Goal: Use online tool/utility: Utilize a website feature to perform a specific function

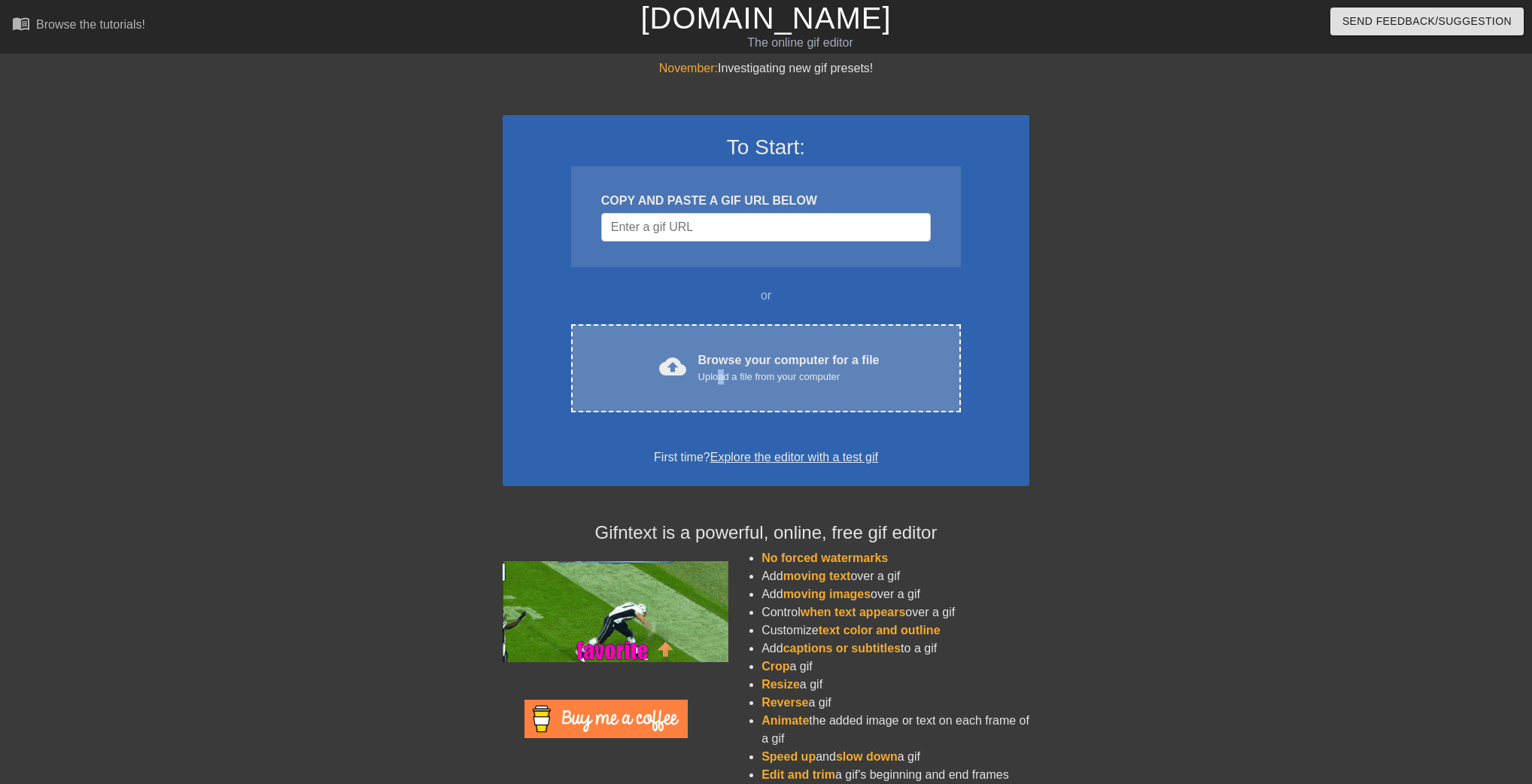
click at [721, 379] on div "Upload a file from your computer" at bounding box center [789, 377] width 181 height 15
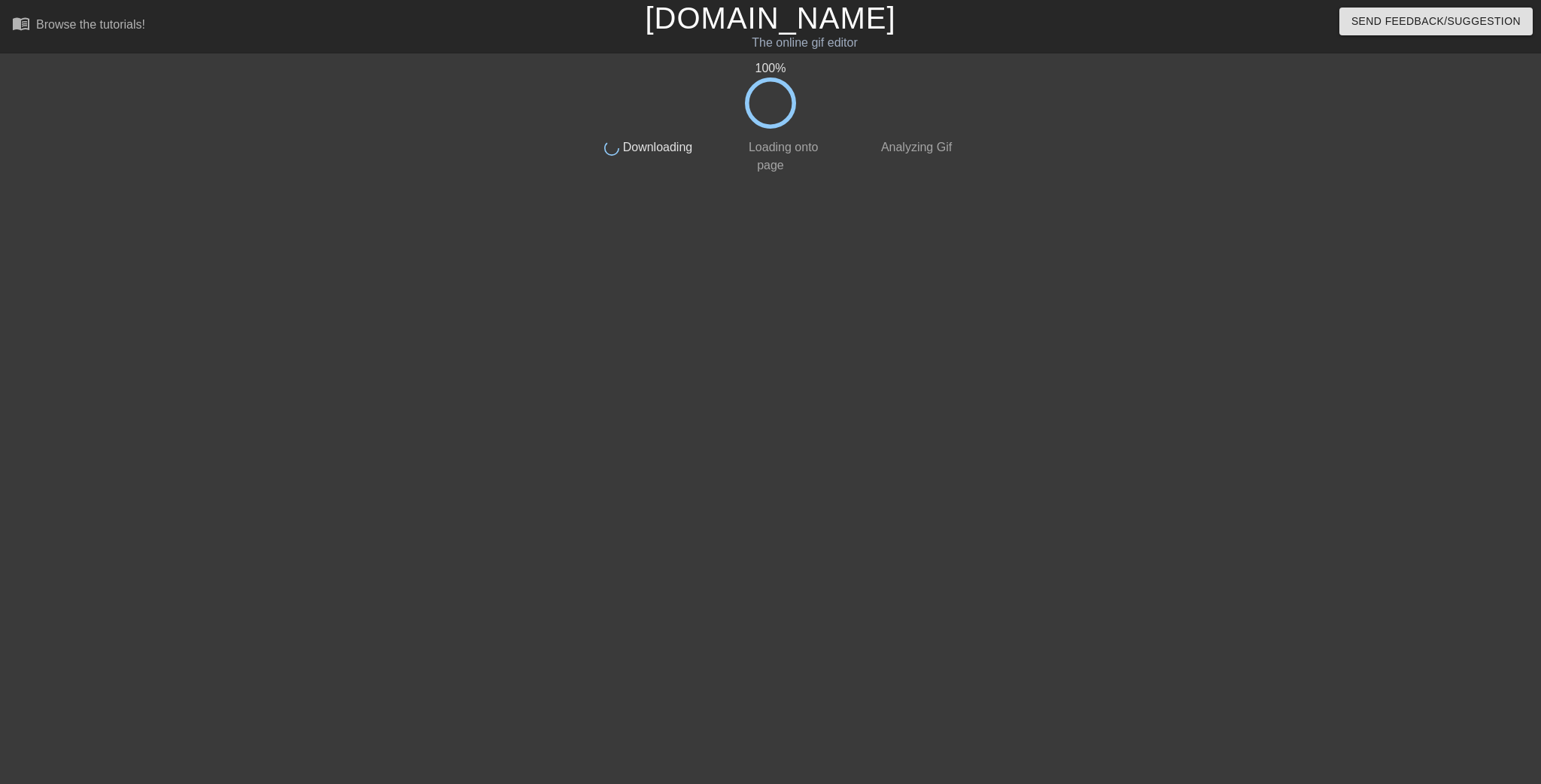
click at [1076, 377] on div at bounding box center [1090, 285] width 226 height 452
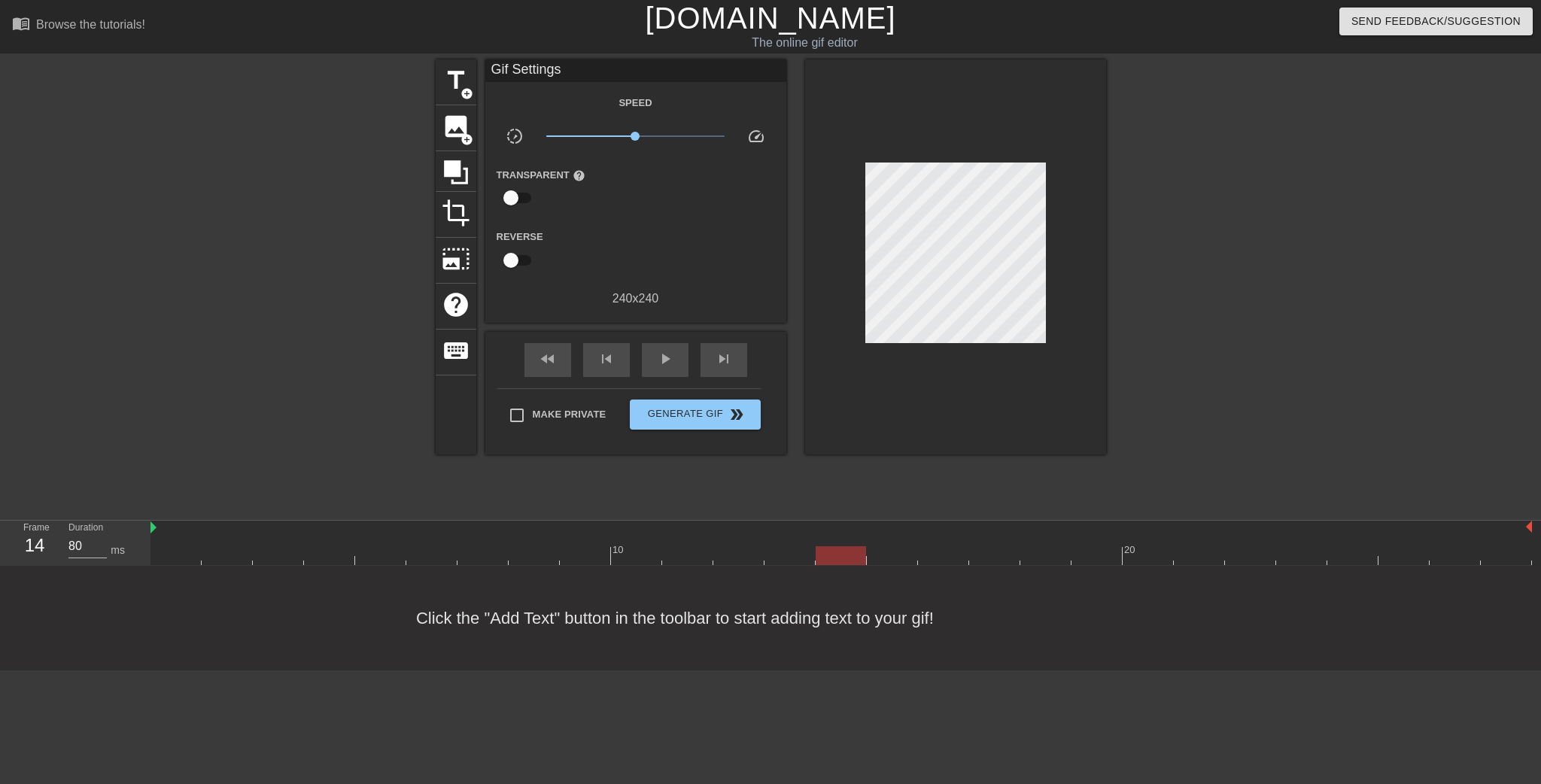
drag, startPoint x: 191, startPoint y: 548, endPoint x: 855, endPoint y: 560, distance: 664.1
click at [855, 560] on div at bounding box center [841, 555] width 50 height 19
type input "90"
drag, startPoint x: 838, startPoint y: 545, endPoint x: 1424, endPoint y: 486, distance: 589.0
click at [800, 540] on div "10 20" at bounding box center [841, 547] width 1382 height 24
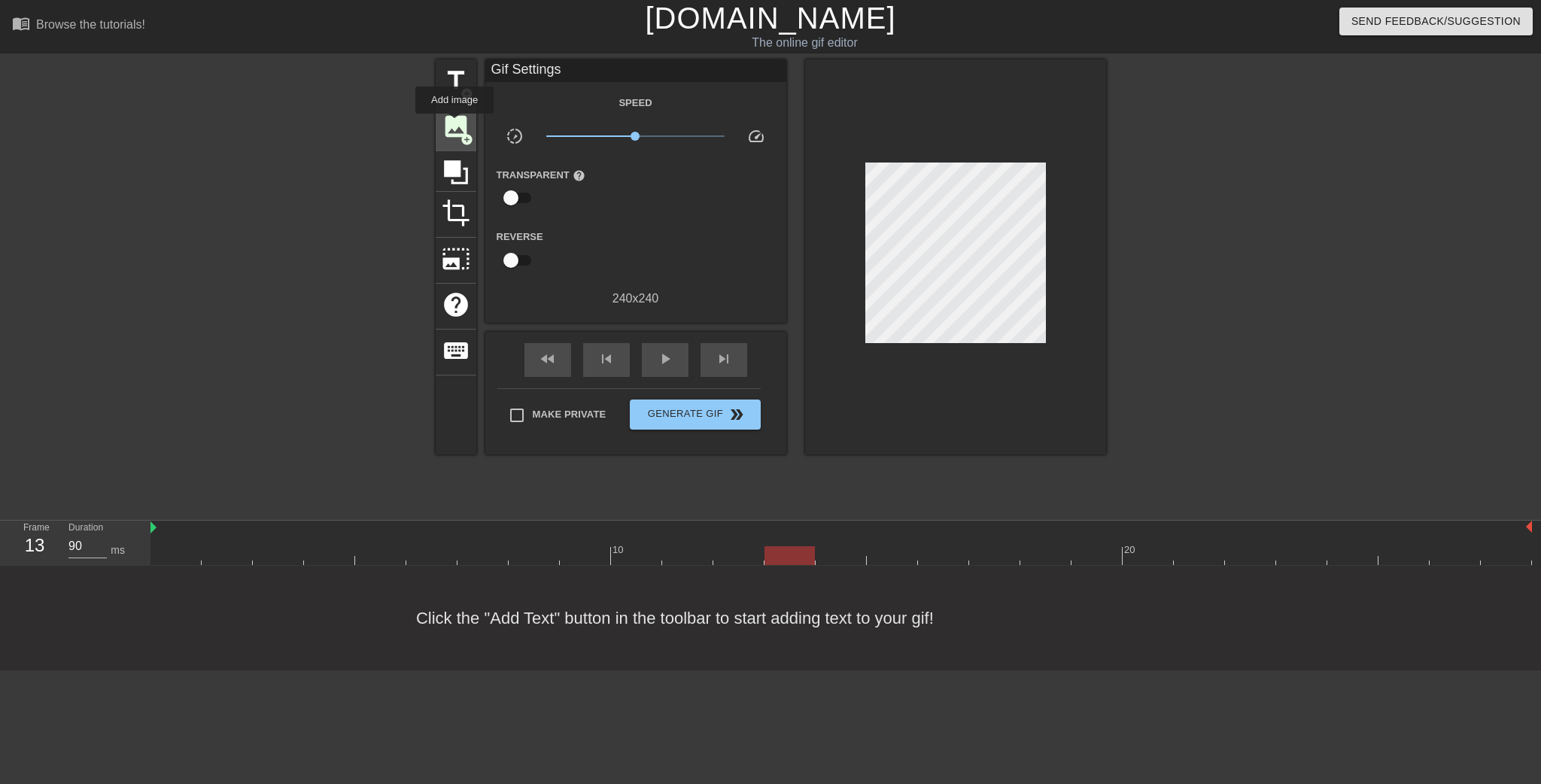
click at [454, 124] on span "image" at bounding box center [456, 126] width 29 height 29
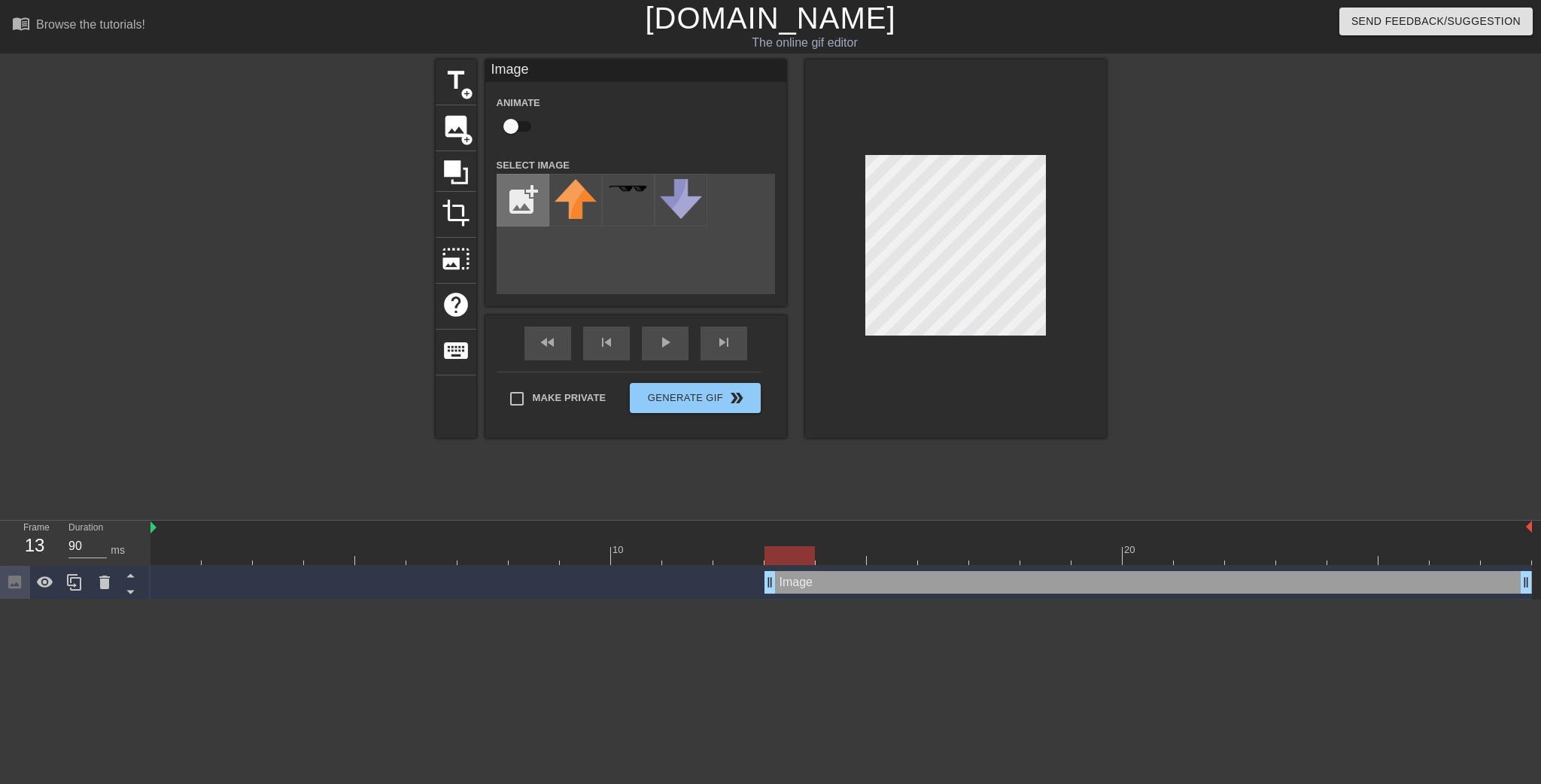
click at [521, 204] on input "file" at bounding box center [523, 200] width 51 height 51
type input "C:\fakepath\doro cry.png"
click at [582, 213] on img at bounding box center [575, 195] width 42 height 34
click at [1072, 362] on div at bounding box center [955, 248] width 301 height 379
click at [1181, 253] on div at bounding box center [1237, 285] width 226 height 452
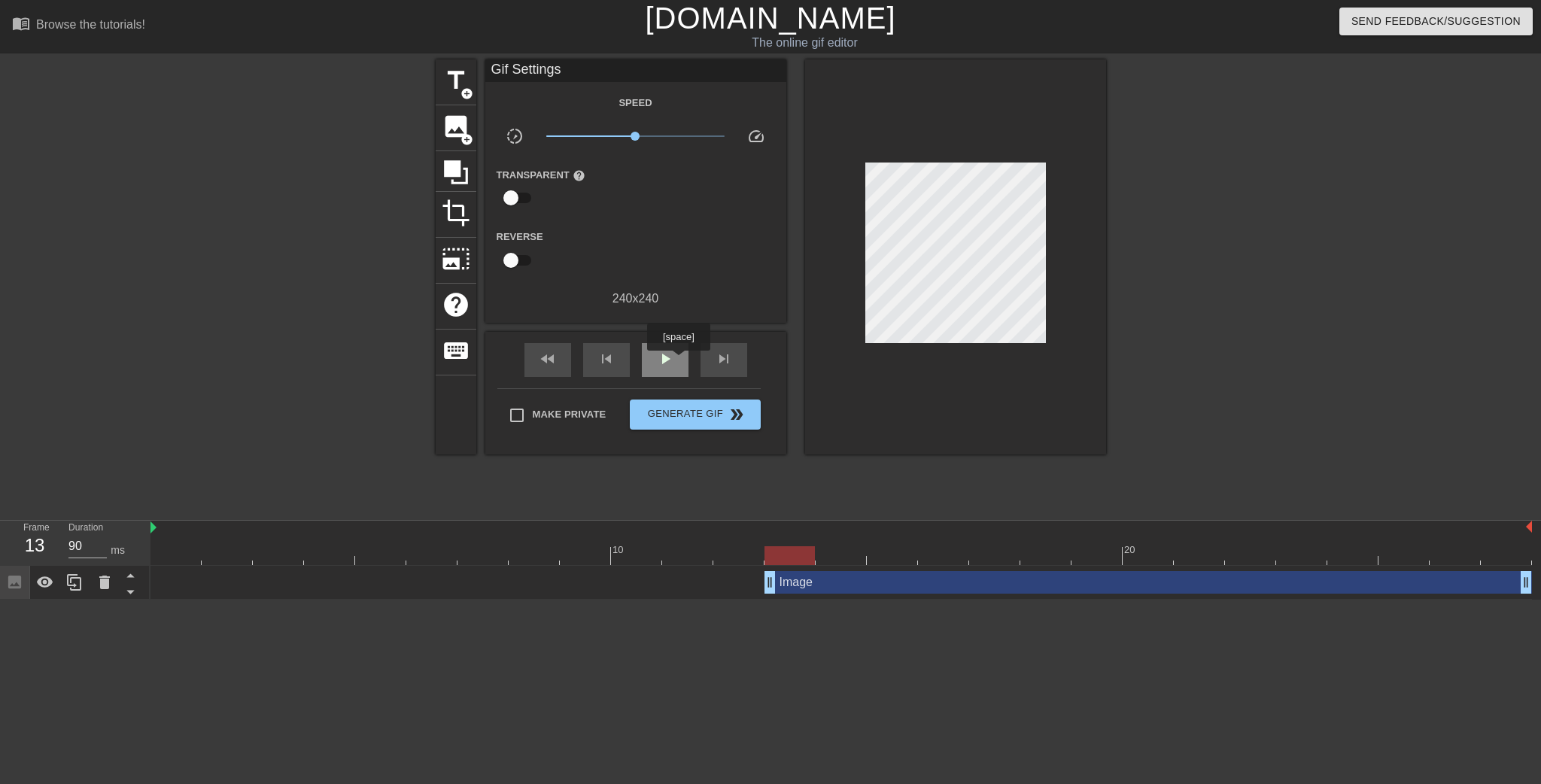
click at [678, 361] on div "play_arrow" at bounding box center [665, 359] width 47 height 34
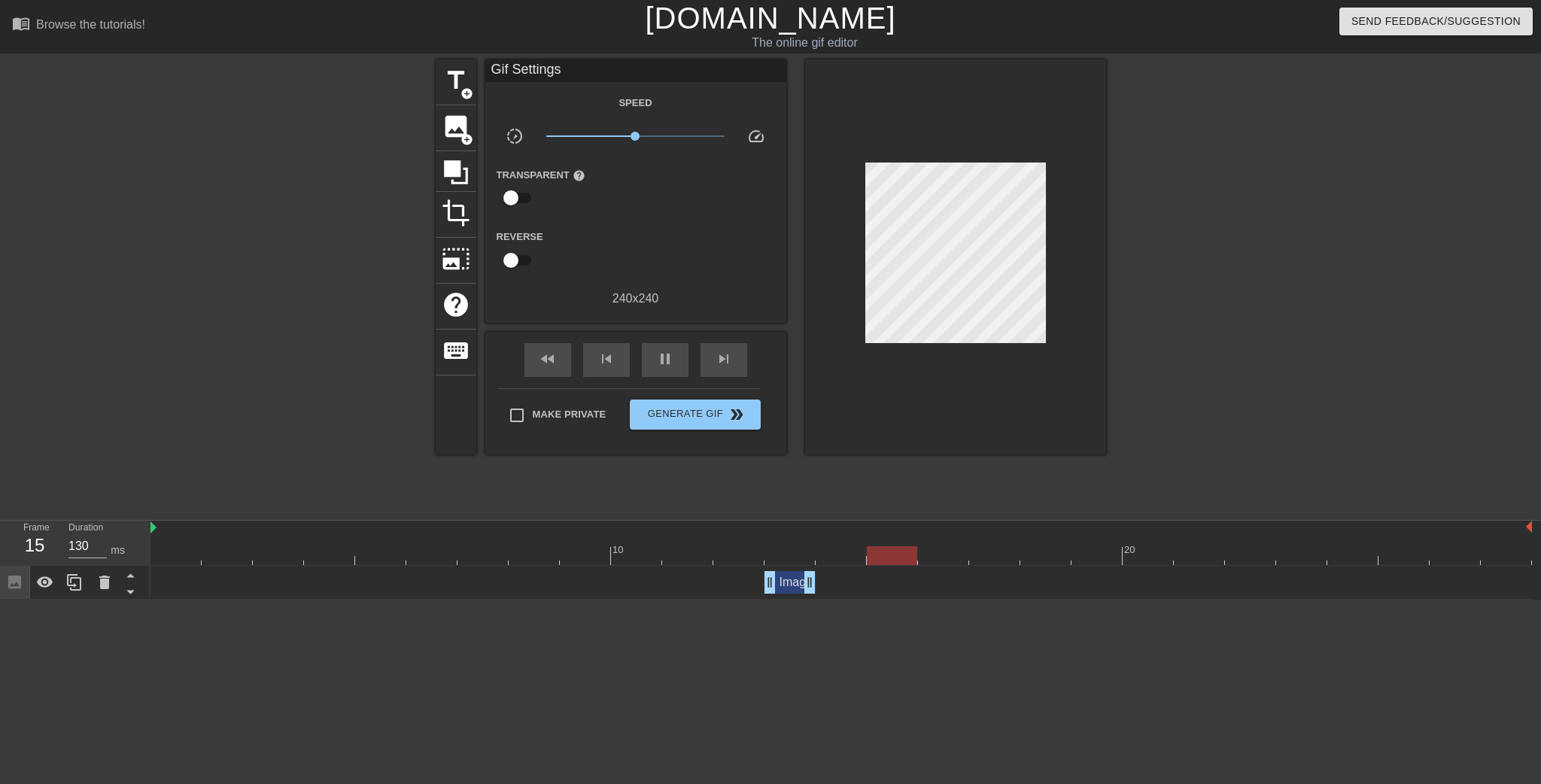
drag, startPoint x: 1529, startPoint y: 582, endPoint x: 822, endPoint y: 582, distance: 707.0
click at [822, 582] on div "Image drag_handle drag_handle" at bounding box center [841, 582] width 1382 height 23
click at [654, 362] on div "pause" at bounding box center [665, 359] width 47 height 34
type input "100"
drag, startPoint x: 745, startPoint y: 558, endPoint x: 751, endPoint y: 548, distance: 11.7
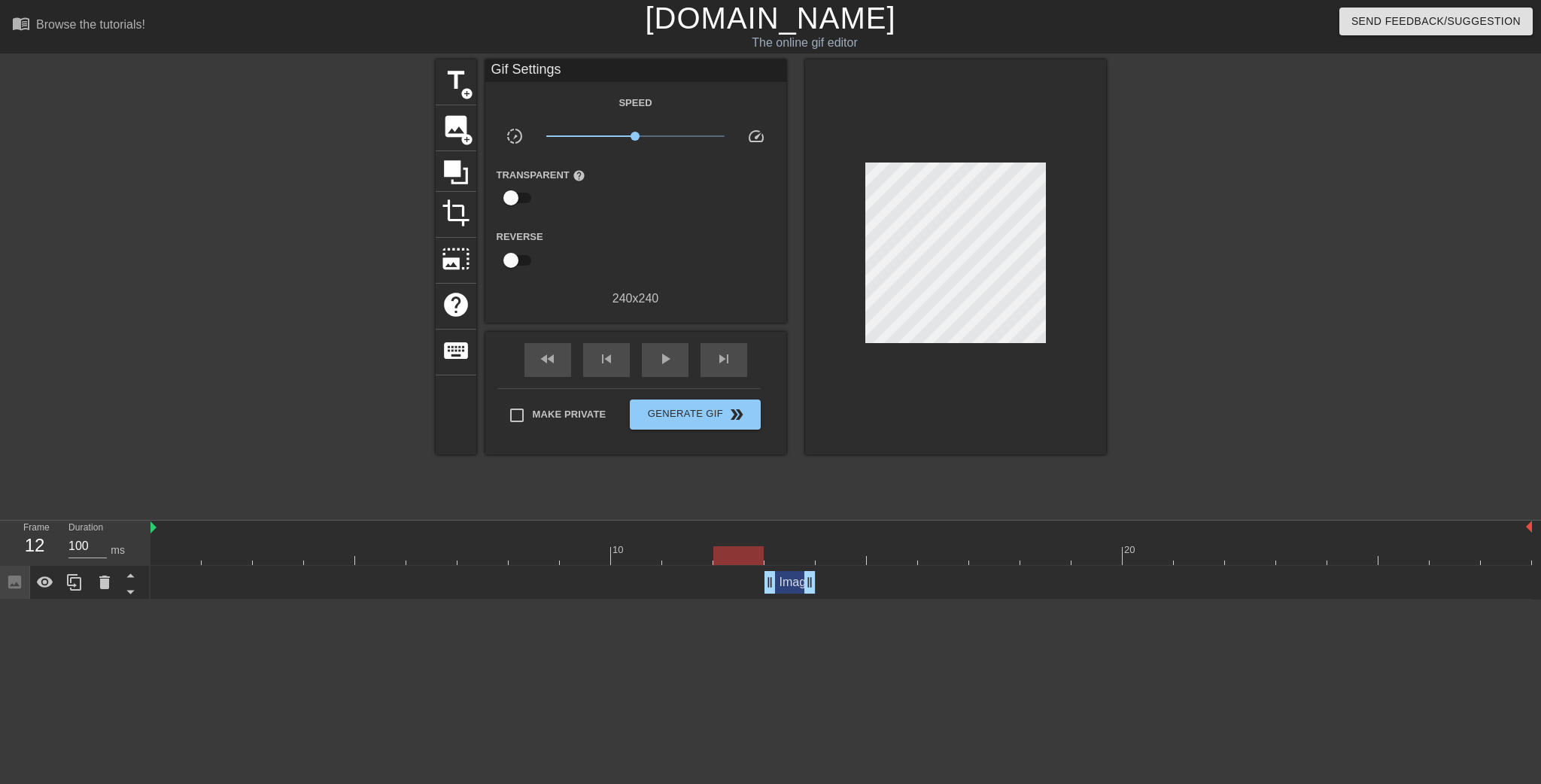
click at [751, 548] on div at bounding box center [738, 555] width 50 height 19
click at [113, 576] on icon at bounding box center [105, 582] width 18 height 18
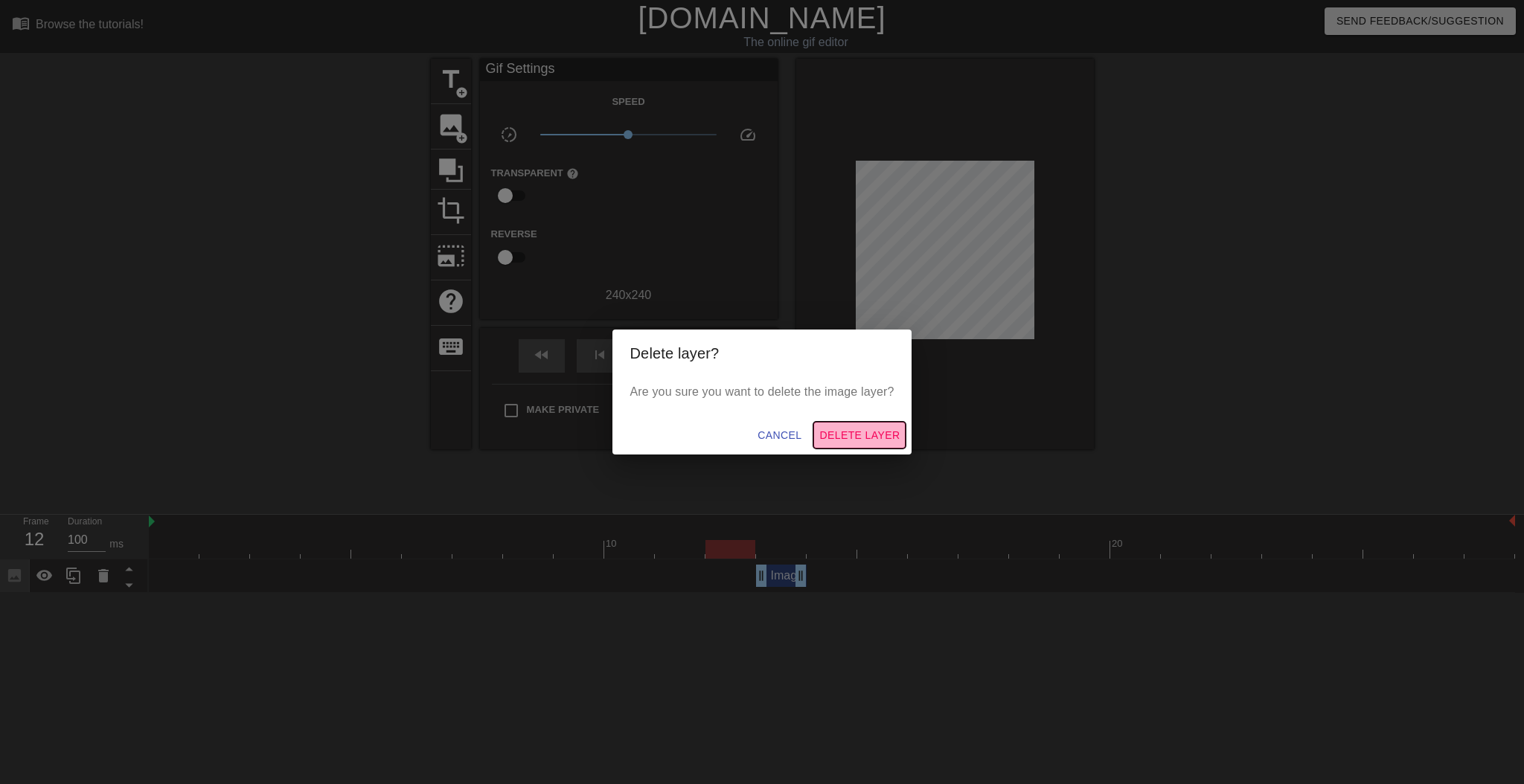
click at [818, 430] on button "Delete Layer" at bounding box center [860, 435] width 92 height 28
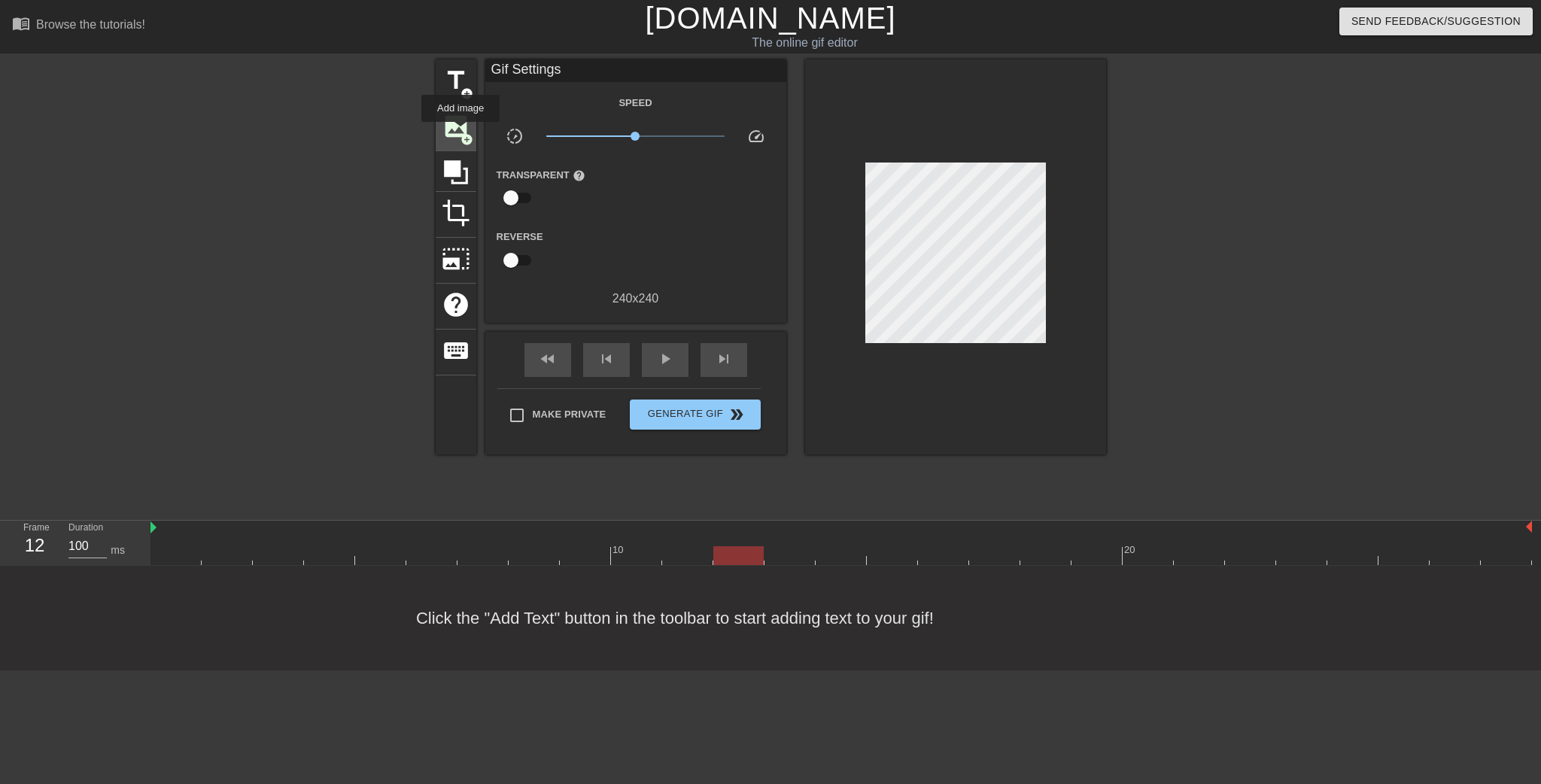
click at [455, 136] on span "image" at bounding box center [456, 126] width 29 height 29
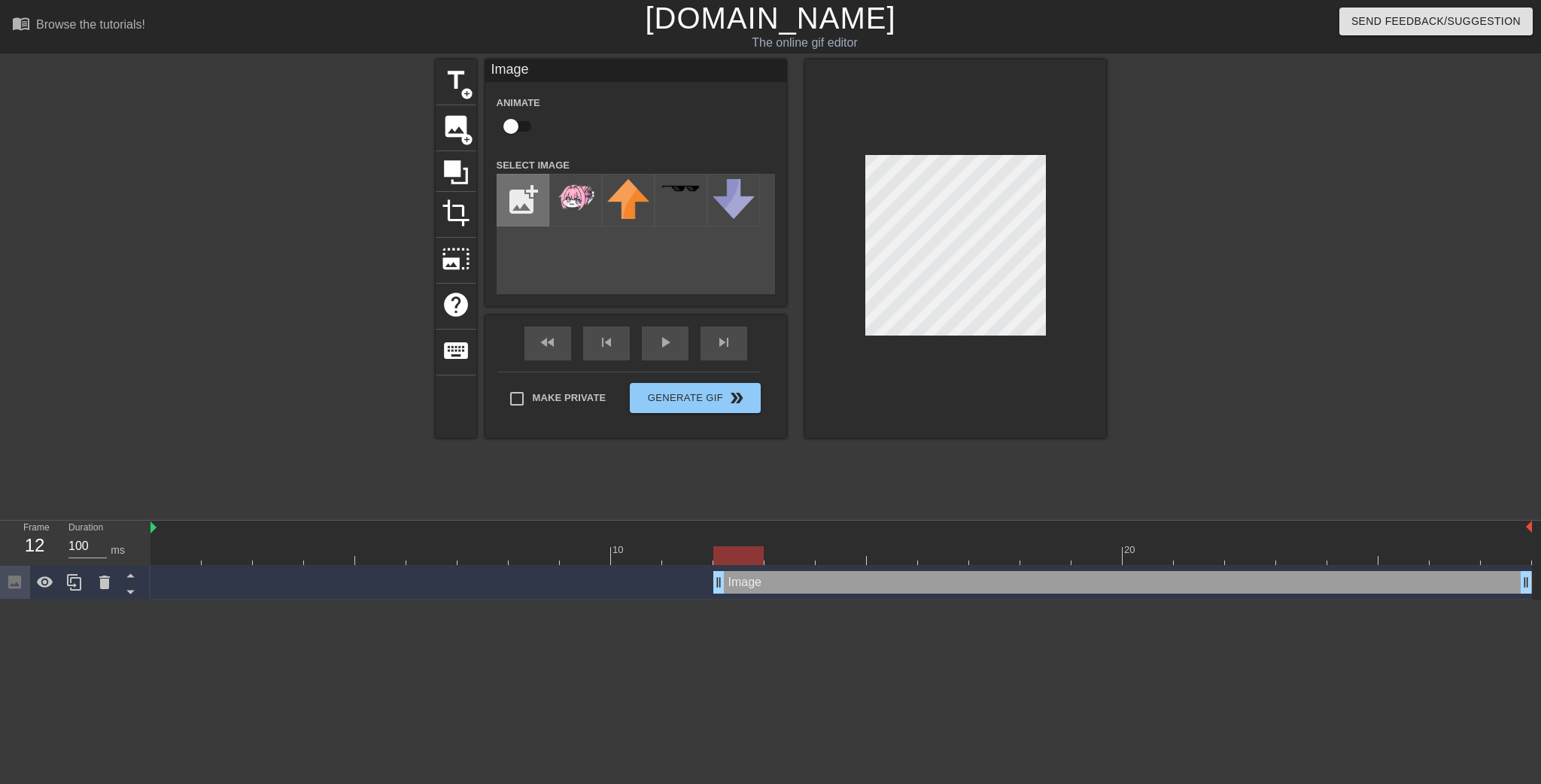
click at [498, 193] on input "file" at bounding box center [523, 200] width 51 height 51
type input "C:\fakepath\doro cry.png"
click at [572, 202] on img at bounding box center [575, 193] width 42 height 29
click at [813, 279] on div at bounding box center [955, 248] width 301 height 379
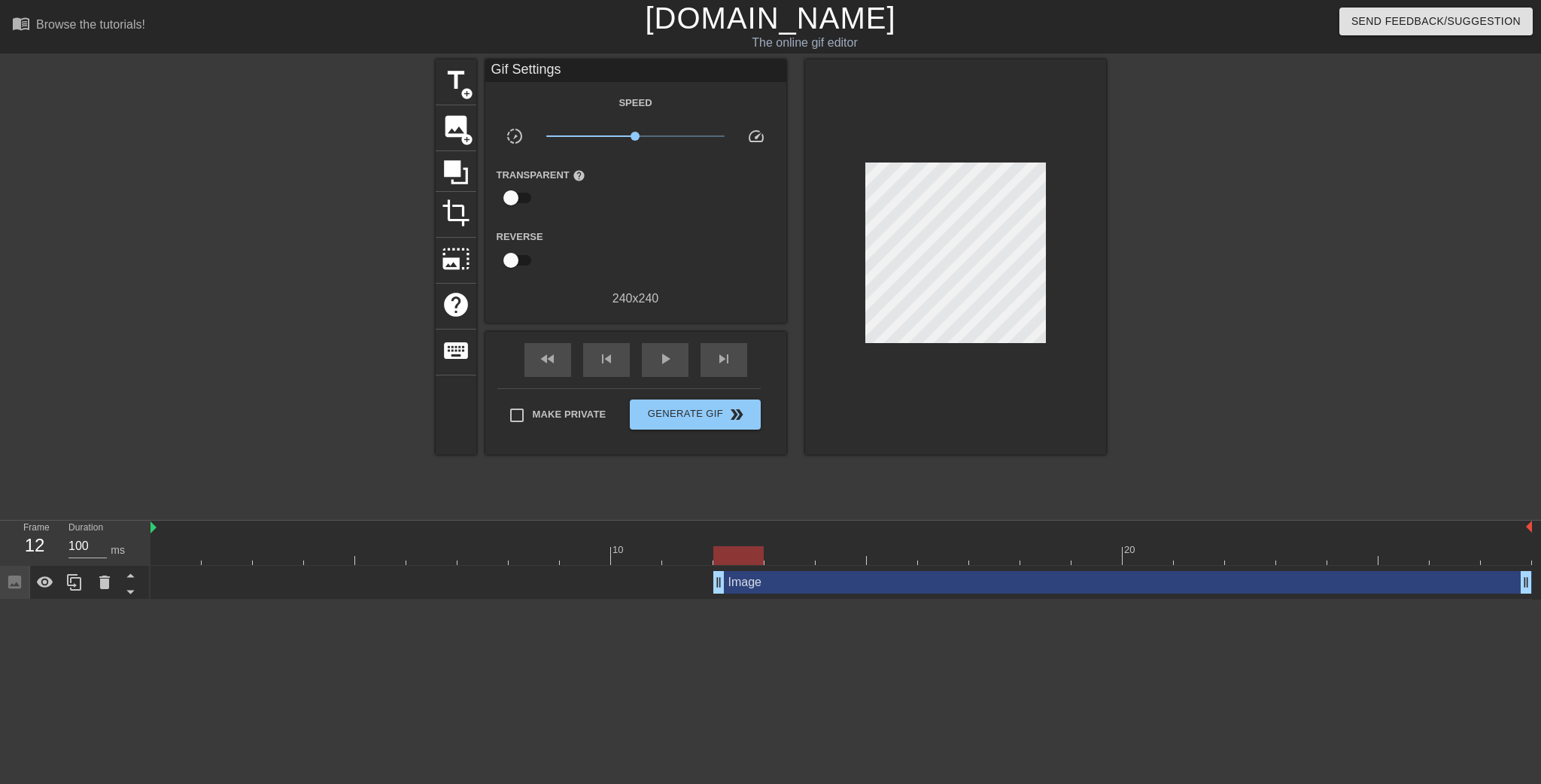
click at [879, 237] on div at bounding box center [955, 257] width 301 height 395
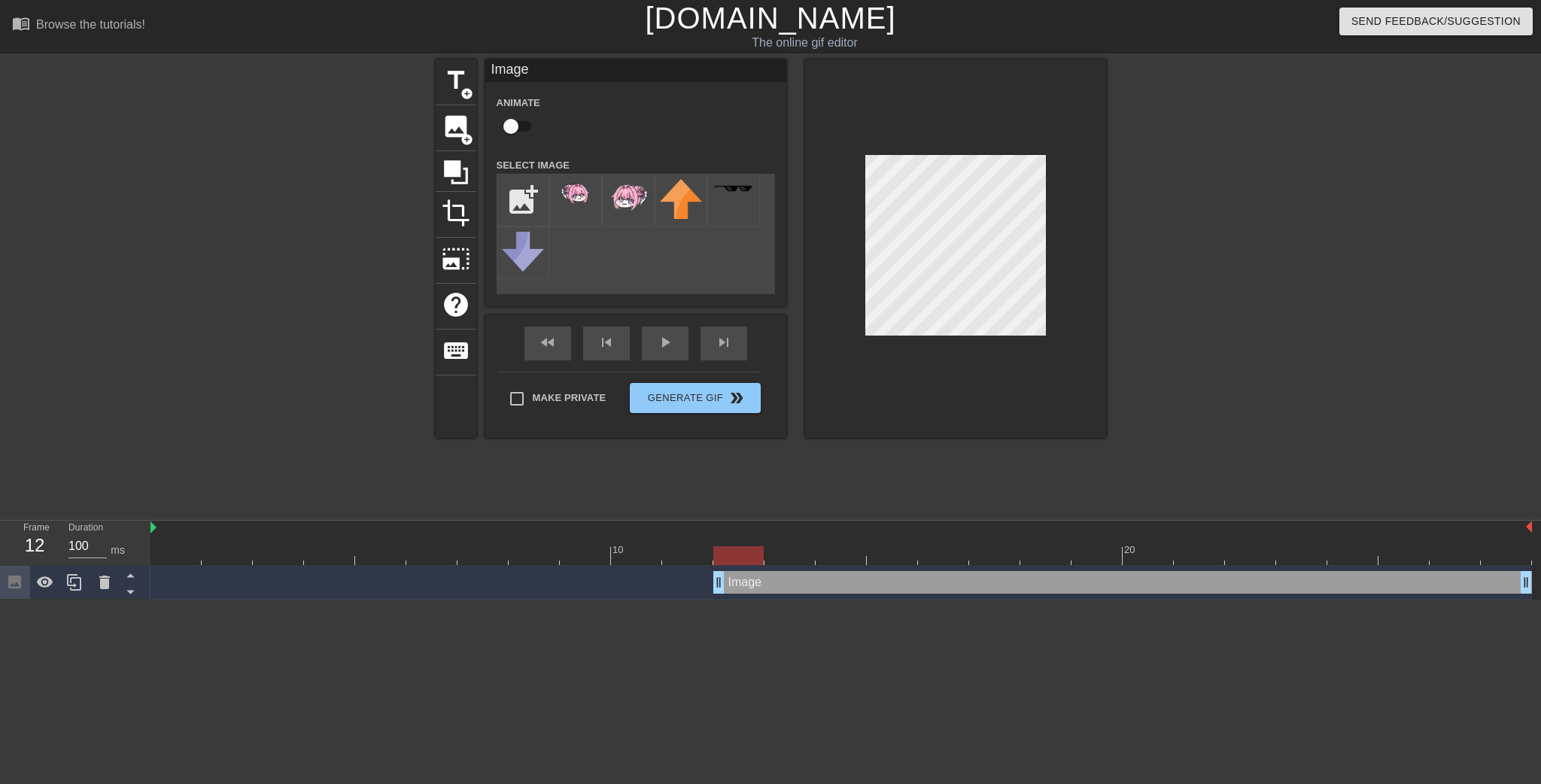
drag, startPoint x: 864, startPoint y: 235, endPoint x: 1083, endPoint y: 130, distance: 242.9
click at [1096, 119] on div at bounding box center [955, 248] width 301 height 379
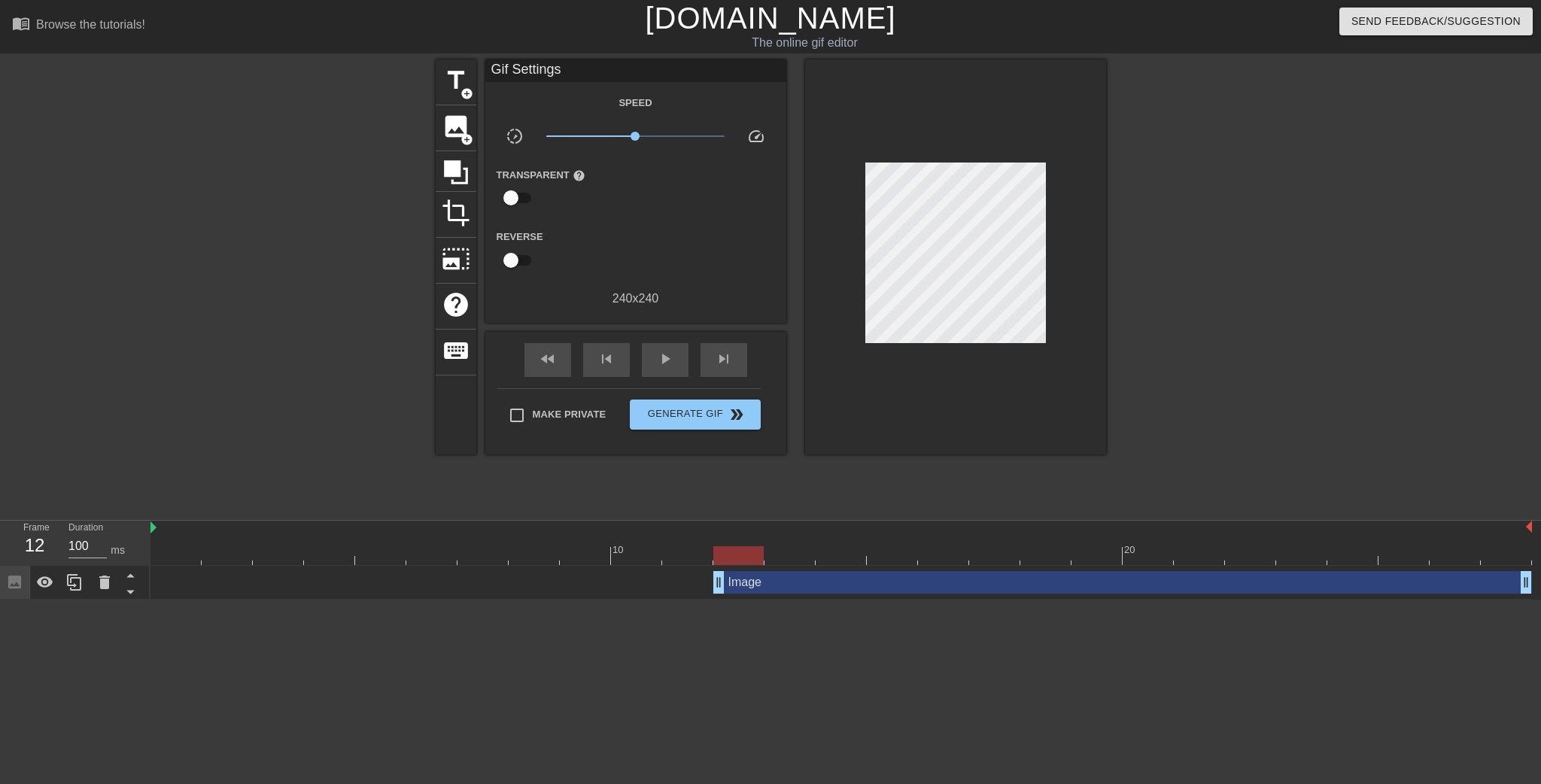
drag, startPoint x: 1047, startPoint y: 390, endPoint x: 1059, endPoint y: 403, distance: 17.7
click at [1047, 389] on div at bounding box center [955, 257] width 301 height 395
drag, startPoint x: 1518, startPoint y: 572, endPoint x: 1490, endPoint y: 562, distance: 29.7
click at [1490, 562] on div "10 20 Image drag_handle drag_handle" at bounding box center [846, 560] width 1391 height 79
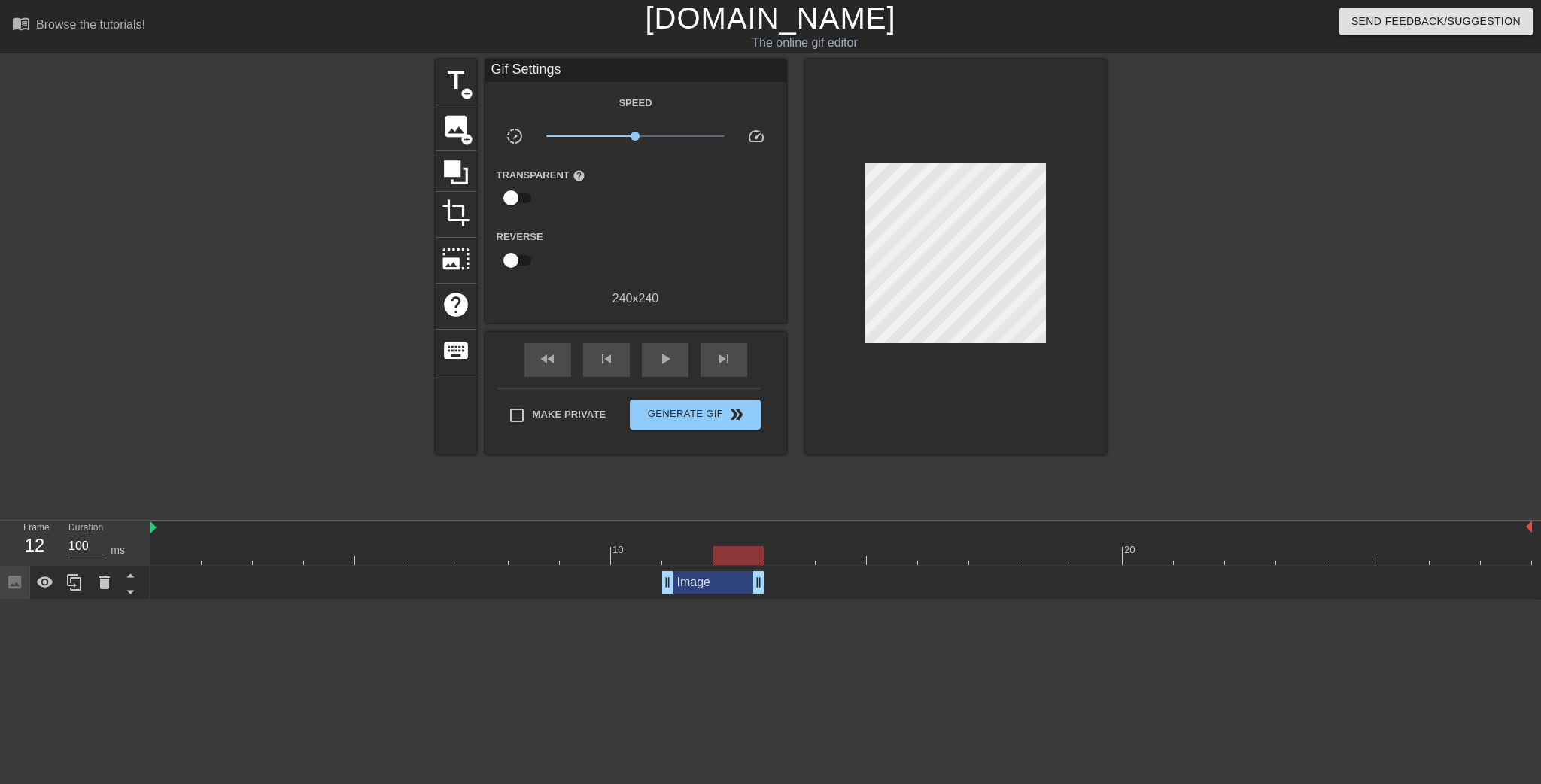
drag, startPoint x: 1476, startPoint y: 581, endPoint x: 737, endPoint y: 597, distance: 739.2
click at [737, 597] on div "Image drag_handle drag_handle" at bounding box center [841, 582] width 1382 height 34
drag, startPoint x: 744, startPoint y: 556, endPoint x: 854, endPoint y: 556, distance: 110.0
click at [854, 556] on div at bounding box center [841, 555] width 50 height 19
drag, startPoint x: 730, startPoint y: 581, endPoint x: 740, endPoint y: 584, distance: 10.4
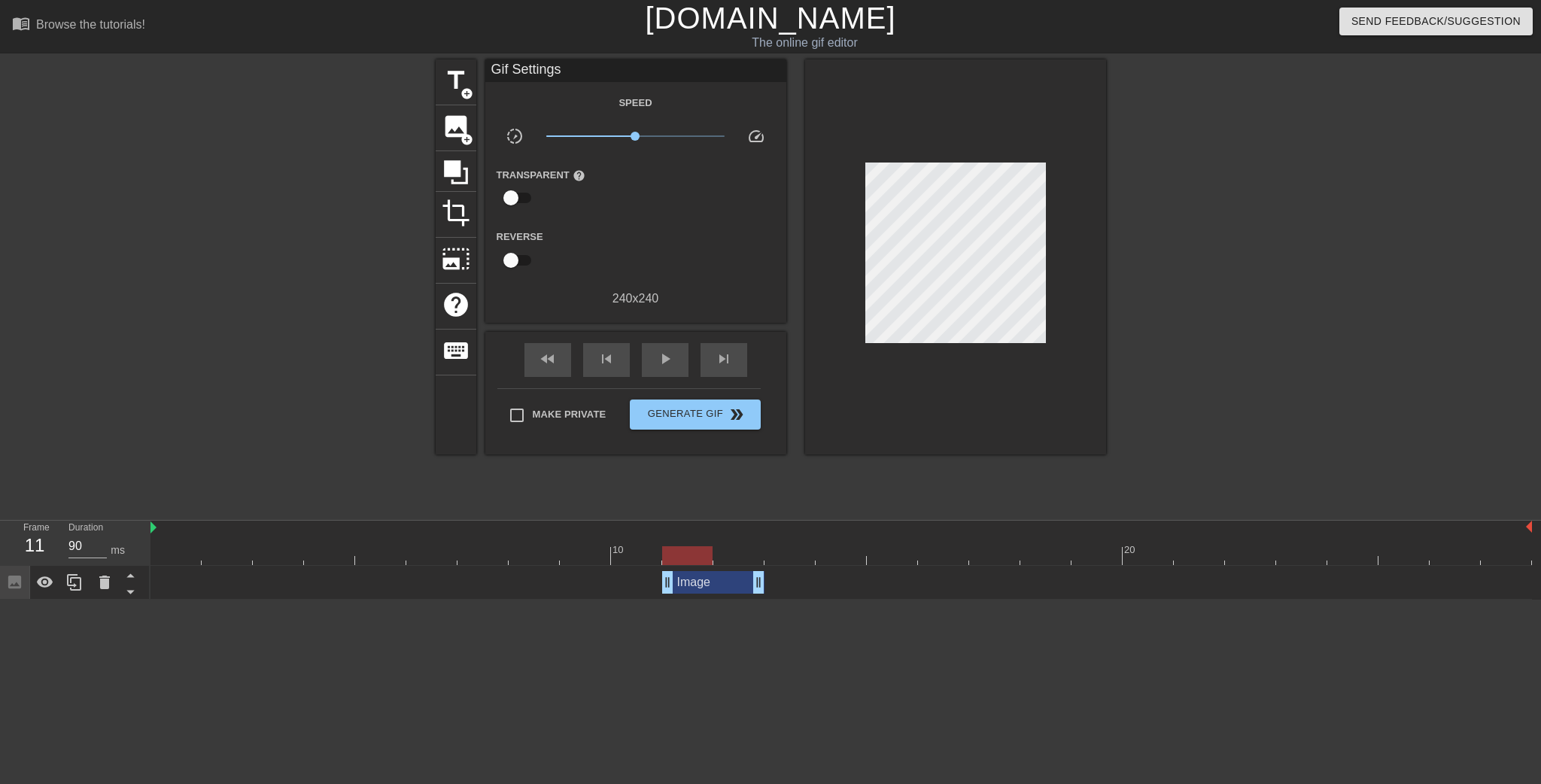
click at [740, 584] on div "Image drag_handle drag_handle" at bounding box center [713, 582] width 103 height 23
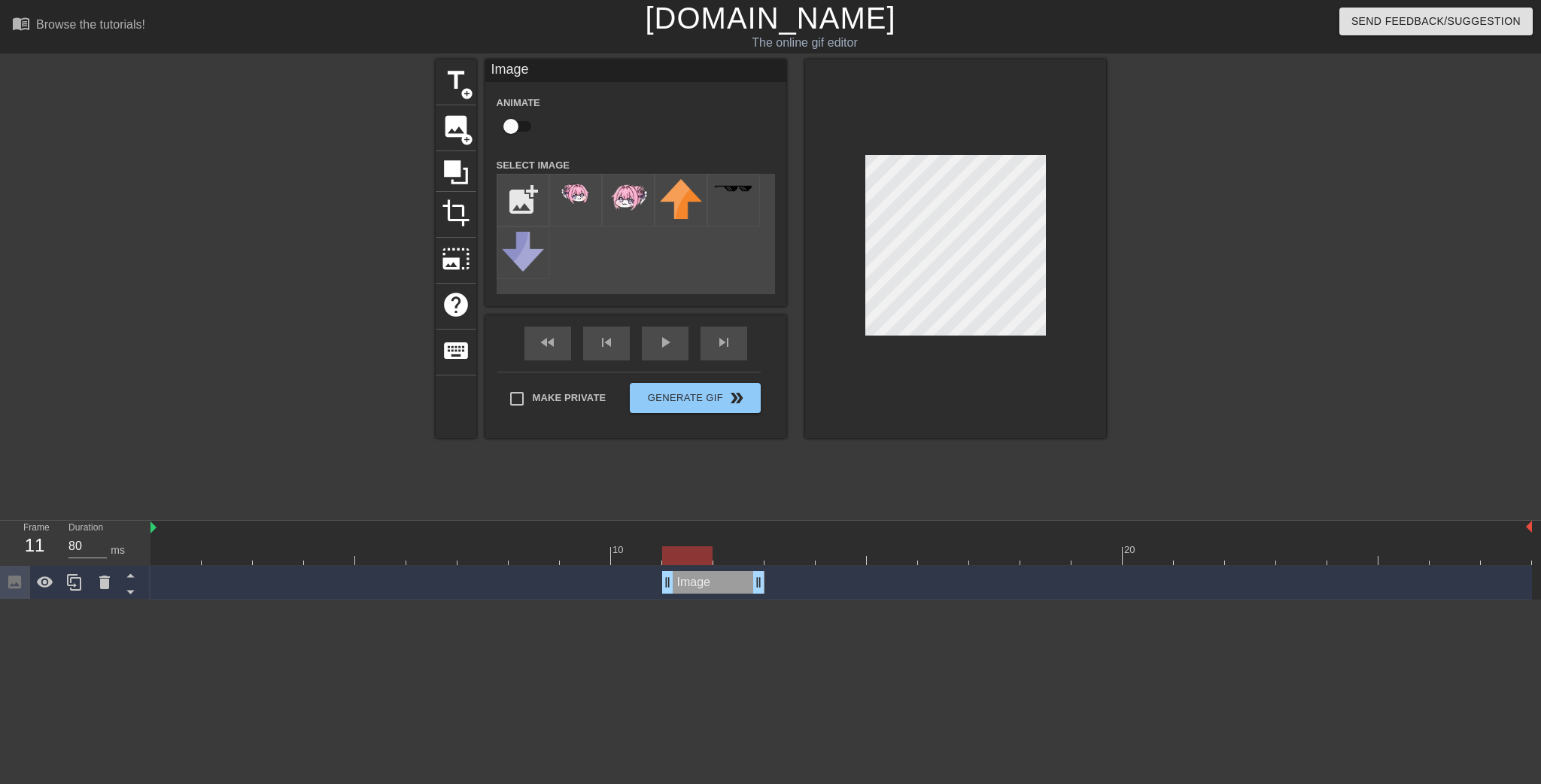
click at [827, 553] on div at bounding box center [841, 555] width 1382 height 19
drag, startPoint x: 764, startPoint y: 583, endPoint x: 846, endPoint y: 582, distance: 82.0
drag, startPoint x: 663, startPoint y: 585, endPoint x: 805, endPoint y: 577, distance: 142.2
click at [805, 577] on div "Image drag_handle drag_handle" at bounding box center [841, 582] width 1382 height 23
click at [885, 557] on div at bounding box center [841, 555] width 1382 height 19
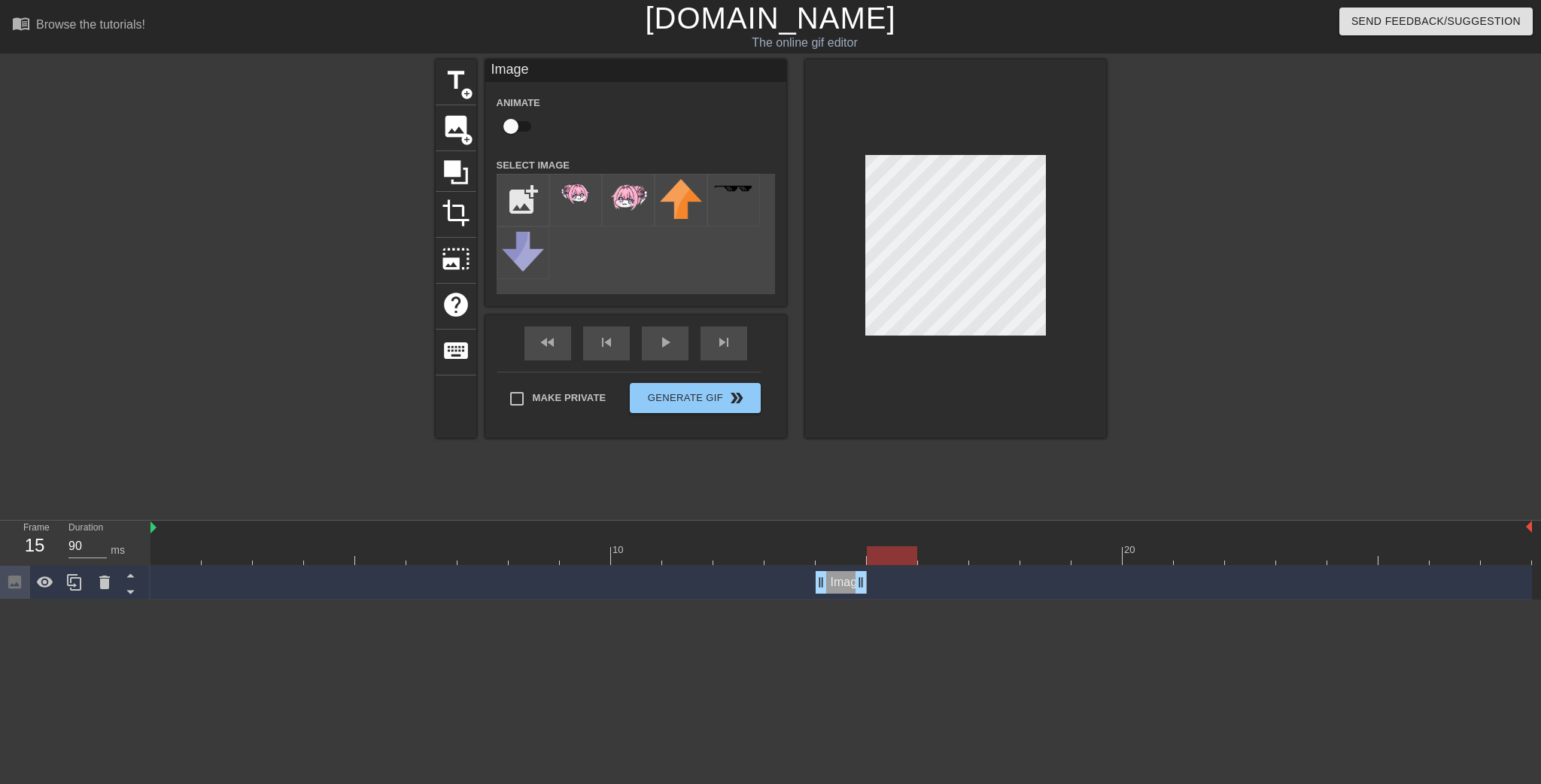
click at [795, 558] on div at bounding box center [841, 555] width 1382 height 19
click at [829, 557] on div at bounding box center [841, 555] width 1382 height 19
click at [780, 553] on div at bounding box center [841, 555] width 1382 height 19
type input "80"
click at [827, 551] on div at bounding box center [841, 555] width 1382 height 19
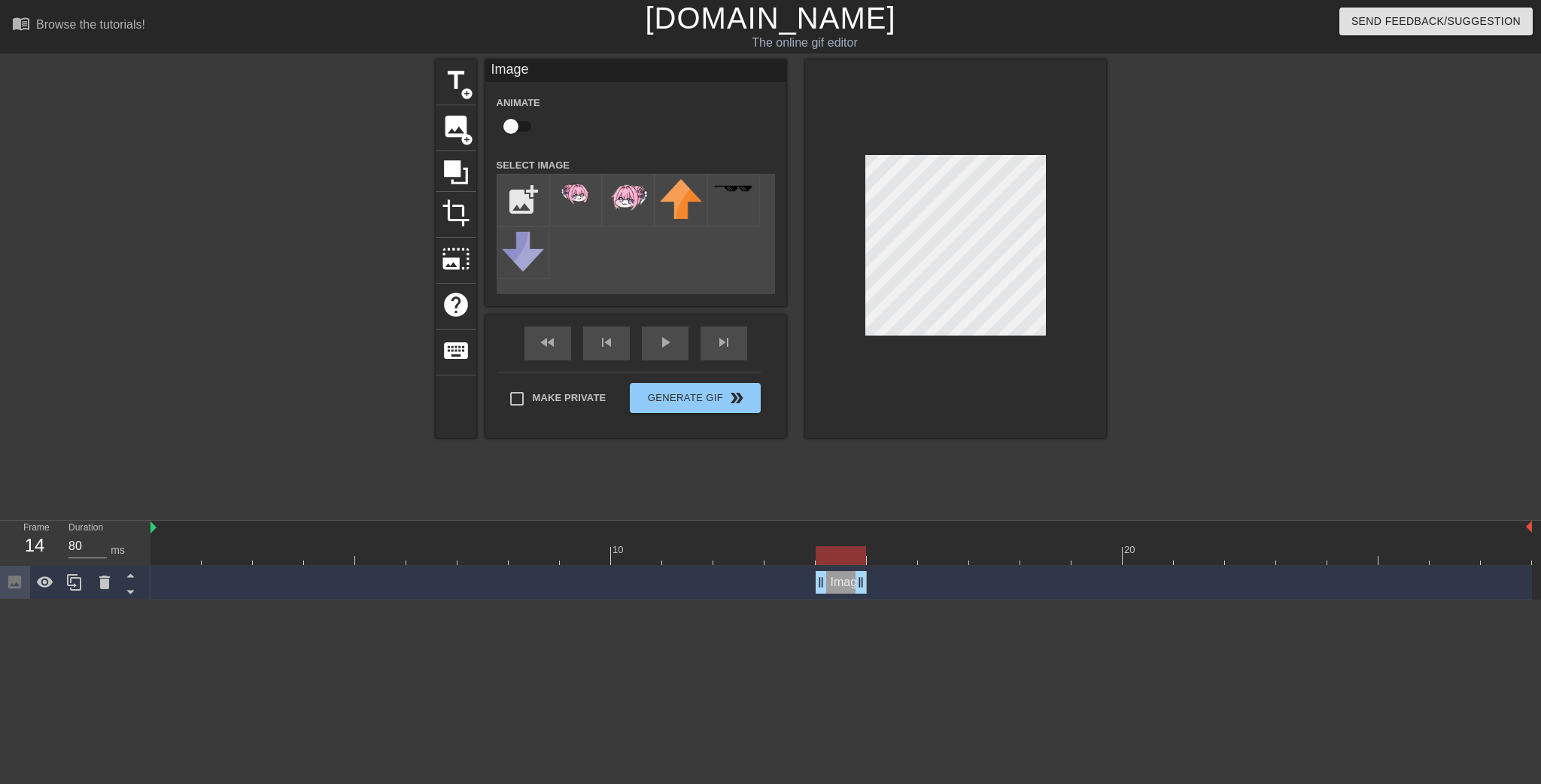
click at [868, 103] on div at bounding box center [955, 248] width 301 height 379
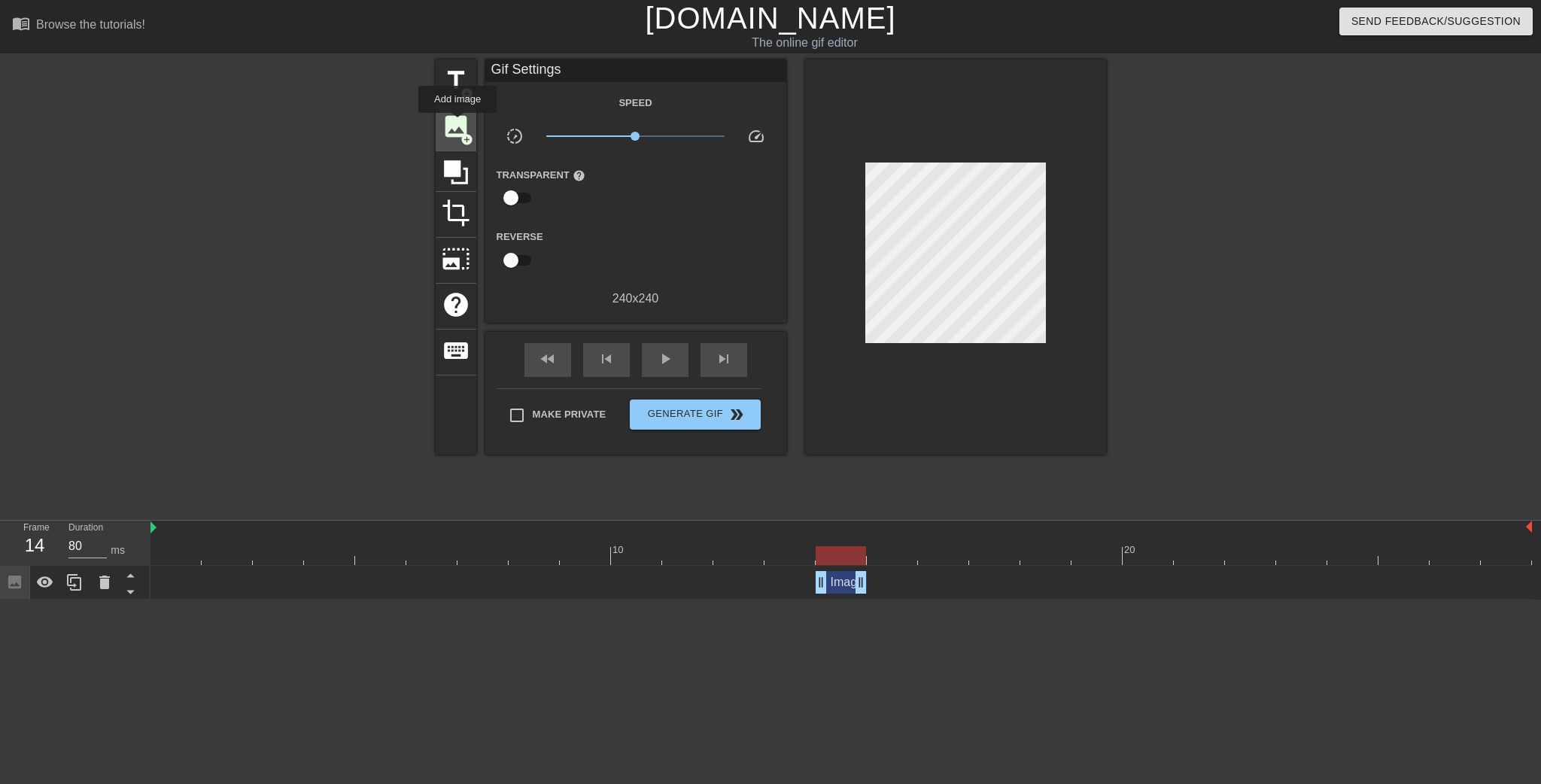
click at [458, 123] on span "image" at bounding box center [456, 126] width 29 height 29
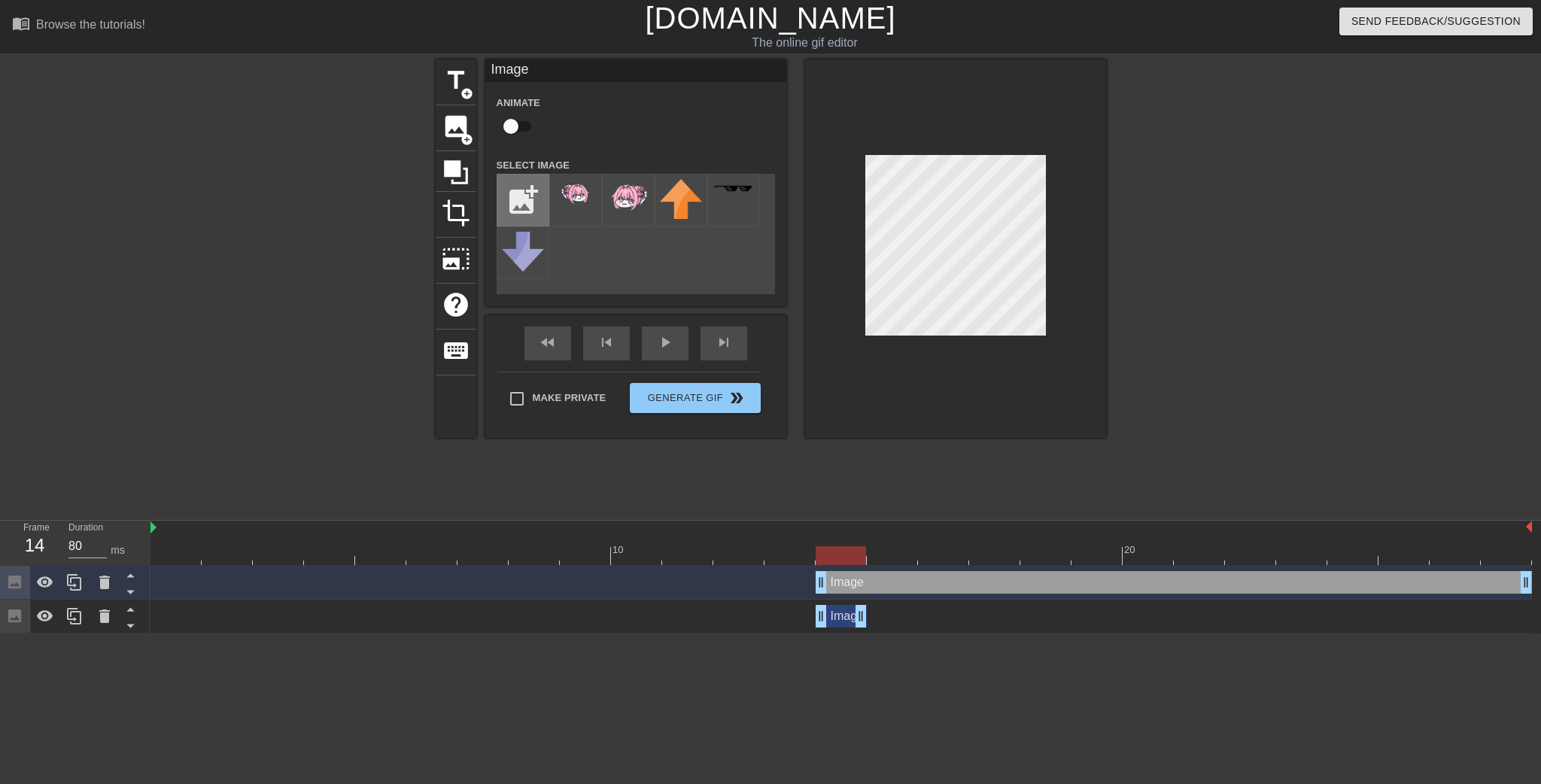
click at [536, 191] on input "file" at bounding box center [523, 200] width 51 height 51
type input "C:\fakepath\螢幕擷取畫面 2025-09-12 210426.png"
click at [582, 198] on img at bounding box center [575, 203] width 42 height 50
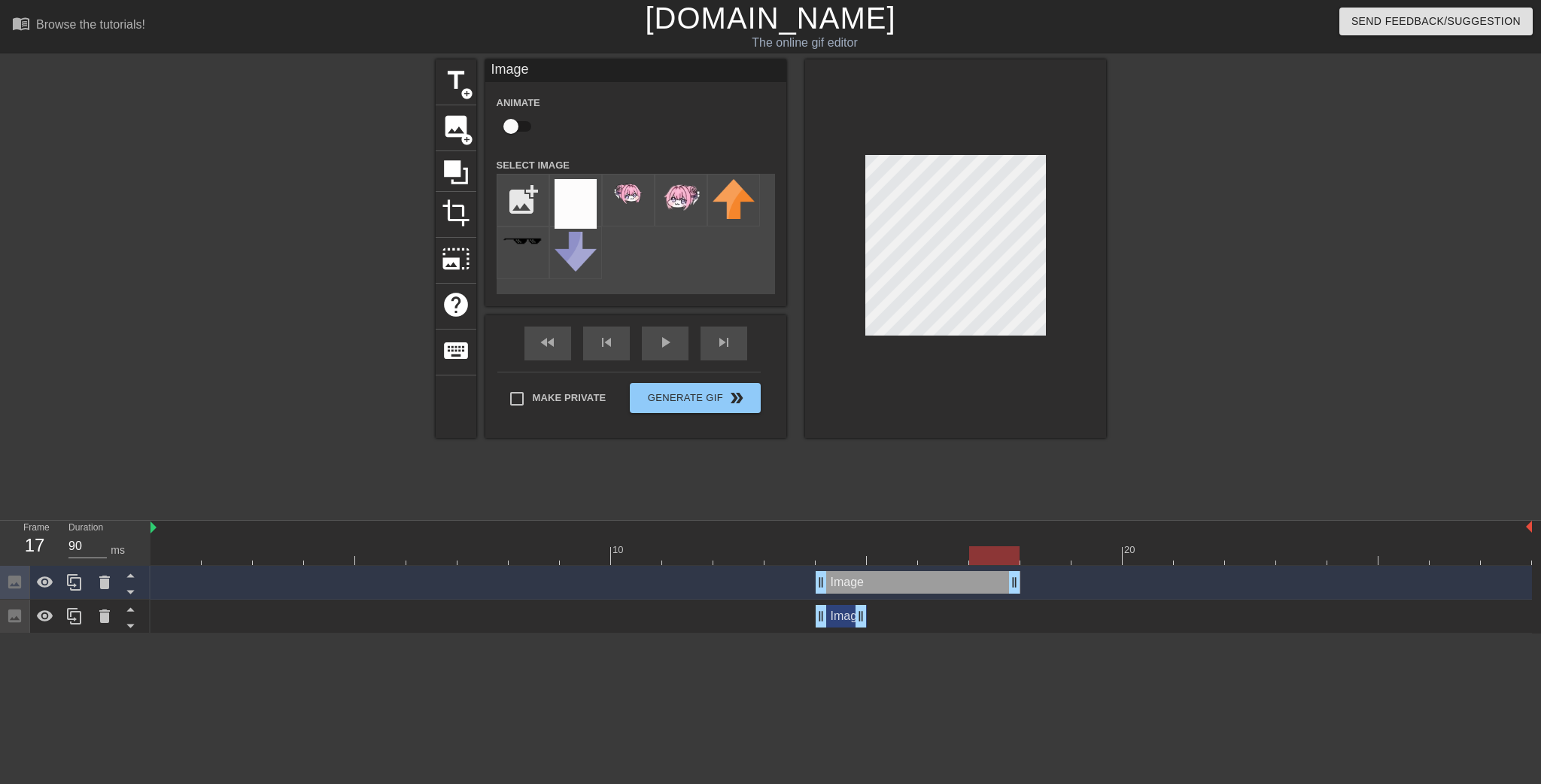
type input "80"
drag, startPoint x: 1521, startPoint y: 587, endPoint x: 841, endPoint y: 578, distance: 680.1
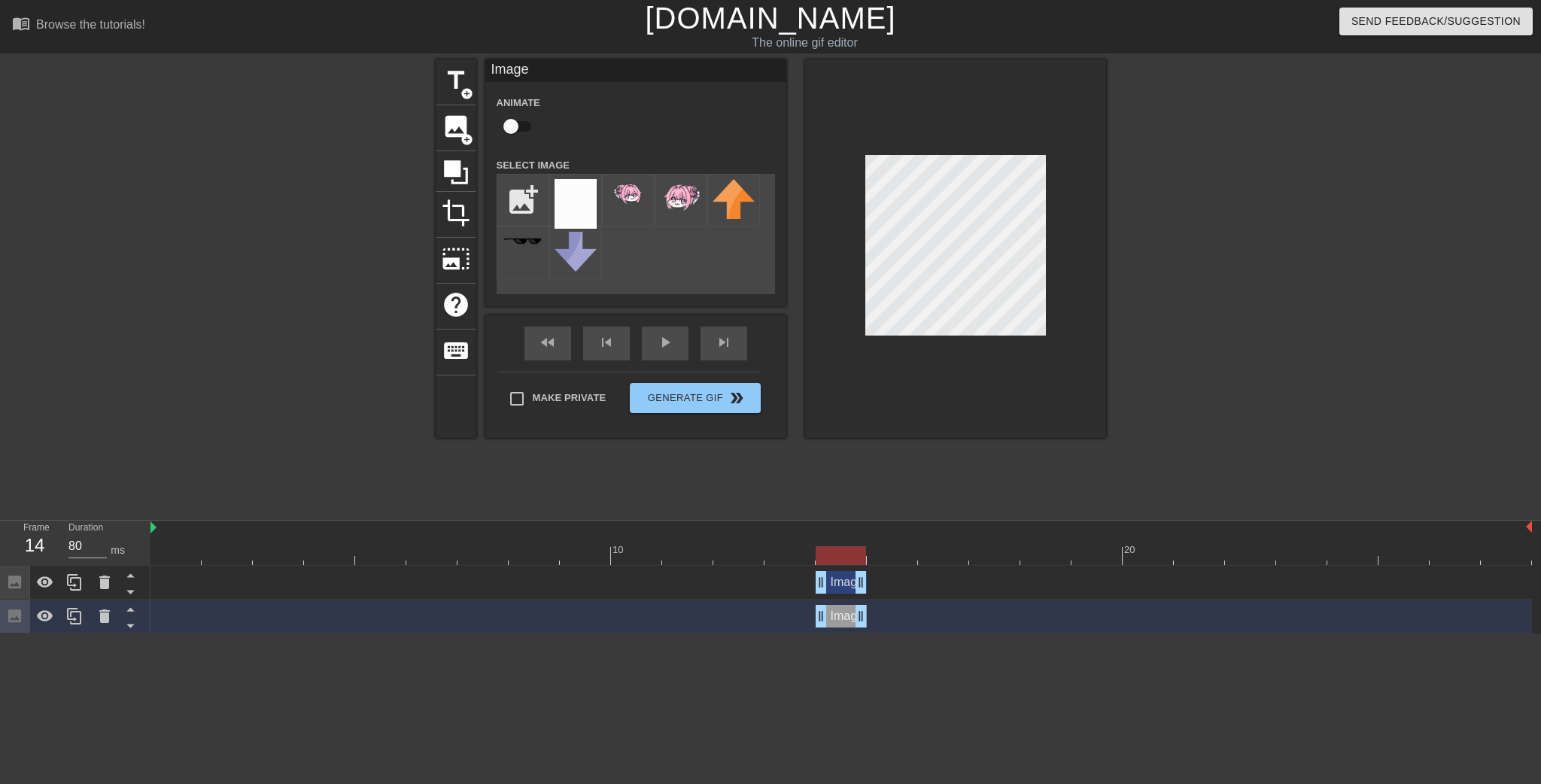
click at [239, 634] on html "menu_book Browse the tutorials! Gifntext.com The online gif editor Send Feedbac…" at bounding box center [770, 317] width 1541 height 634
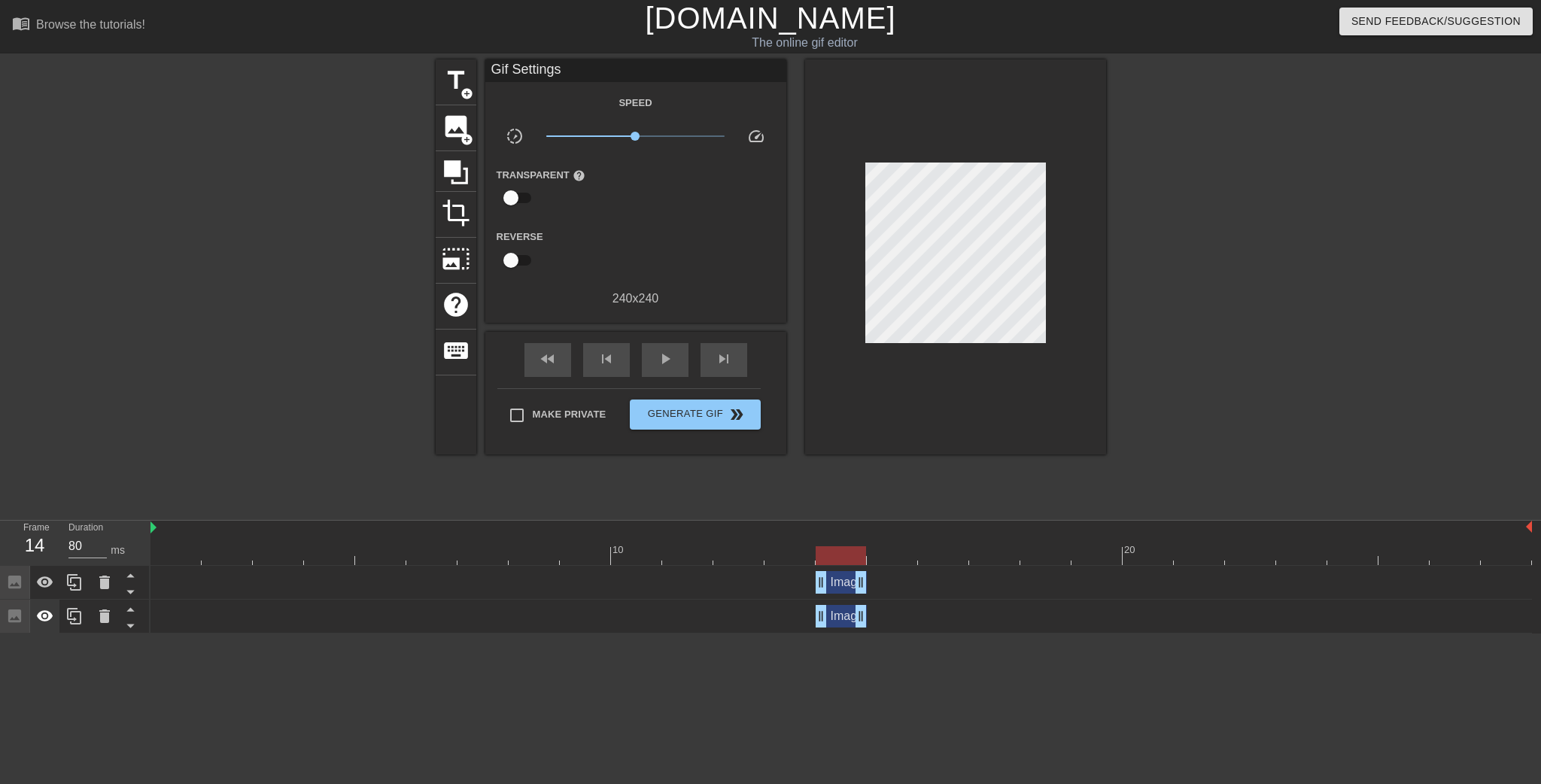
click at [57, 617] on div at bounding box center [45, 616] width 30 height 33
click at [840, 580] on div "Image drag_handle drag_handle" at bounding box center [841, 582] width 51 height 23
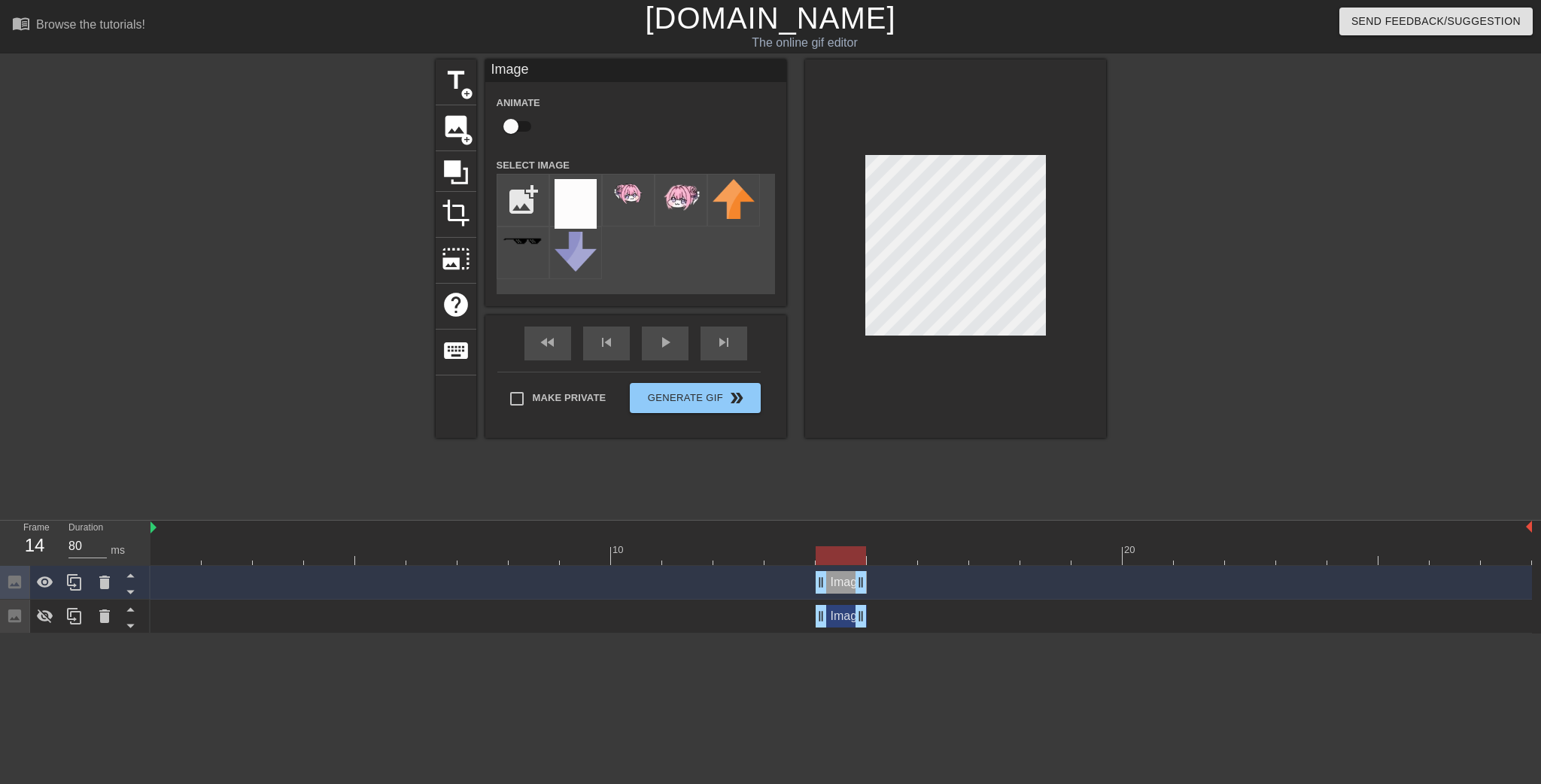
click at [1047, 231] on div at bounding box center [955, 248] width 301 height 379
click at [50, 617] on icon at bounding box center [45, 616] width 16 height 14
click at [1145, 334] on div at bounding box center [1237, 285] width 226 height 452
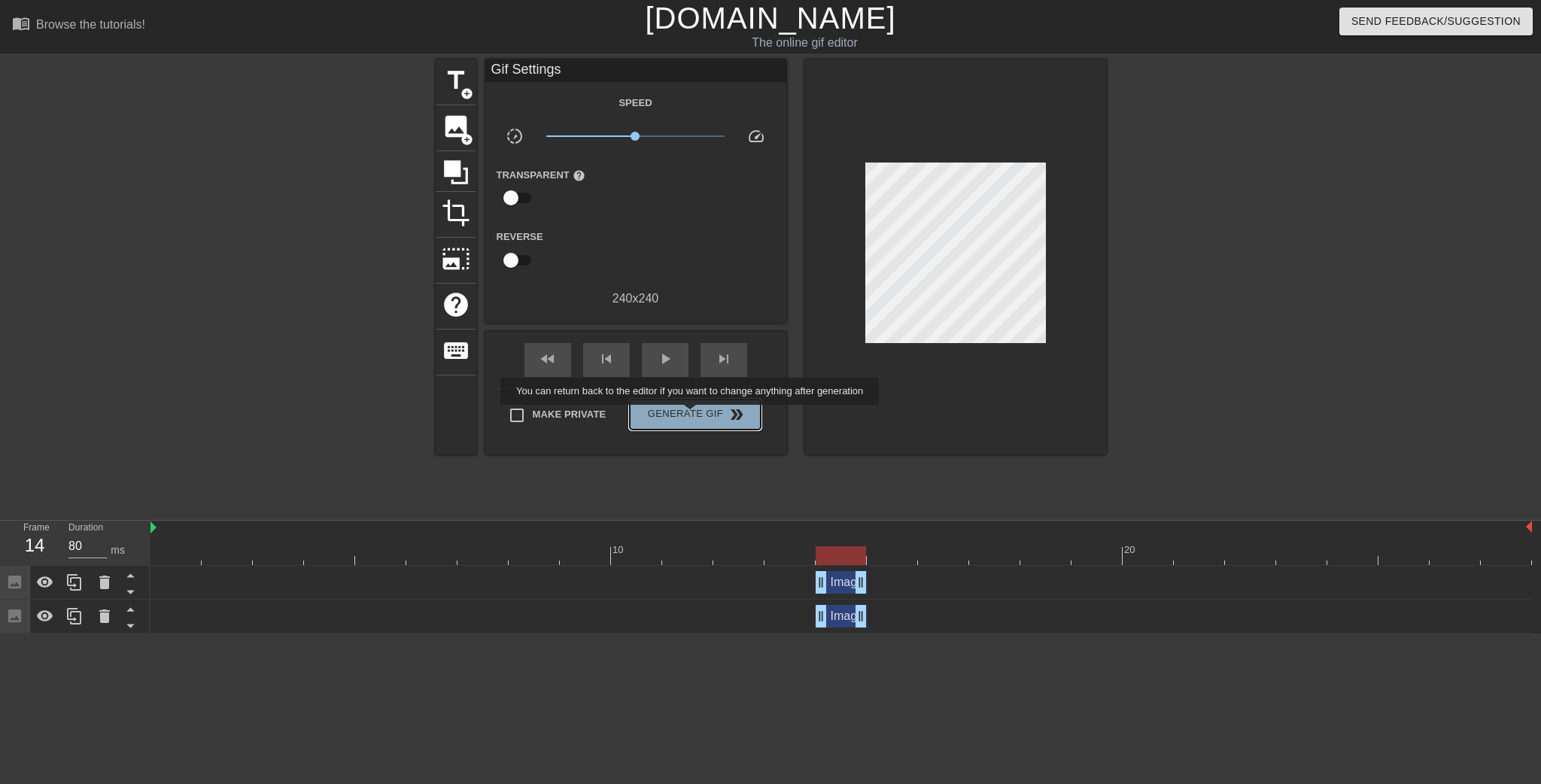
click at [691, 416] on span "Generate Gif double_arrow" at bounding box center [695, 415] width 118 height 18
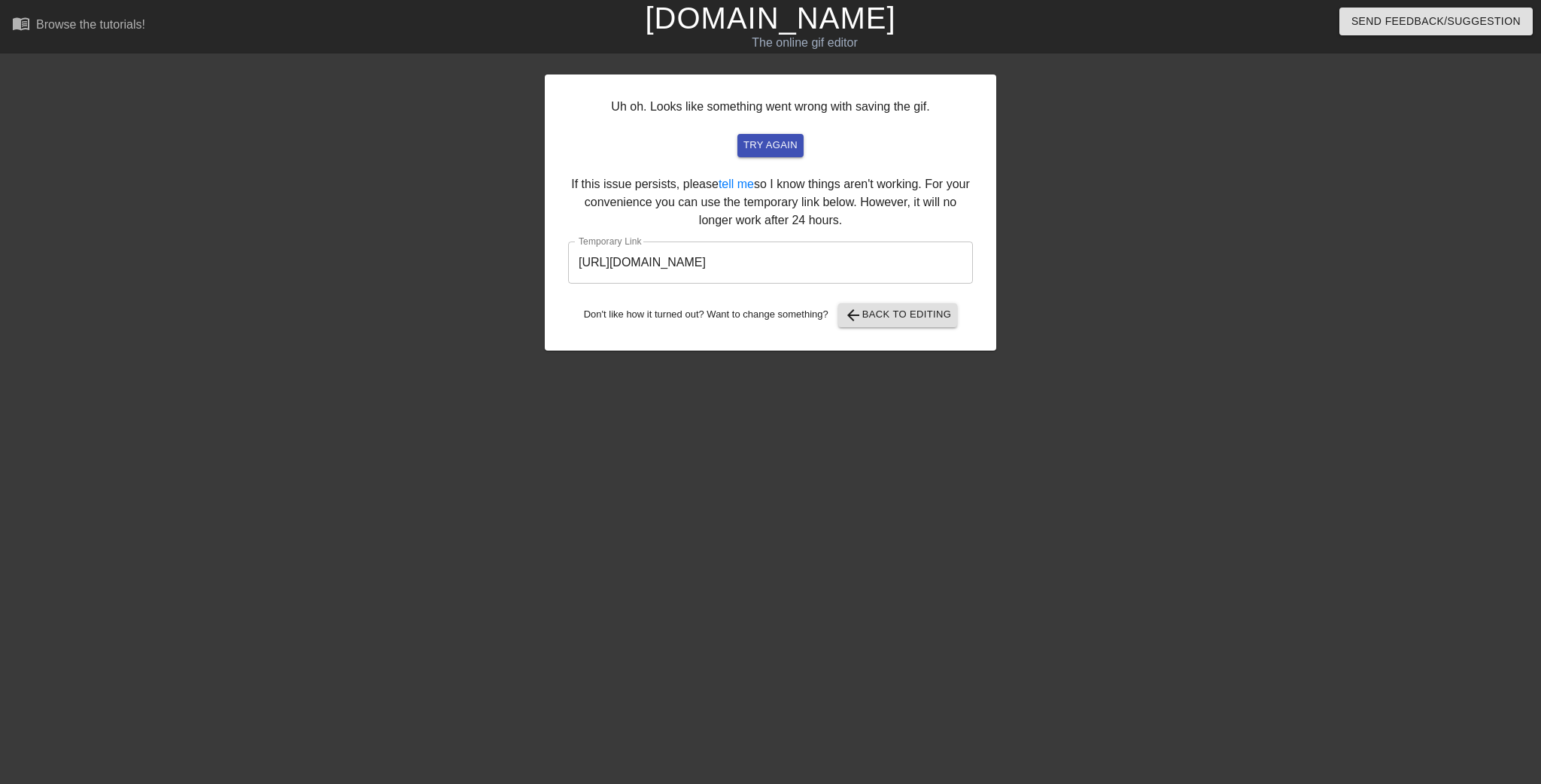
drag, startPoint x: 709, startPoint y: 270, endPoint x: 379, endPoint y: 248, distance: 330.7
click at [394, 252] on div "Uh oh. Looks like something went wrong with saving the gif. try again If this i…" at bounding box center [770, 285] width 1541 height 452
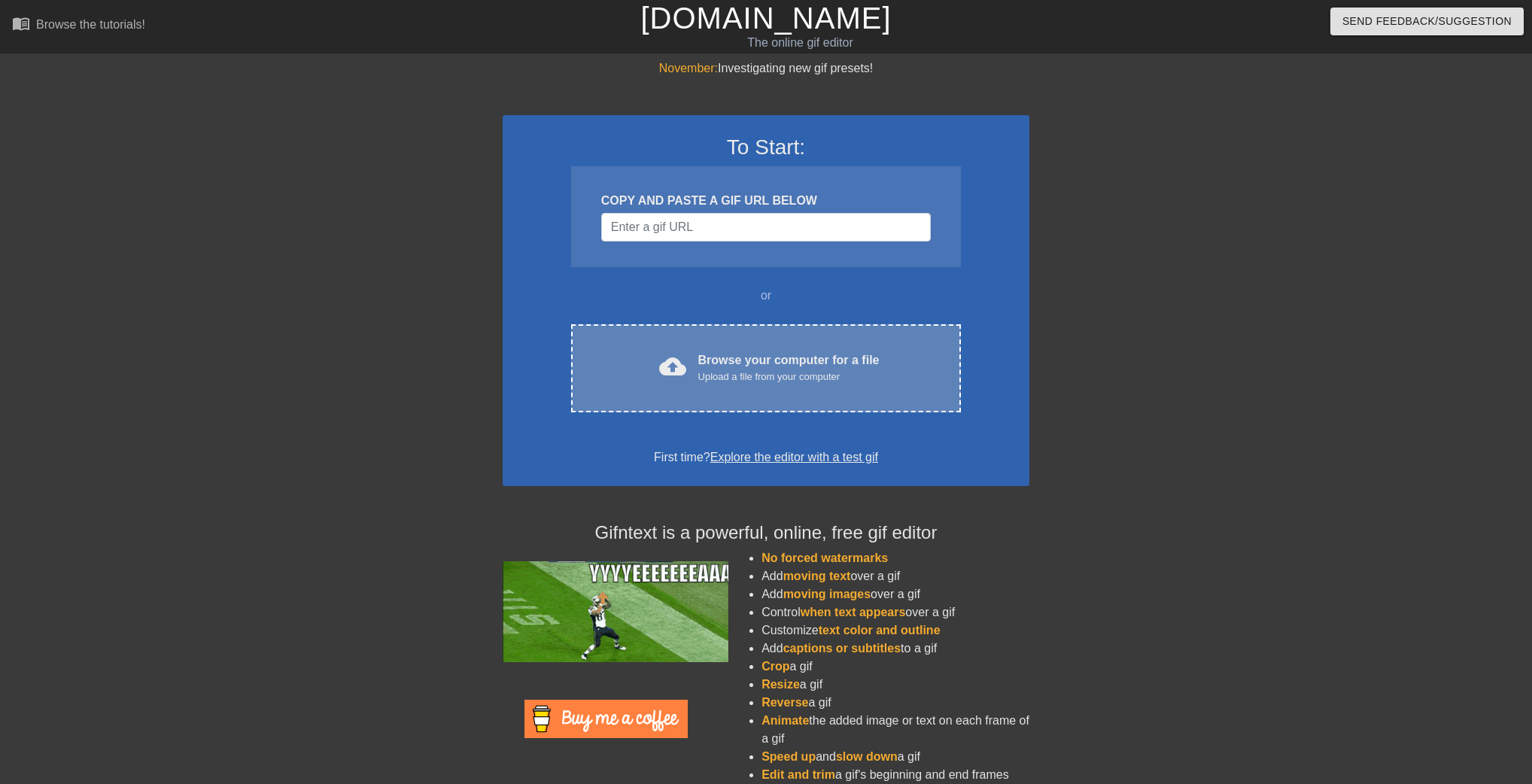
click at [722, 343] on div "cloud_upload Browse your computer for a file Upload a file from your computer C…" at bounding box center [765, 367] width 390 height 88
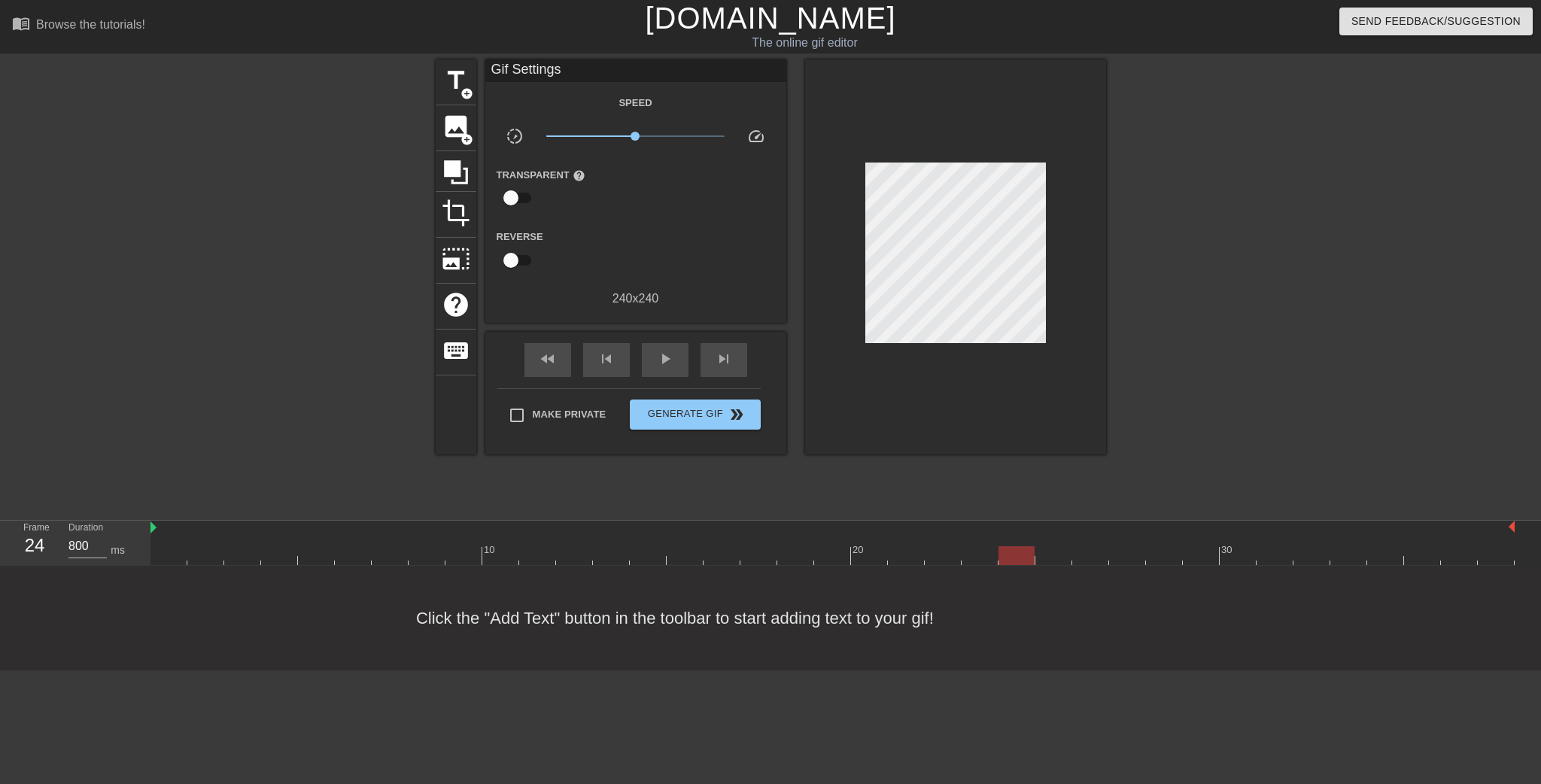
type input "90"
drag, startPoint x: 174, startPoint y: 553, endPoint x: 1037, endPoint y: 550, distance: 863.0
click at [1037, 550] on div at bounding box center [1054, 555] width 36 height 19
click at [461, 133] on span "add_circle" at bounding box center [467, 139] width 13 height 13
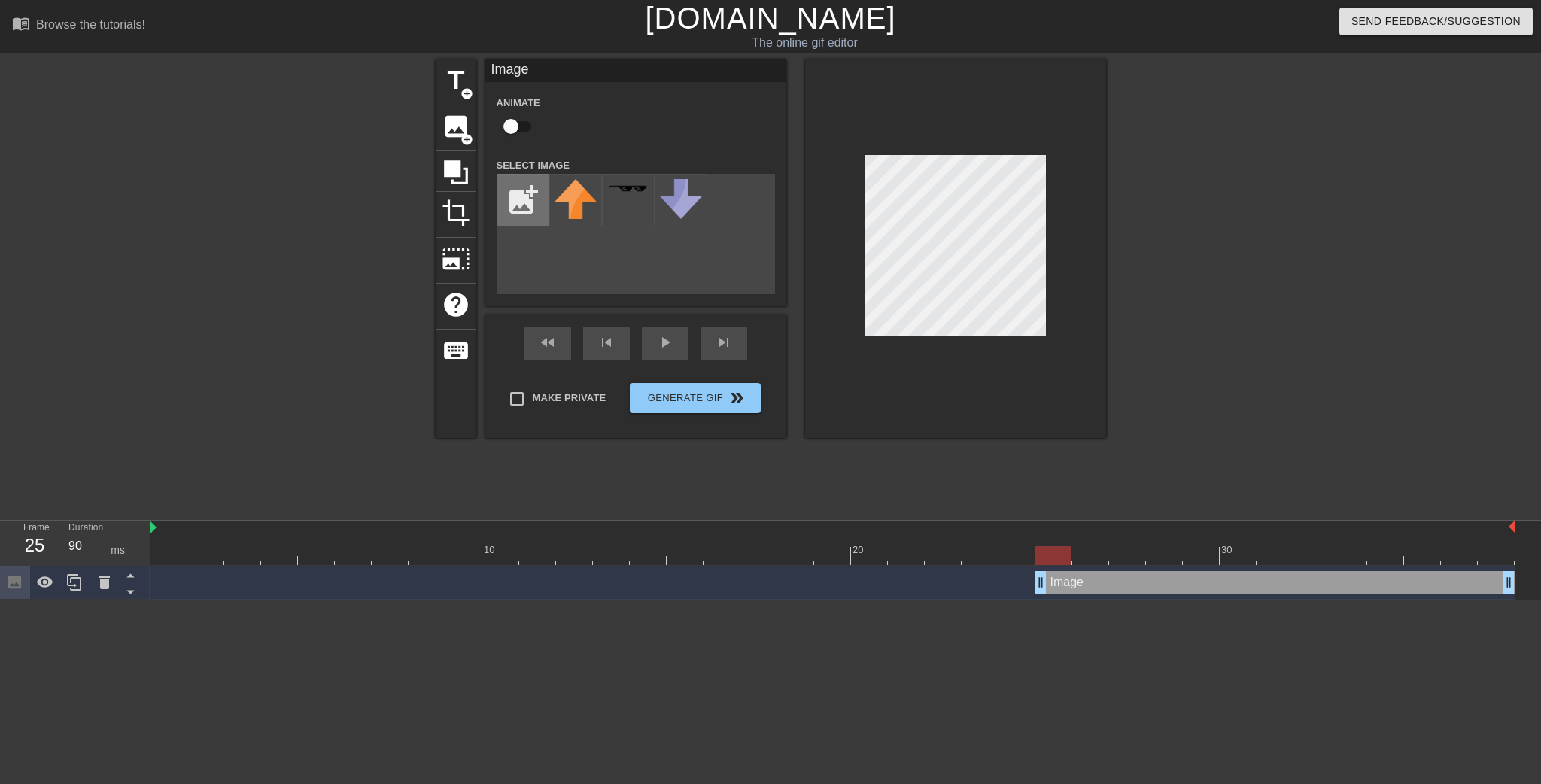
click at [527, 194] on input "file" at bounding box center [523, 200] width 51 height 51
type input "C:\fakepath\doro cry.png"
click at [560, 189] on img at bounding box center [575, 193] width 42 height 29
click at [524, 123] on input "checkbox" at bounding box center [511, 126] width 86 height 29
checkbox input "true"
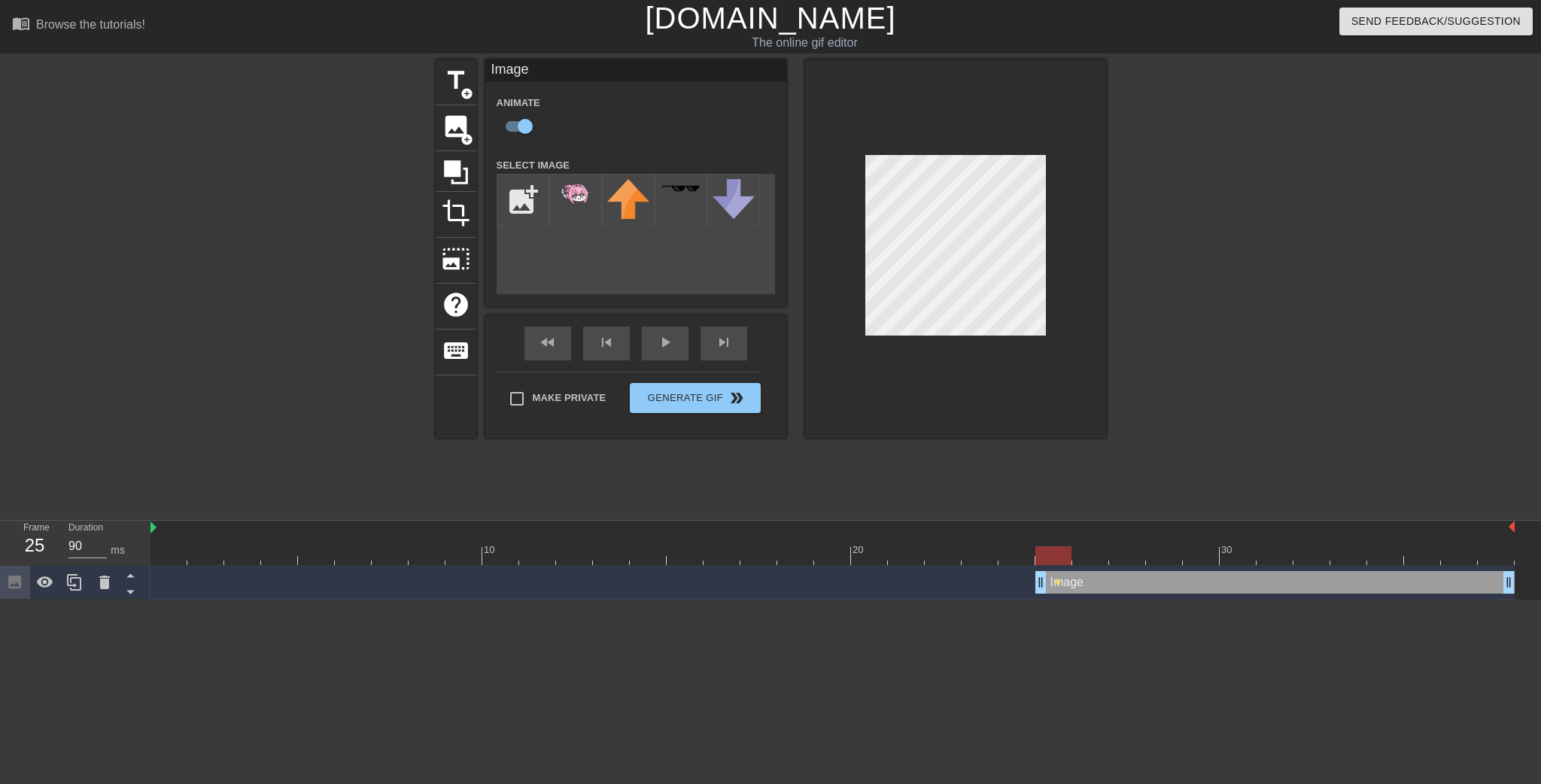
click at [792, 142] on div "title add_circle image add_circle crop photo_size_select_large help keyboard Im…" at bounding box center [771, 248] width 671 height 379
click at [1078, 157] on div at bounding box center [955, 248] width 301 height 379
click at [1090, 556] on div at bounding box center [833, 555] width 1365 height 19
click at [1062, 561] on div at bounding box center [833, 555] width 1365 height 19
click at [1096, 557] on div at bounding box center [833, 555] width 1365 height 19
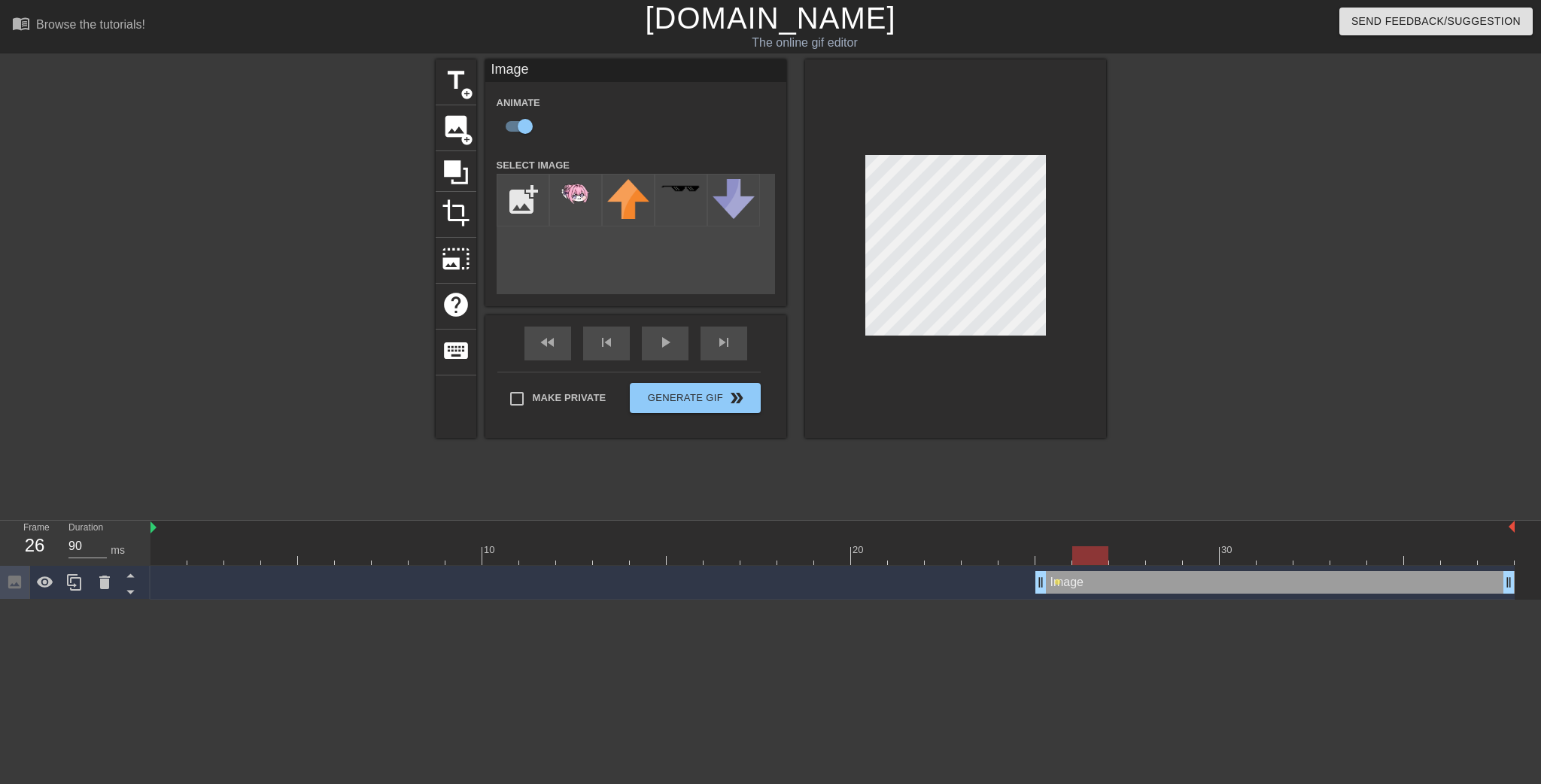
click at [1119, 556] on div at bounding box center [833, 555] width 1365 height 19
click at [1156, 554] on div at bounding box center [833, 555] width 1365 height 19
click at [1192, 554] on div at bounding box center [833, 555] width 1365 height 19
click at [1241, 554] on div at bounding box center [833, 555] width 1365 height 19
click at [1279, 553] on div at bounding box center [833, 555] width 1365 height 19
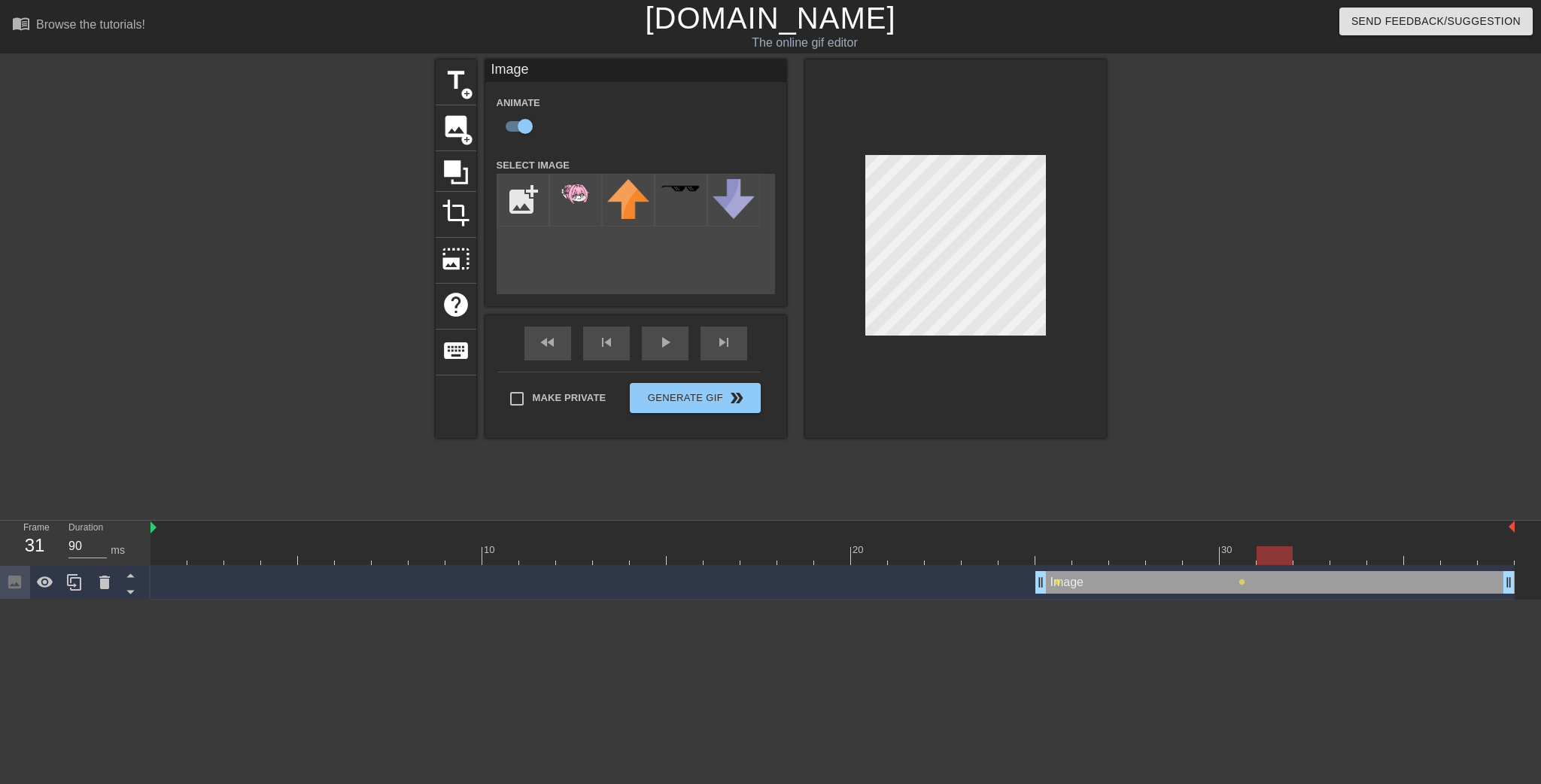
click at [1310, 554] on div at bounding box center [833, 555] width 1365 height 19
click at [1349, 550] on div at bounding box center [833, 555] width 1365 height 19
click at [1376, 553] on div at bounding box center [833, 555] width 1365 height 19
click at [1420, 554] on div at bounding box center [833, 555] width 1365 height 19
click at [1459, 560] on div at bounding box center [833, 555] width 1365 height 19
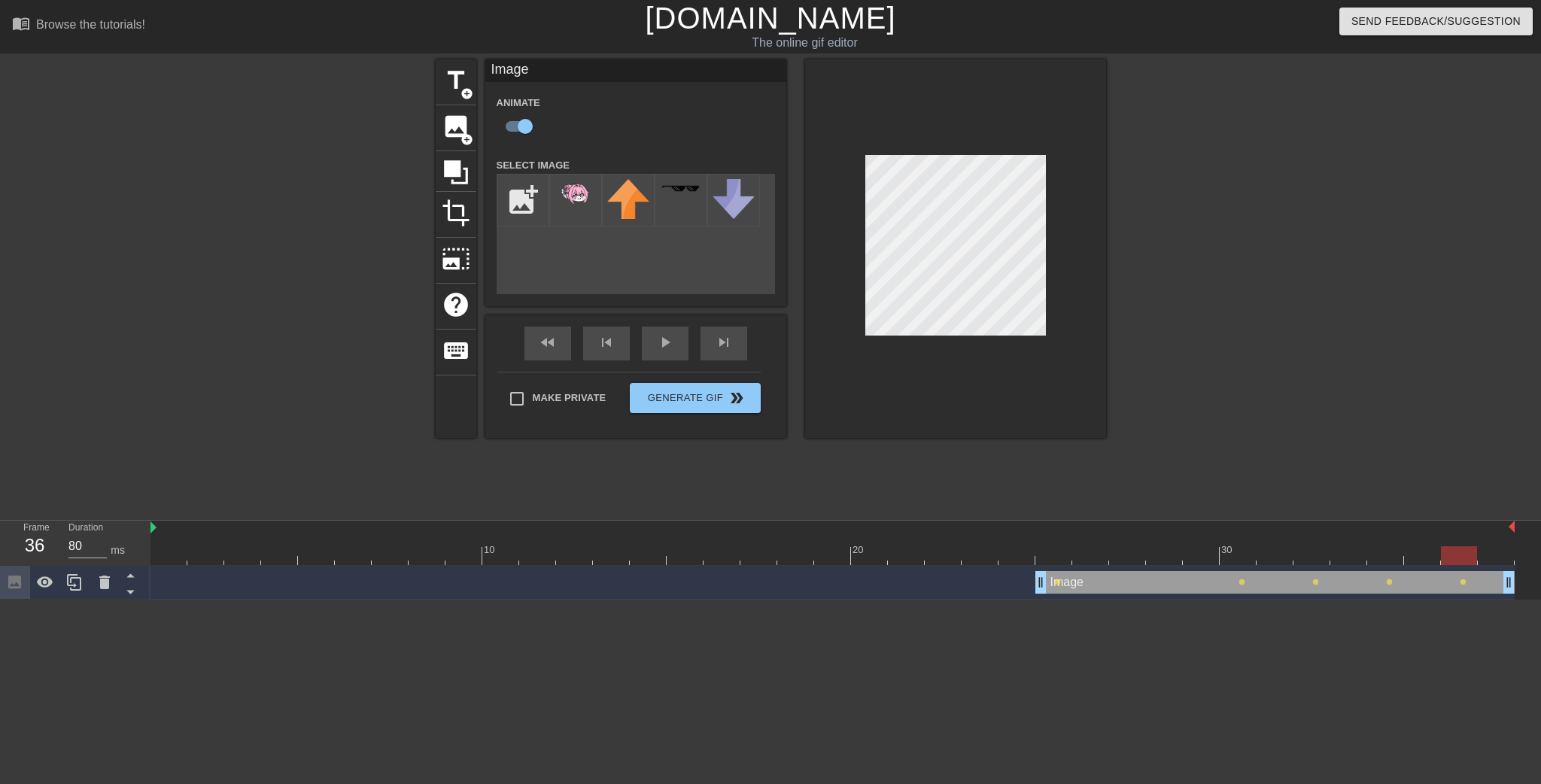
click at [1420, 554] on div at bounding box center [833, 555] width 1365 height 19
click at [1457, 562] on div at bounding box center [833, 555] width 1365 height 19
click at [1496, 557] on div at bounding box center [833, 555] width 1365 height 19
click at [682, 338] on div "fast_rewind skip_previous play_arrow skip_next" at bounding box center [636, 343] width 245 height 57
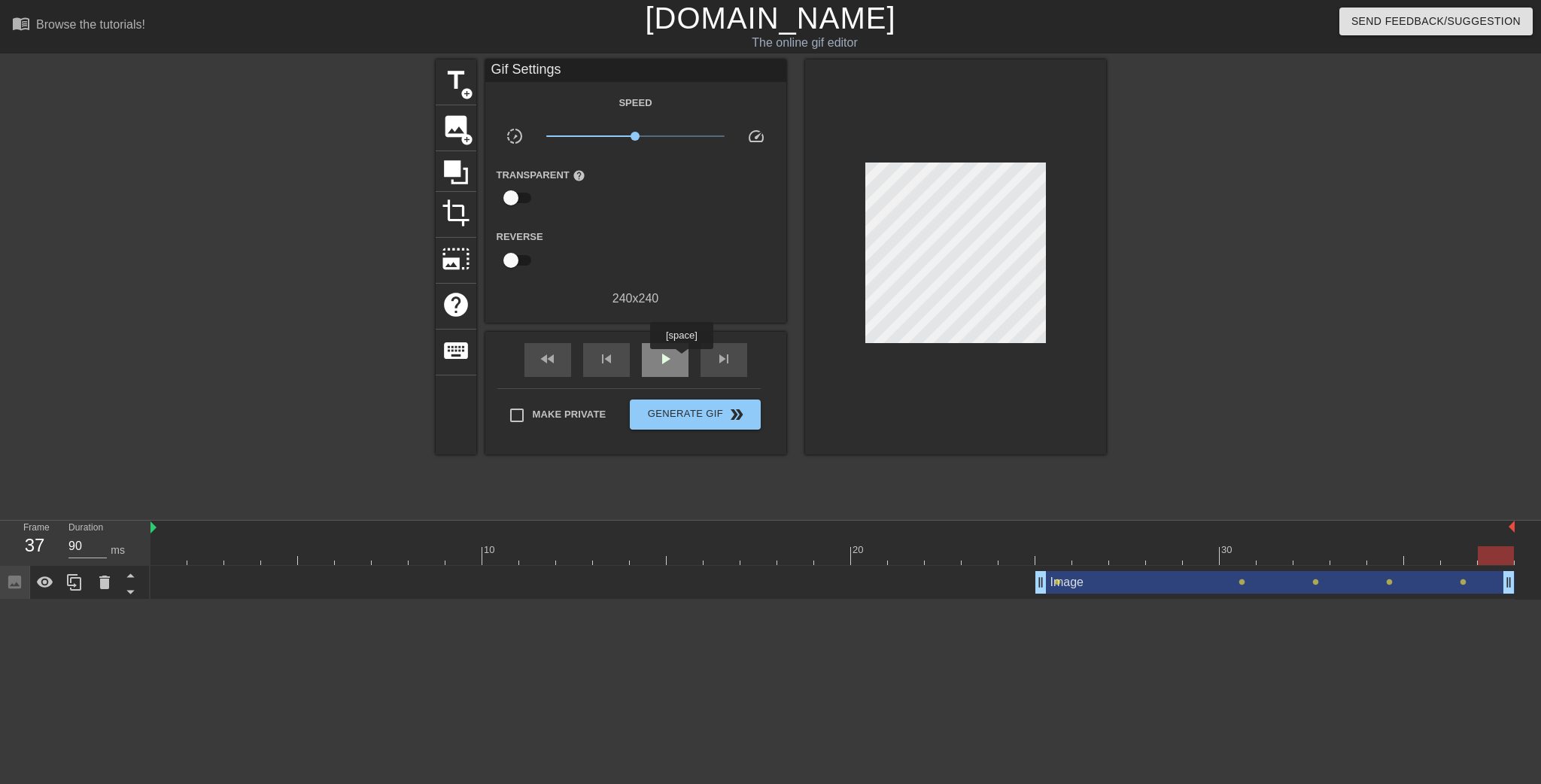
click at [681, 359] on div "play_arrow" at bounding box center [665, 359] width 47 height 34
type input "90"
click at [735, 406] on span "double_arrow" at bounding box center [736, 415] width 18 height 18
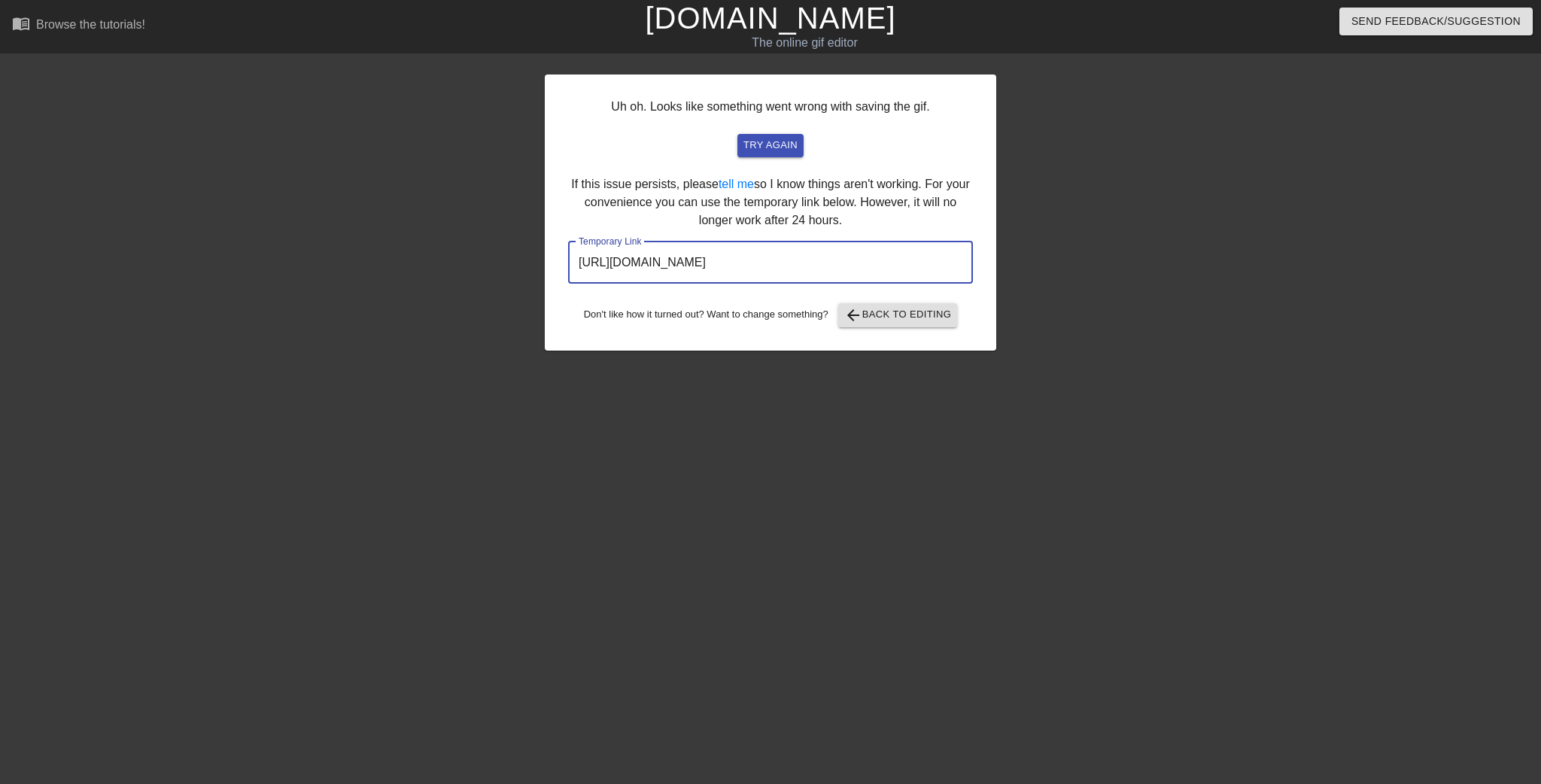
drag, startPoint x: 843, startPoint y: 258, endPoint x: 211, endPoint y: 229, distance: 632.7
click at [217, 224] on div "Uh oh. Looks like something went wrong with saving the gif. try again If this i…" at bounding box center [770, 285] width 1541 height 452
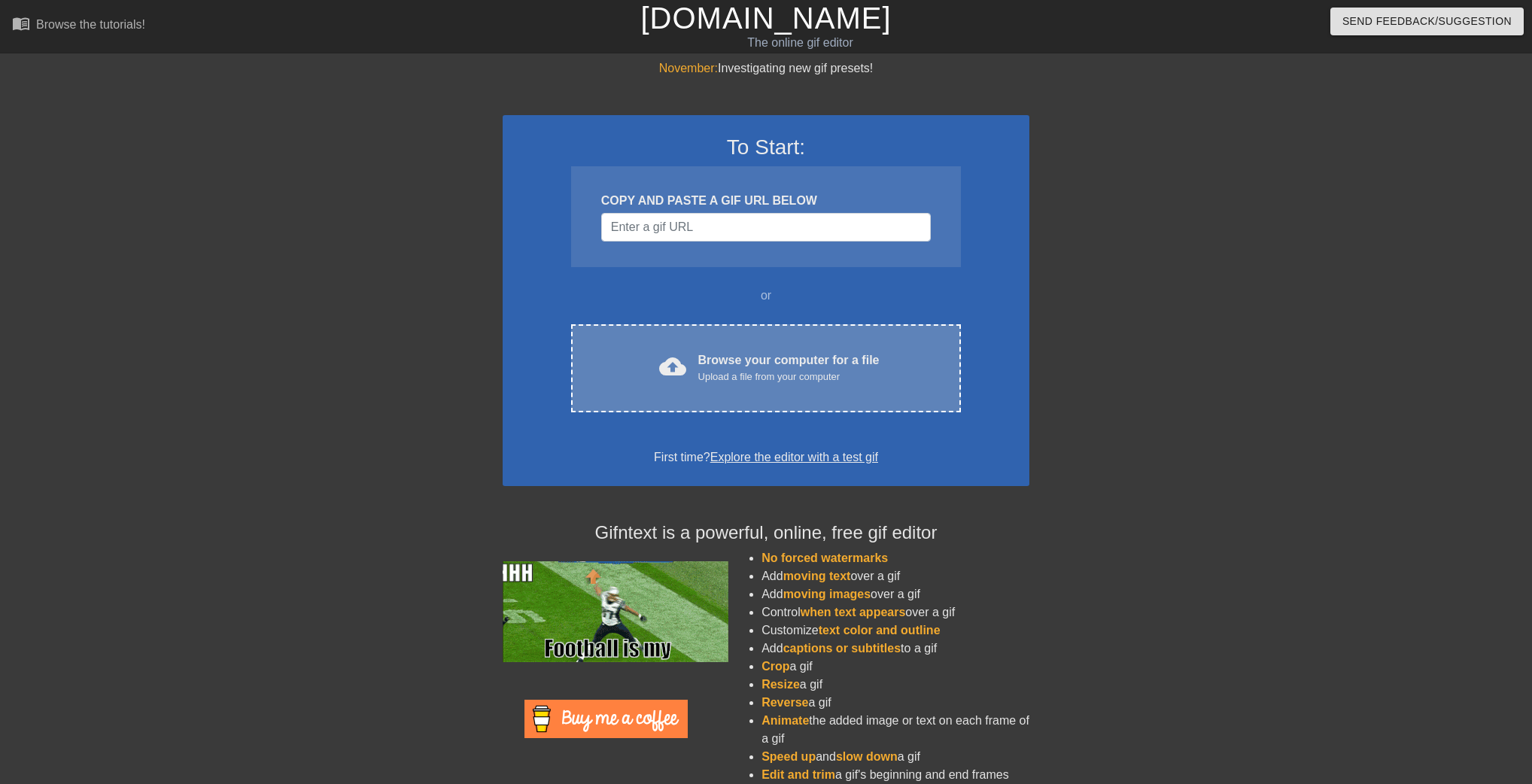
click at [699, 392] on div "cloud_upload Browse your computer for a file Upload a file from your computer C…" at bounding box center [765, 367] width 390 height 88
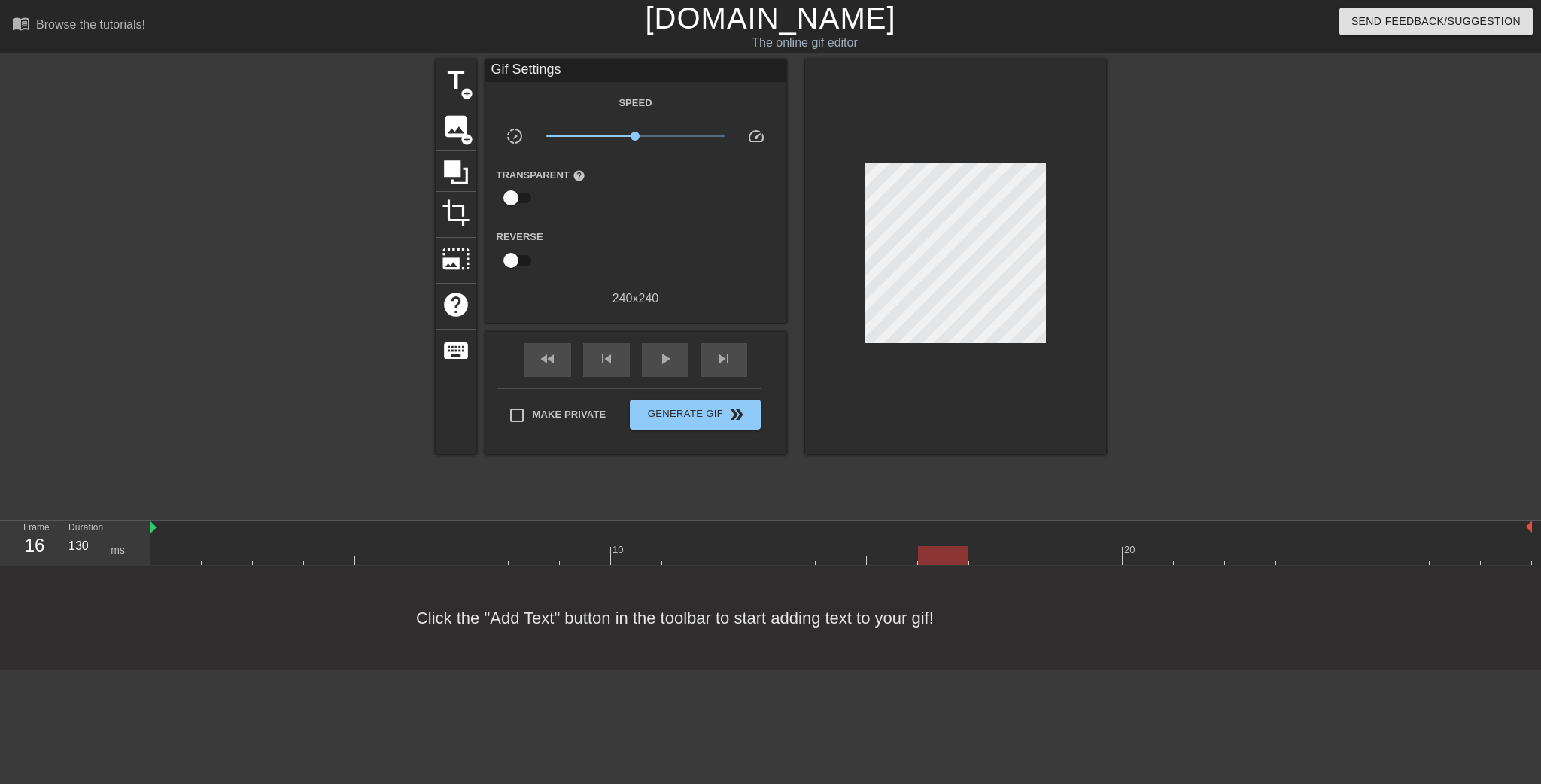
drag, startPoint x: 179, startPoint y: 549, endPoint x: 966, endPoint y: 551, distance: 787.0
click at [966, 551] on div at bounding box center [942, 555] width 50 height 19
type input "90"
drag, startPoint x: 954, startPoint y: 553, endPoint x: 1096, endPoint y: 554, distance: 142.0
click at [1096, 554] on div at bounding box center [1096, 555] width 50 height 19
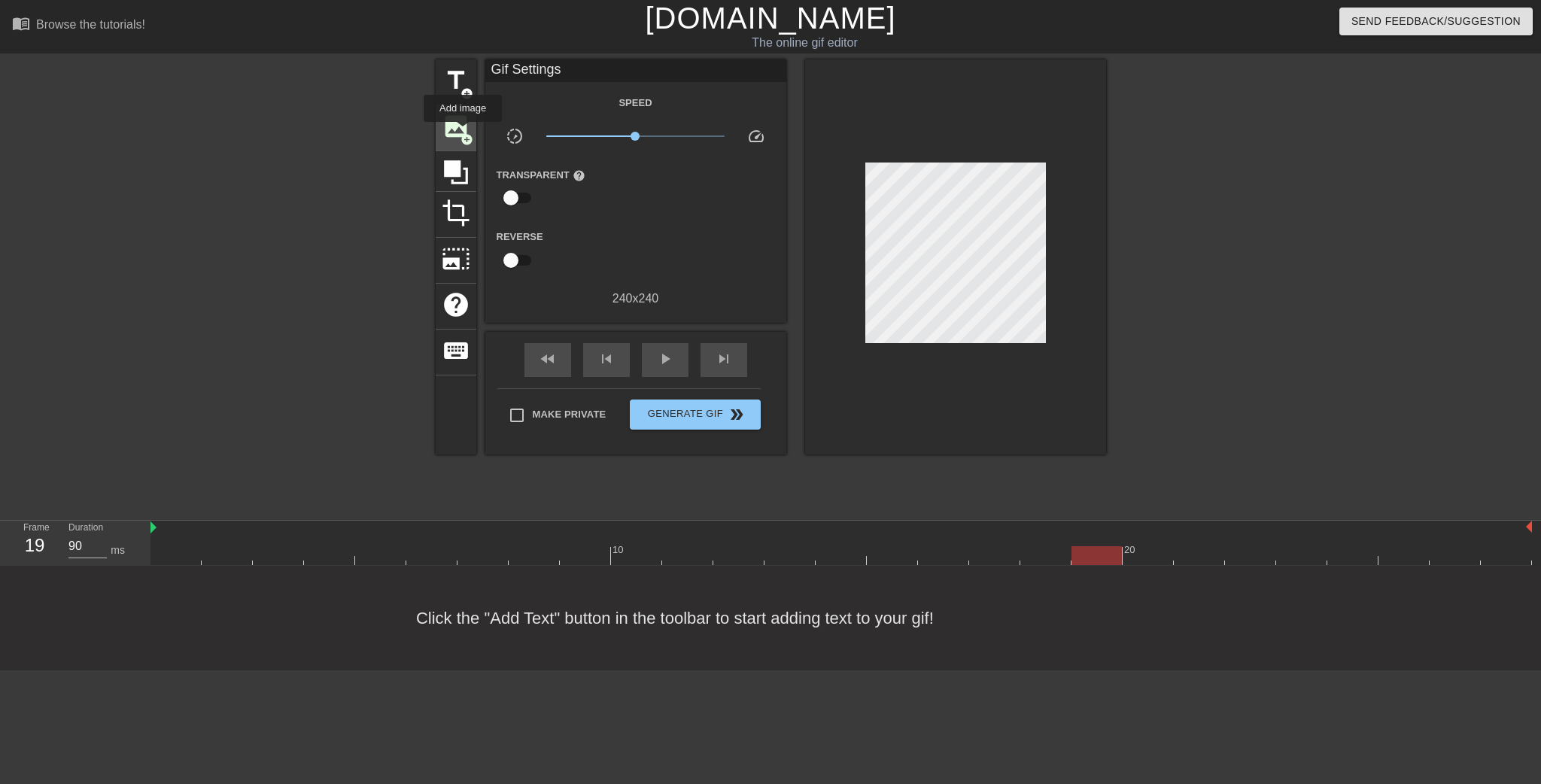
click at [461, 133] on span "add_circle" at bounding box center [467, 139] width 13 height 13
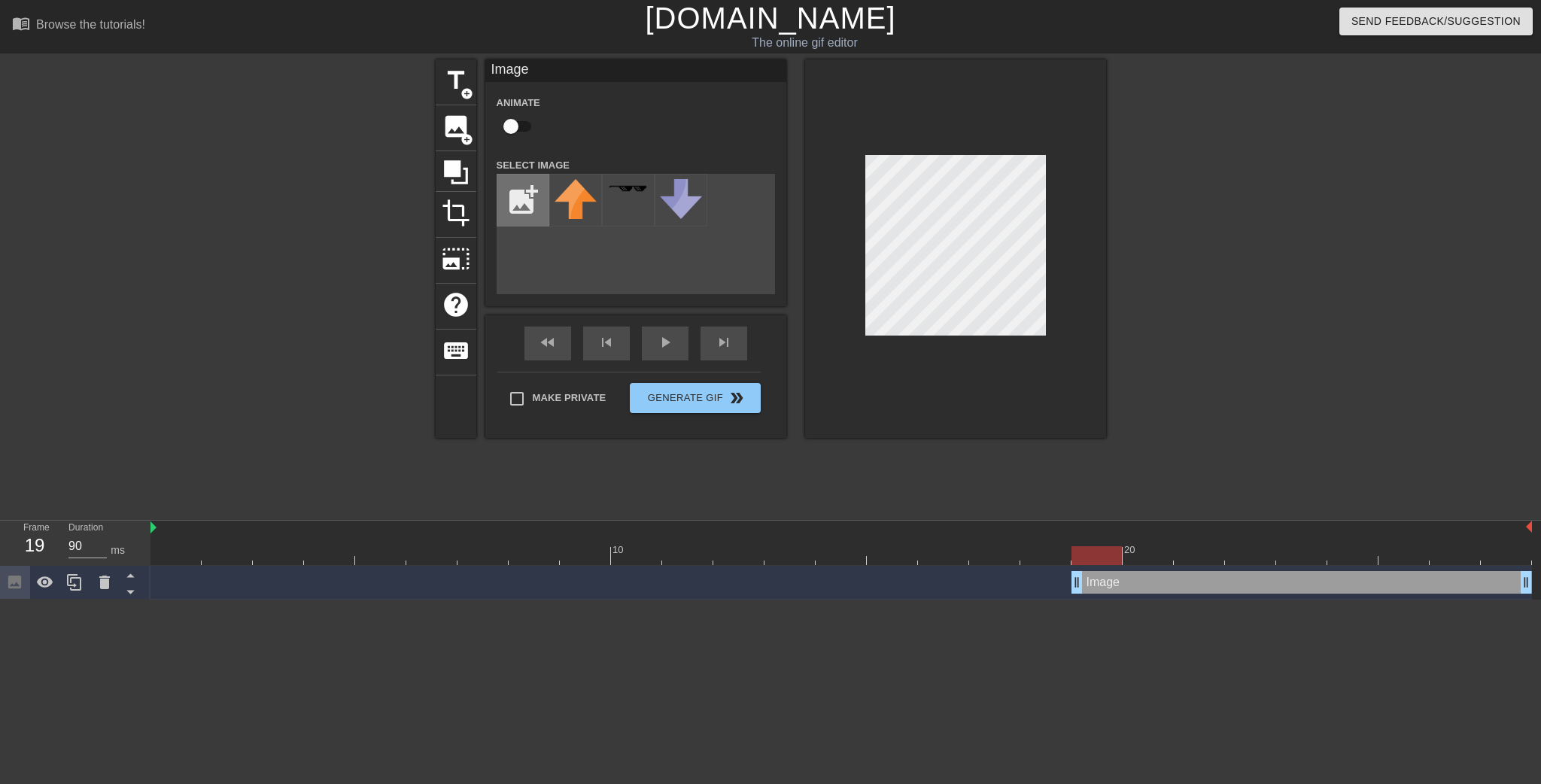
click at [525, 211] on input "file" at bounding box center [523, 200] width 51 height 51
type input "C:\fakepath\doro cry.png"
click at [566, 204] on img at bounding box center [575, 193] width 42 height 29
click at [688, 259] on div "title add_circle image add_circle crop photo_size_select_large help keyboard Im…" at bounding box center [771, 248] width 671 height 379
click at [1119, 137] on div "title add_circle image add_circle crop photo_size_select_large help keyboard Im…" at bounding box center [770, 285] width 1541 height 452
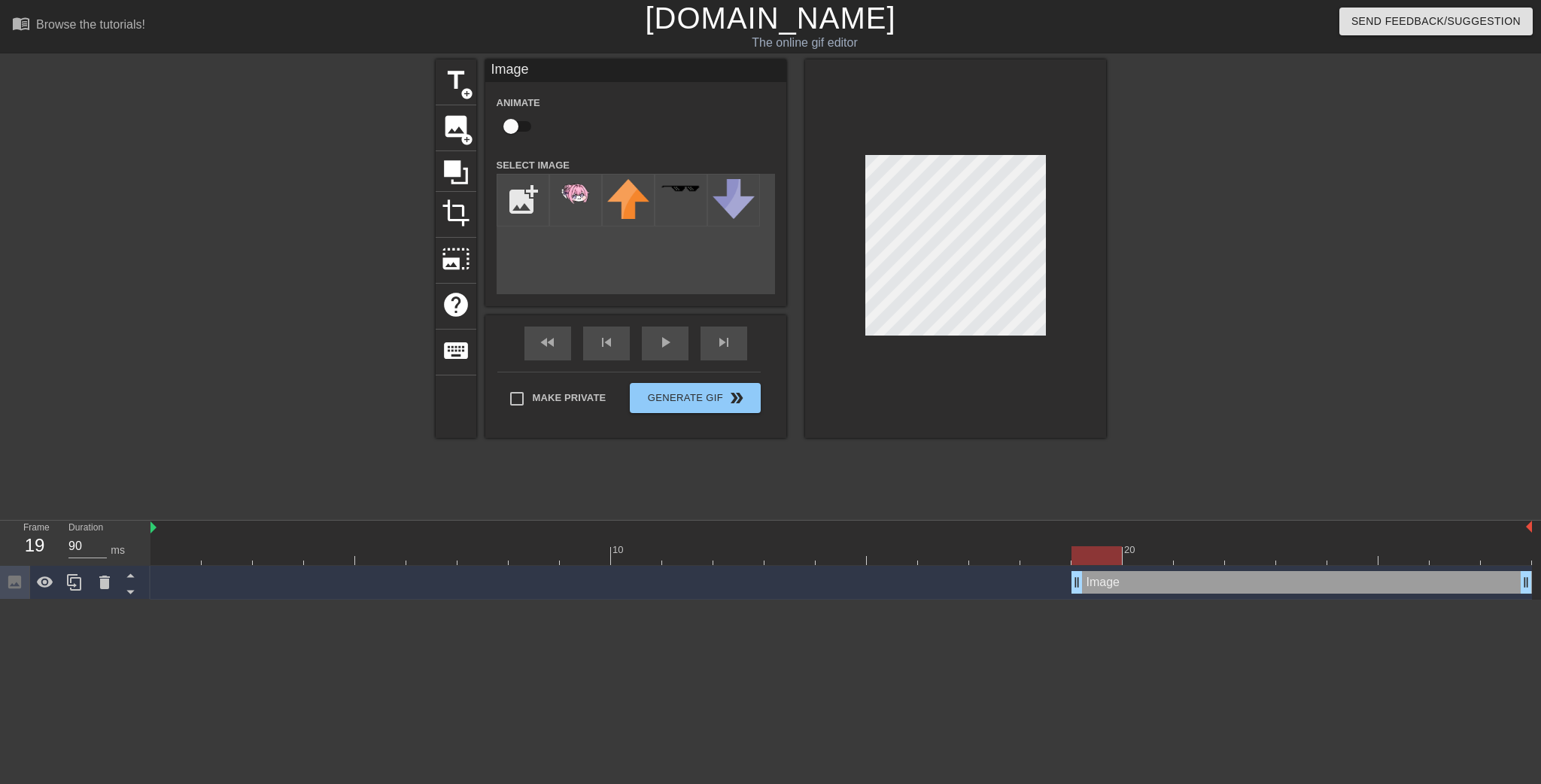
click at [857, 409] on div at bounding box center [955, 248] width 301 height 379
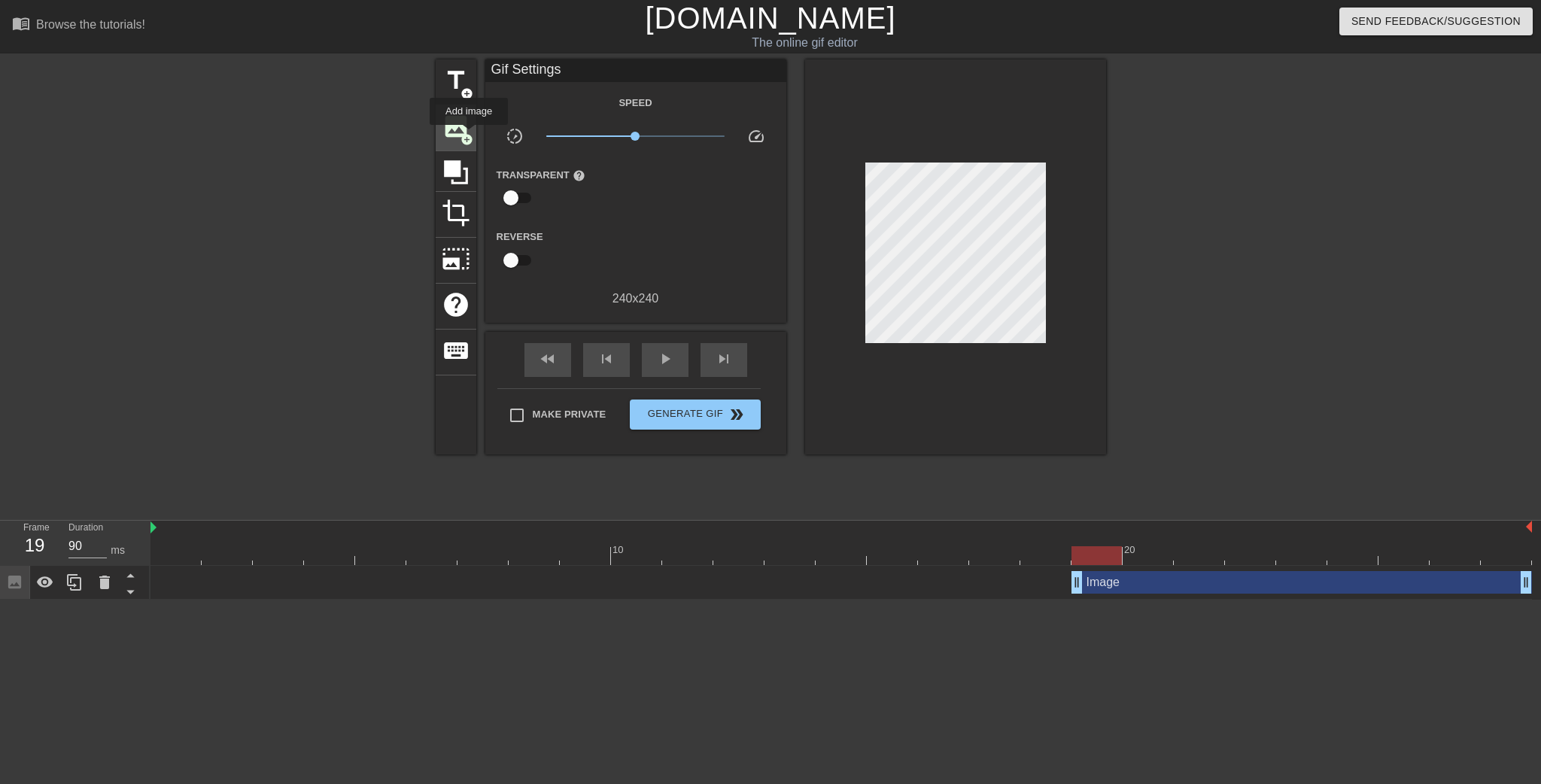
click at [469, 135] on span "add_circle" at bounding box center [467, 139] width 13 height 13
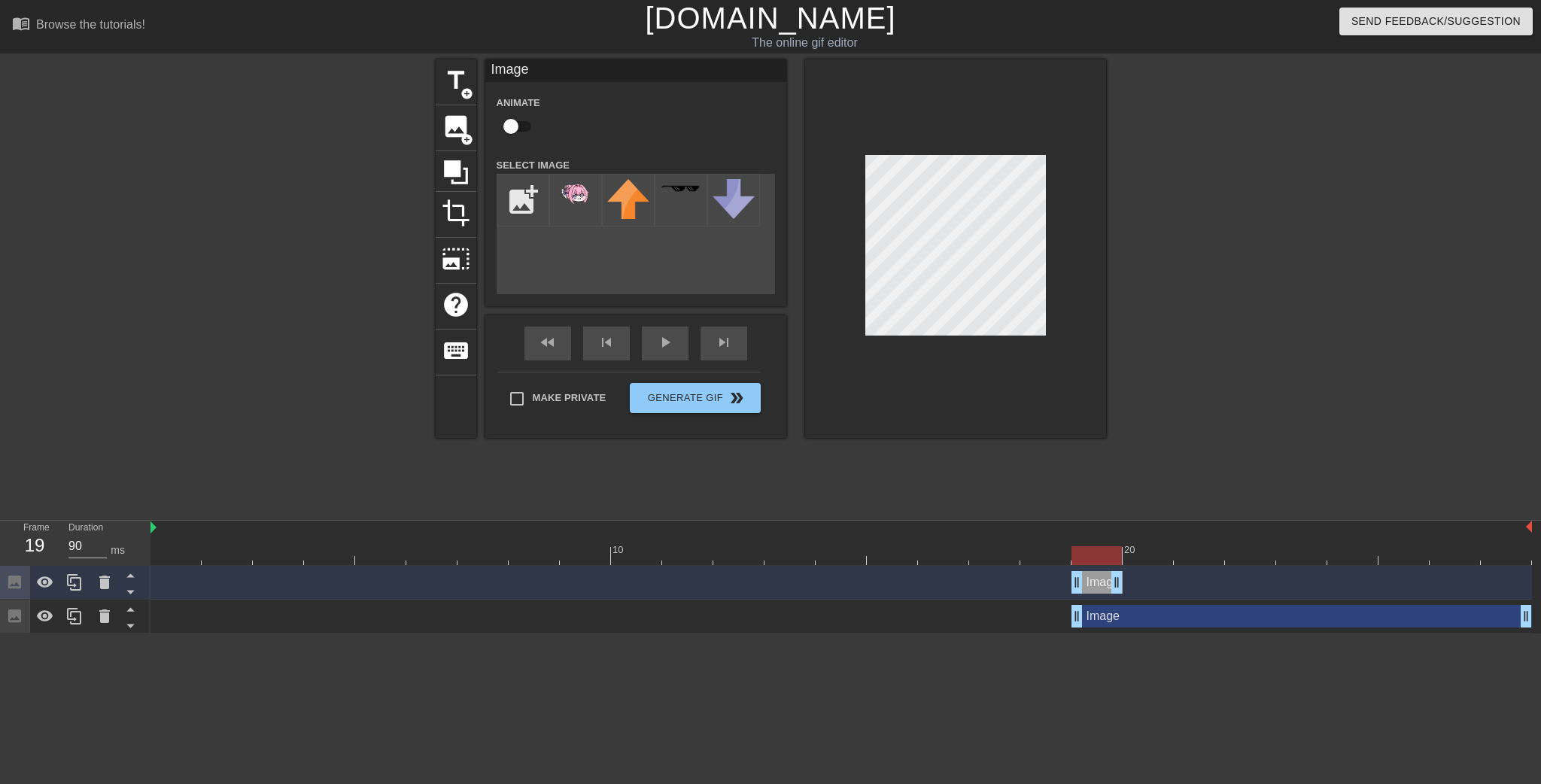
drag, startPoint x: 1523, startPoint y: 589, endPoint x: 1128, endPoint y: 564, distance: 395.8
click at [1128, 564] on div "10 20 Image drag_handle drag_handle Image drag_handle drag_handle" at bounding box center [846, 577] width 1391 height 113
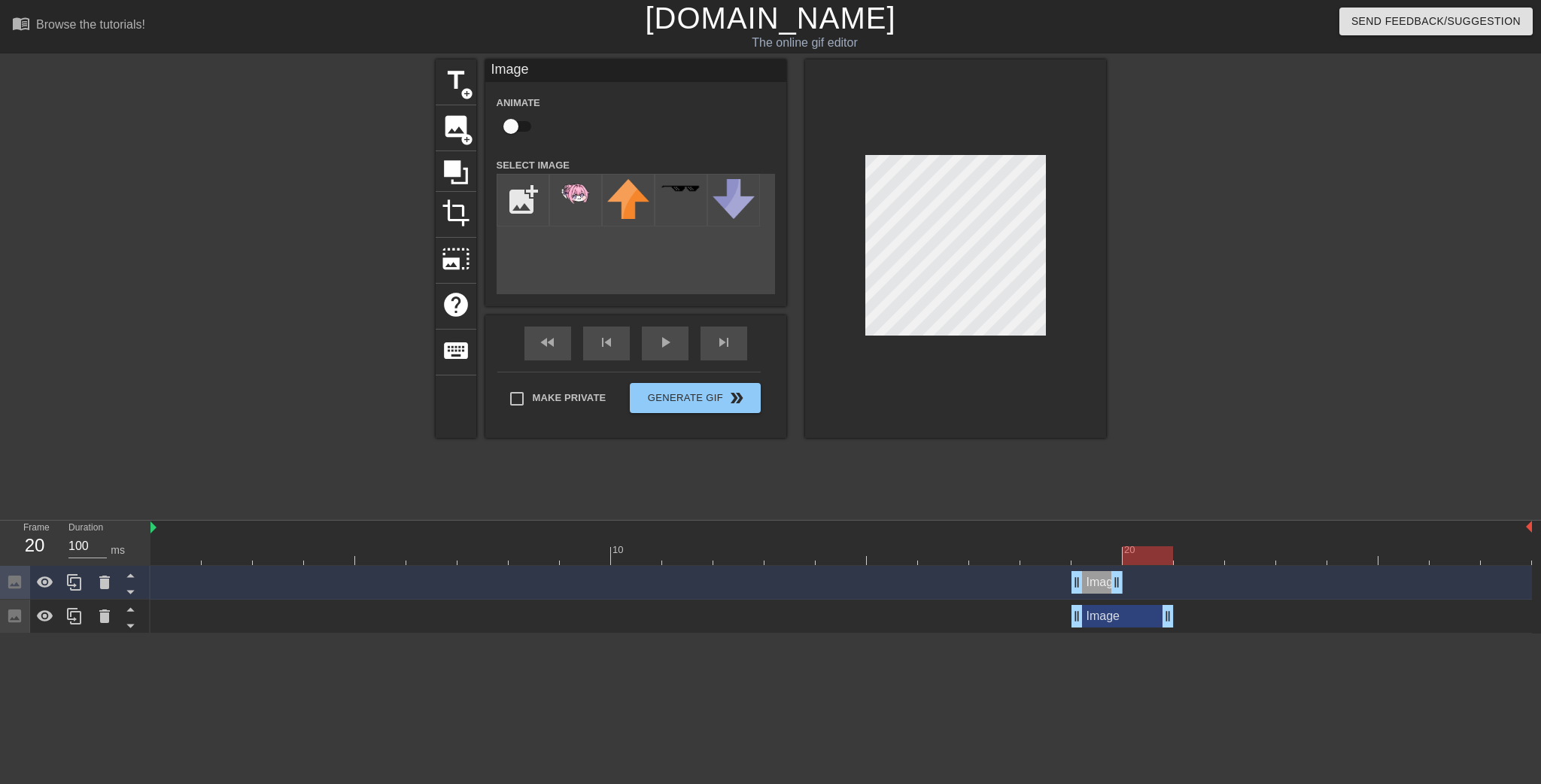
type input "90"
drag, startPoint x: 1520, startPoint y: 619, endPoint x: 1102, endPoint y: 611, distance: 418.1
click at [512, 201] on input "file" at bounding box center [523, 200] width 51 height 51
type input "C:\fakepath\螢幕擷取畫面 2025-09-12 210426.png"
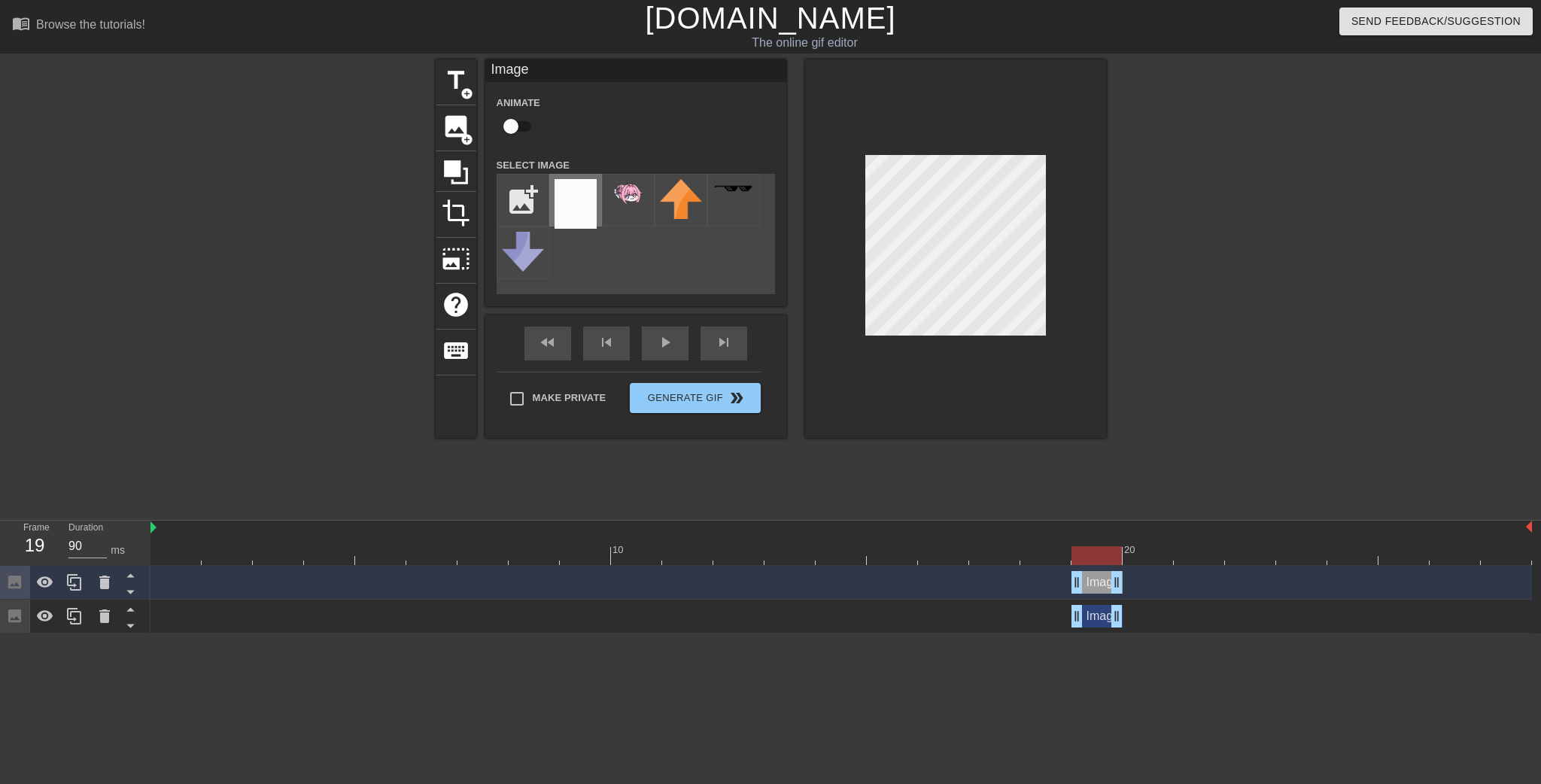
click at [581, 217] on img at bounding box center [575, 203] width 42 height 50
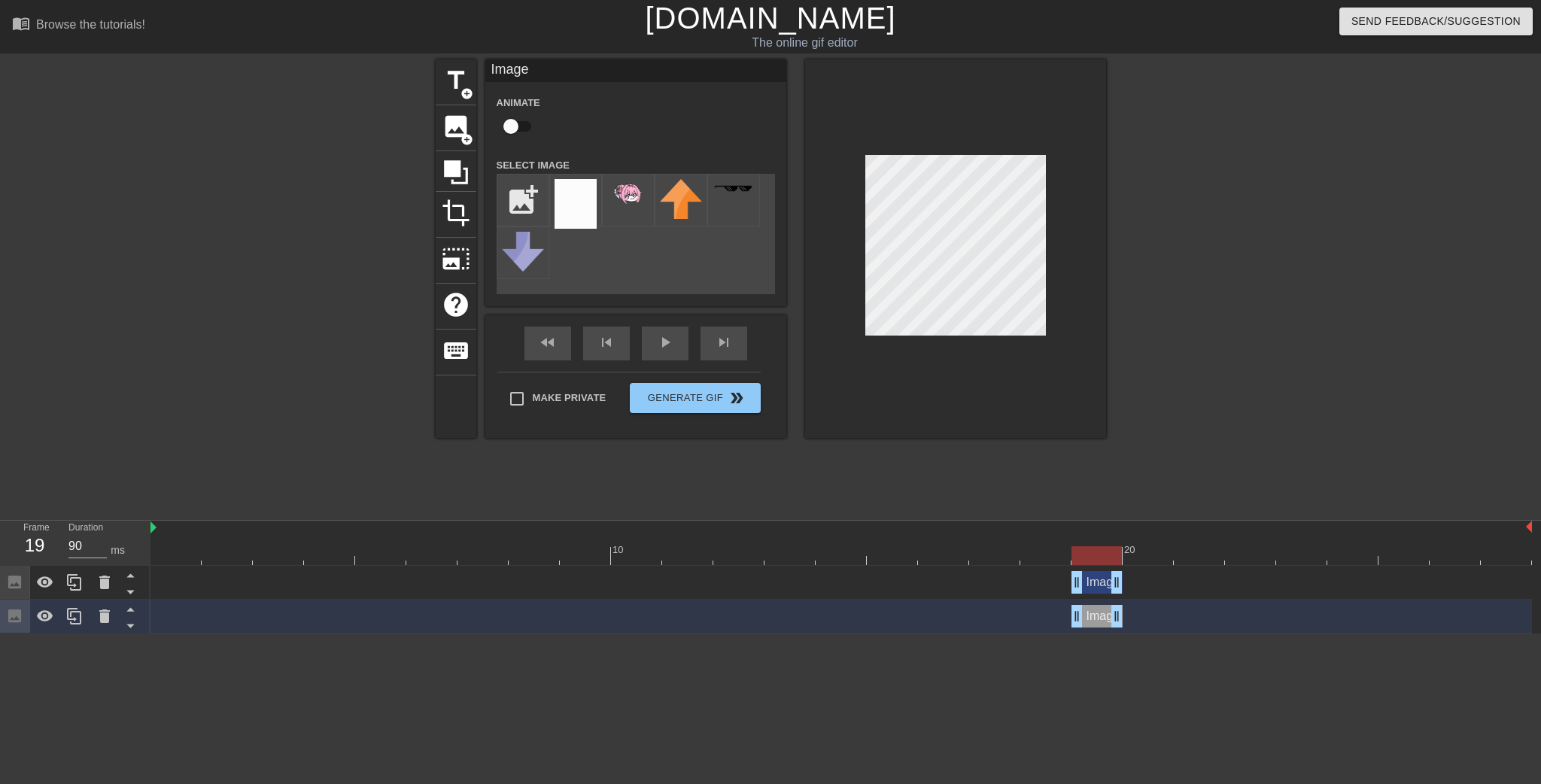
click at [1101, 616] on div "Image drag_handle drag_handle" at bounding box center [1097, 617] width 51 height 23
click at [1108, 626] on div "Image drag_handle drag_handle" at bounding box center [1097, 617] width 51 height 23
click at [1171, 617] on div "Image drag_handle drag_handle" at bounding box center [841, 617] width 1382 height 23
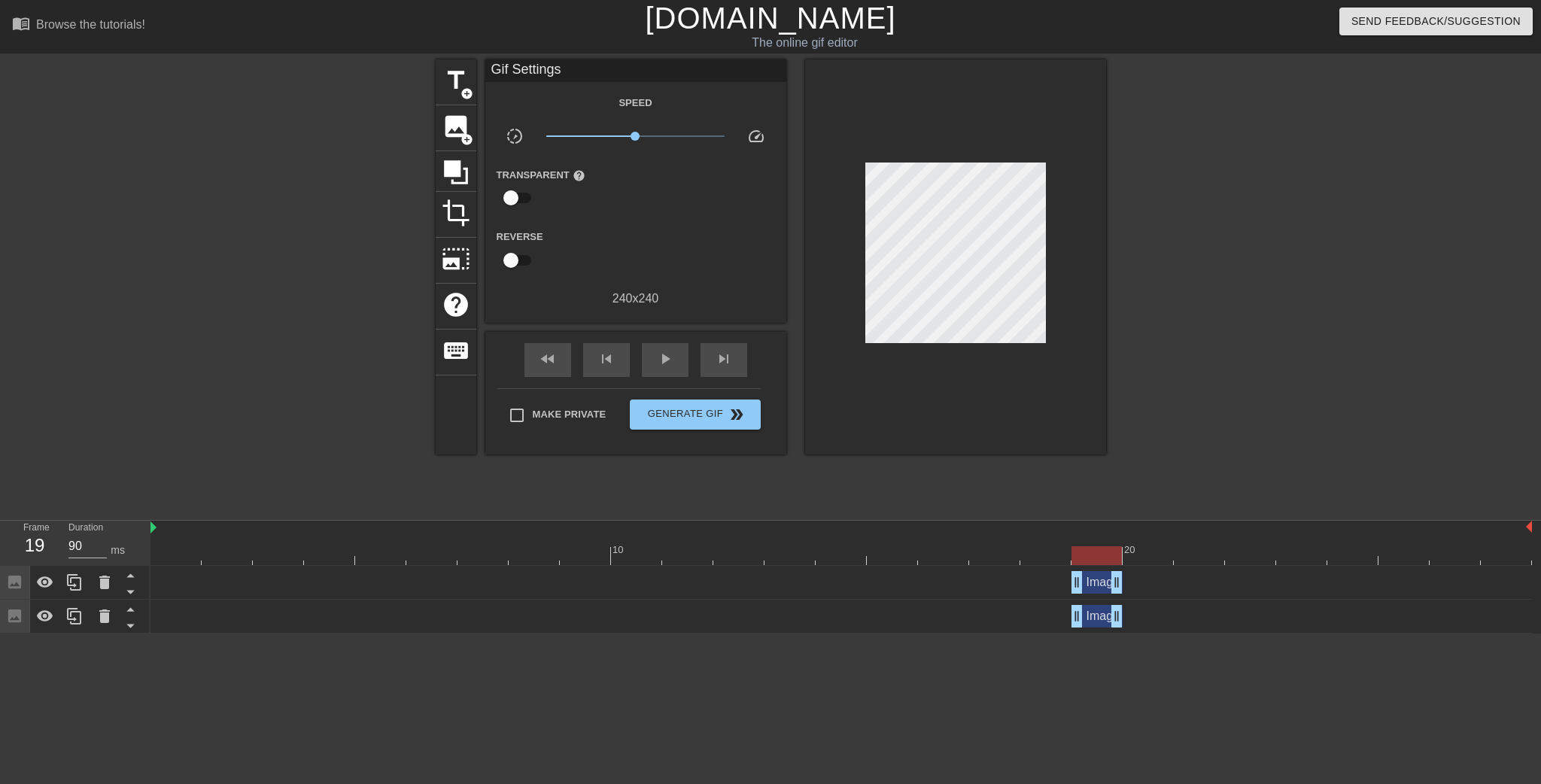
click at [1171, 617] on div "Image drag_handle drag_handle" at bounding box center [841, 617] width 1382 height 23
click at [1160, 584] on div "Image drag_handle drag_handle" at bounding box center [841, 582] width 1382 height 23
click at [1101, 579] on div "Image drag_handle drag_handle" at bounding box center [1097, 582] width 51 height 23
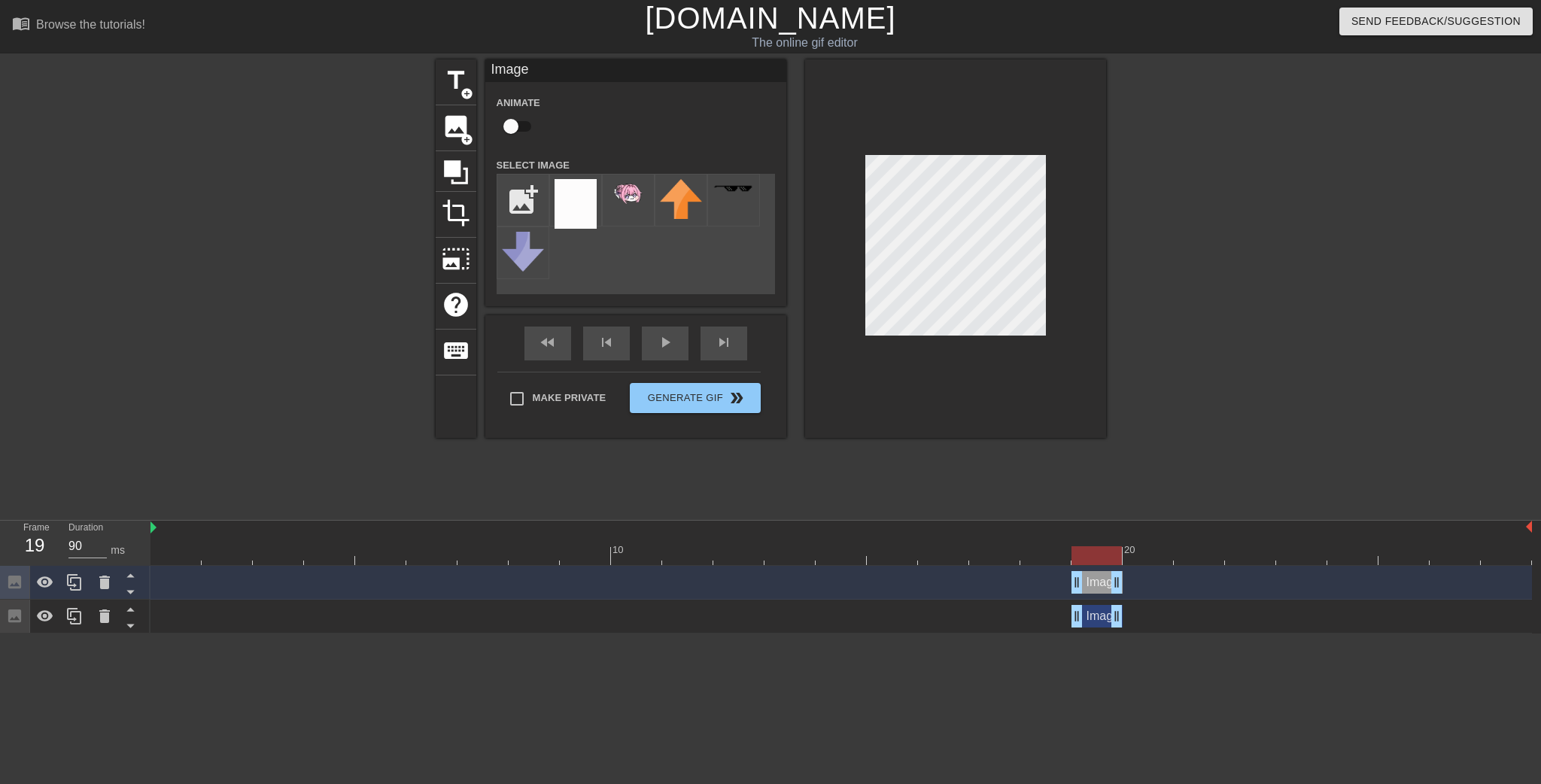
click at [1048, 204] on div at bounding box center [955, 248] width 301 height 379
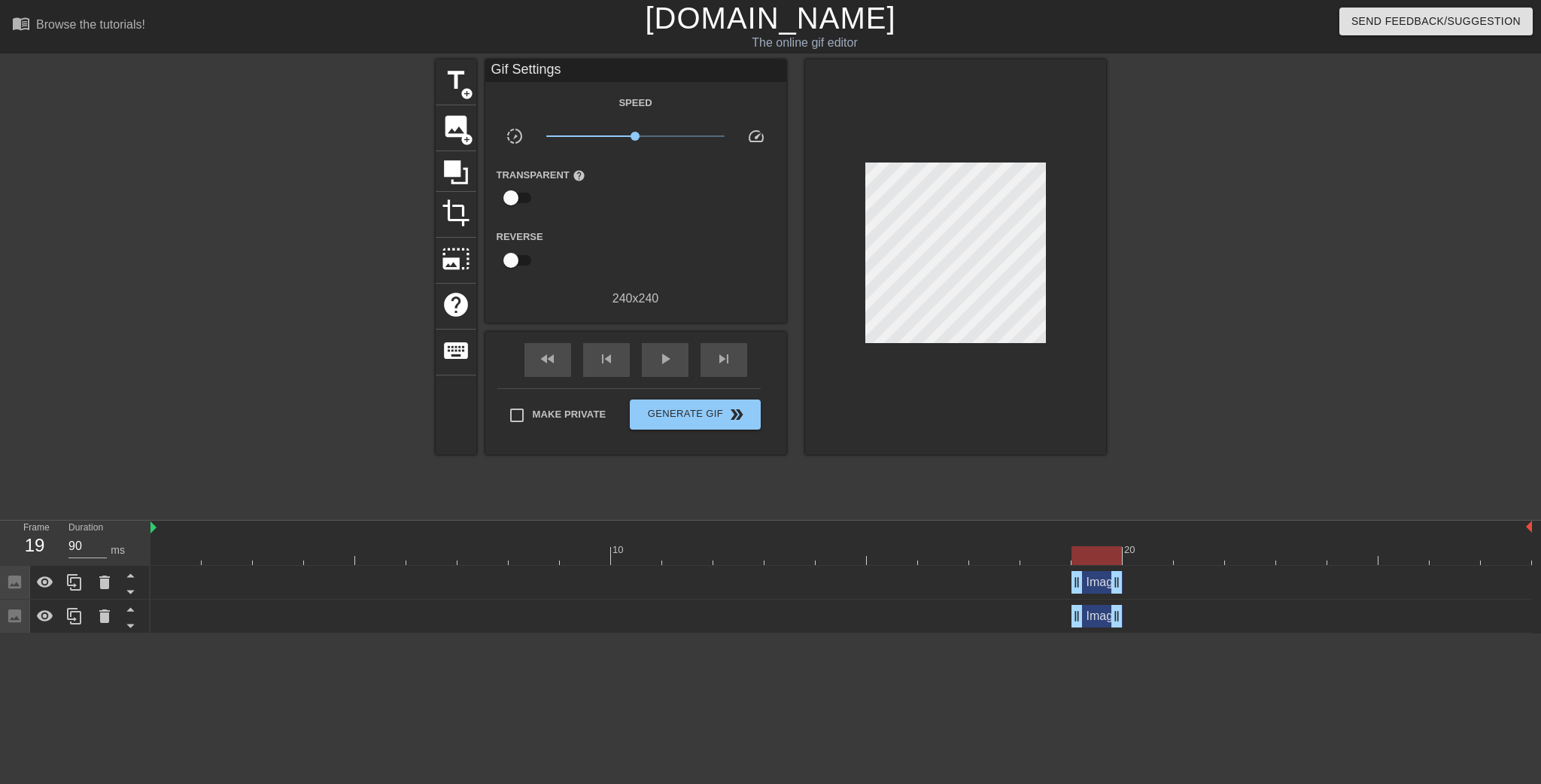
click at [1077, 251] on div at bounding box center [955, 257] width 301 height 395
click at [654, 356] on div "play_arrow" at bounding box center [665, 359] width 47 height 34
type input "80"
click at [677, 364] on div "pause" at bounding box center [665, 359] width 47 height 34
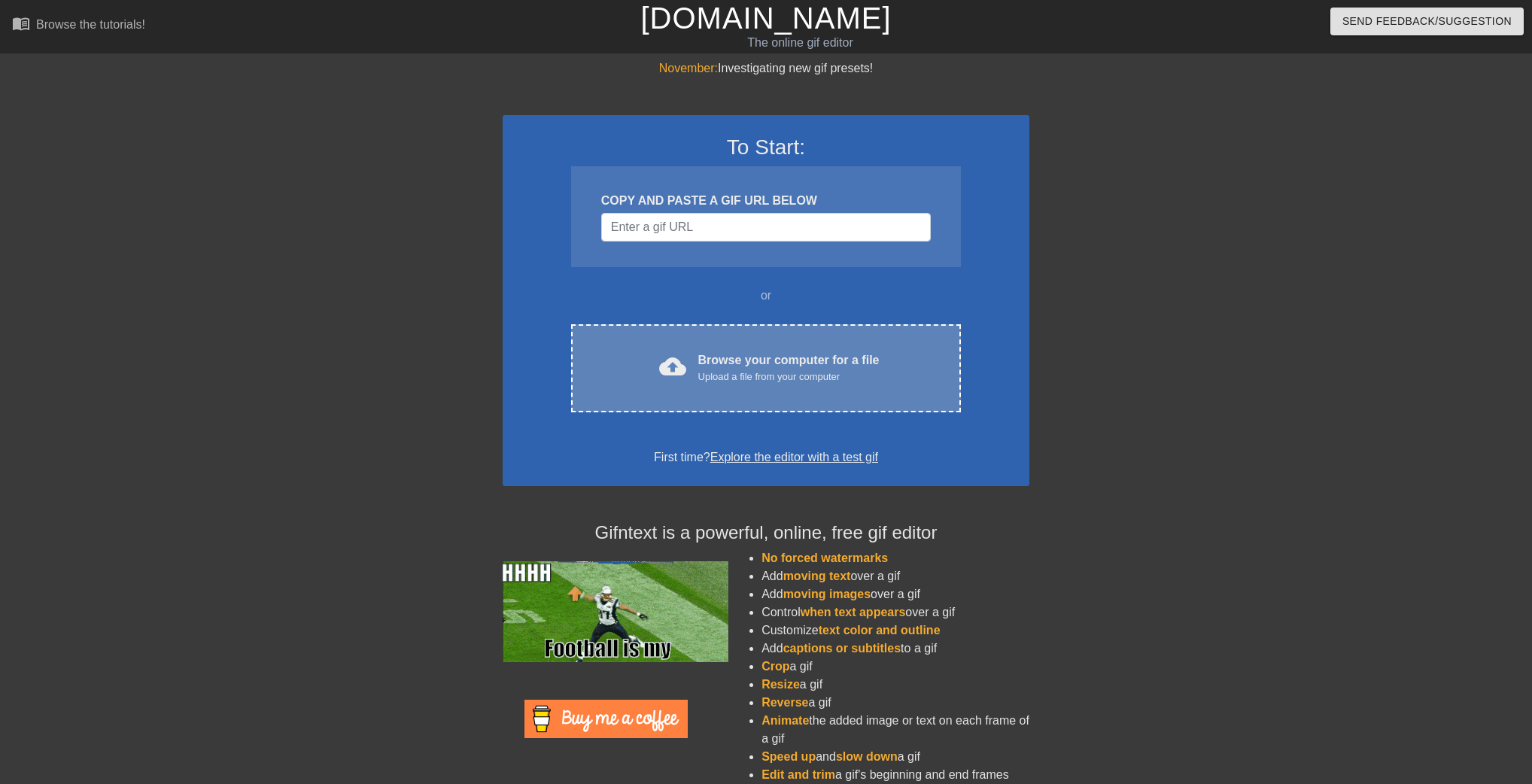
click at [750, 362] on div "Browse your computer for a file Upload a file from your computer" at bounding box center [789, 368] width 181 height 33
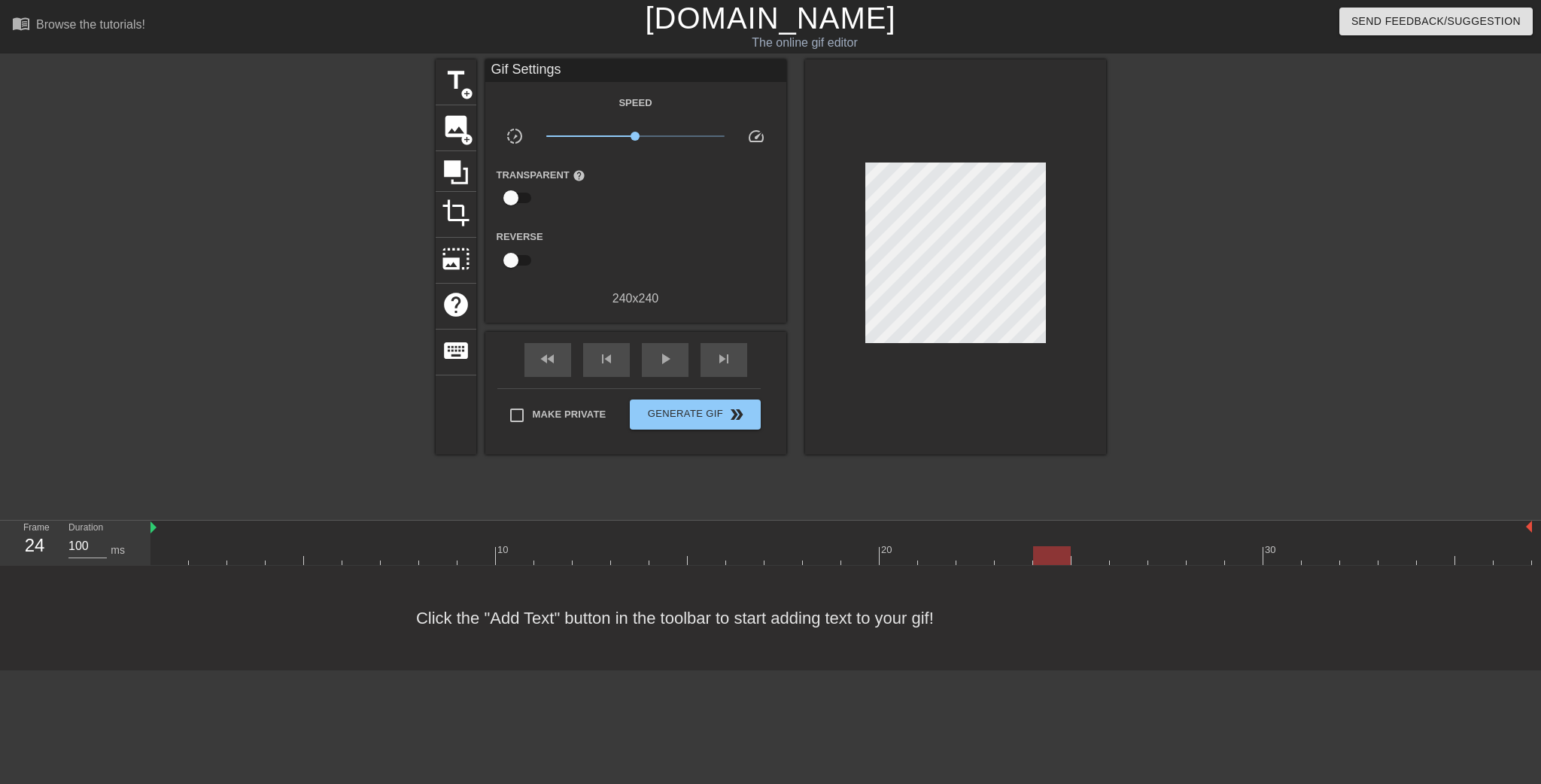
type input "90"
drag, startPoint x: 173, startPoint y: 555, endPoint x: 1051, endPoint y: 554, distance: 878.0
click at [1051, 554] on div at bounding box center [1052, 555] width 38 height 19
click at [454, 136] on span "image" at bounding box center [456, 126] width 29 height 29
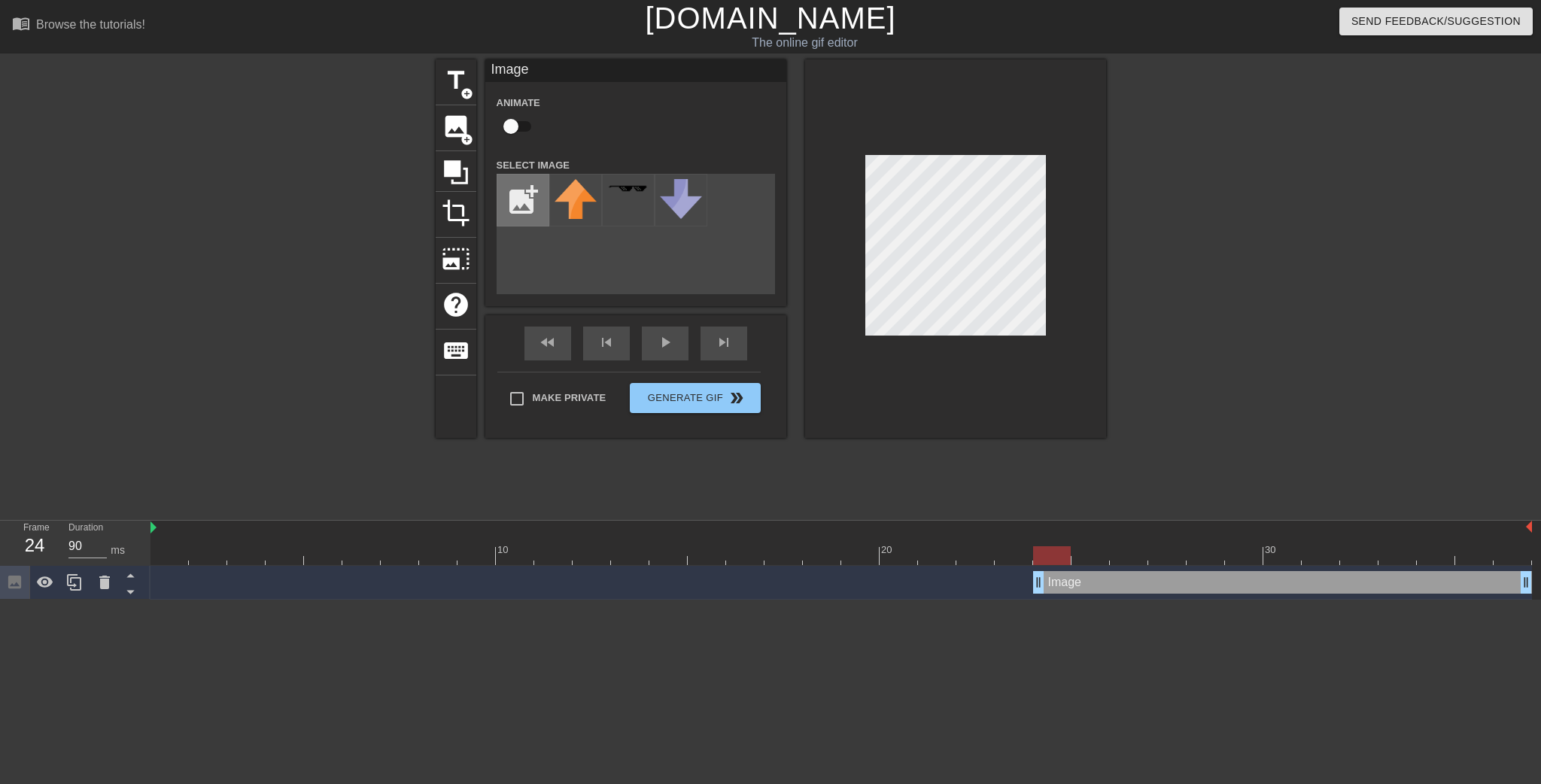
click at [527, 185] on input "file" at bounding box center [523, 200] width 51 height 51
type input "C:\fakepath\doro cry.png"
click at [1087, 554] on div at bounding box center [841, 555] width 1382 height 19
click at [1054, 555] on div at bounding box center [841, 555] width 1382 height 19
click at [572, 198] on img at bounding box center [575, 193] width 42 height 29
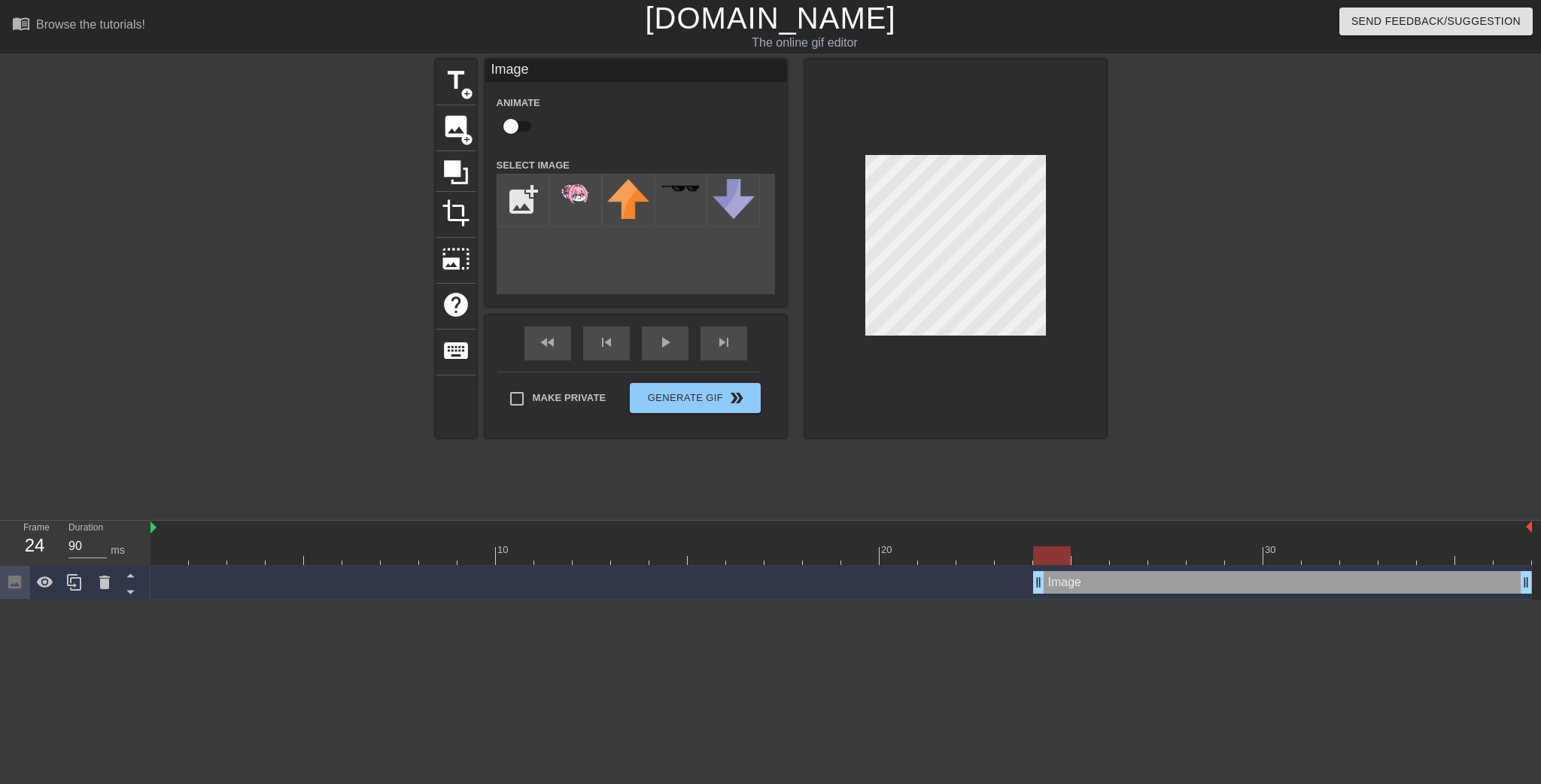
click at [777, 175] on div "title add_circle image add_circle crop photo_size_select_large help keyboard Im…" at bounding box center [771, 248] width 671 height 379
click at [513, 126] on input "checkbox" at bounding box center [511, 126] width 86 height 29
checkbox input "true"
click at [1089, 309] on div at bounding box center [955, 248] width 301 height 379
click at [1087, 560] on div at bounding box center [841, 555] width 1382 height 19
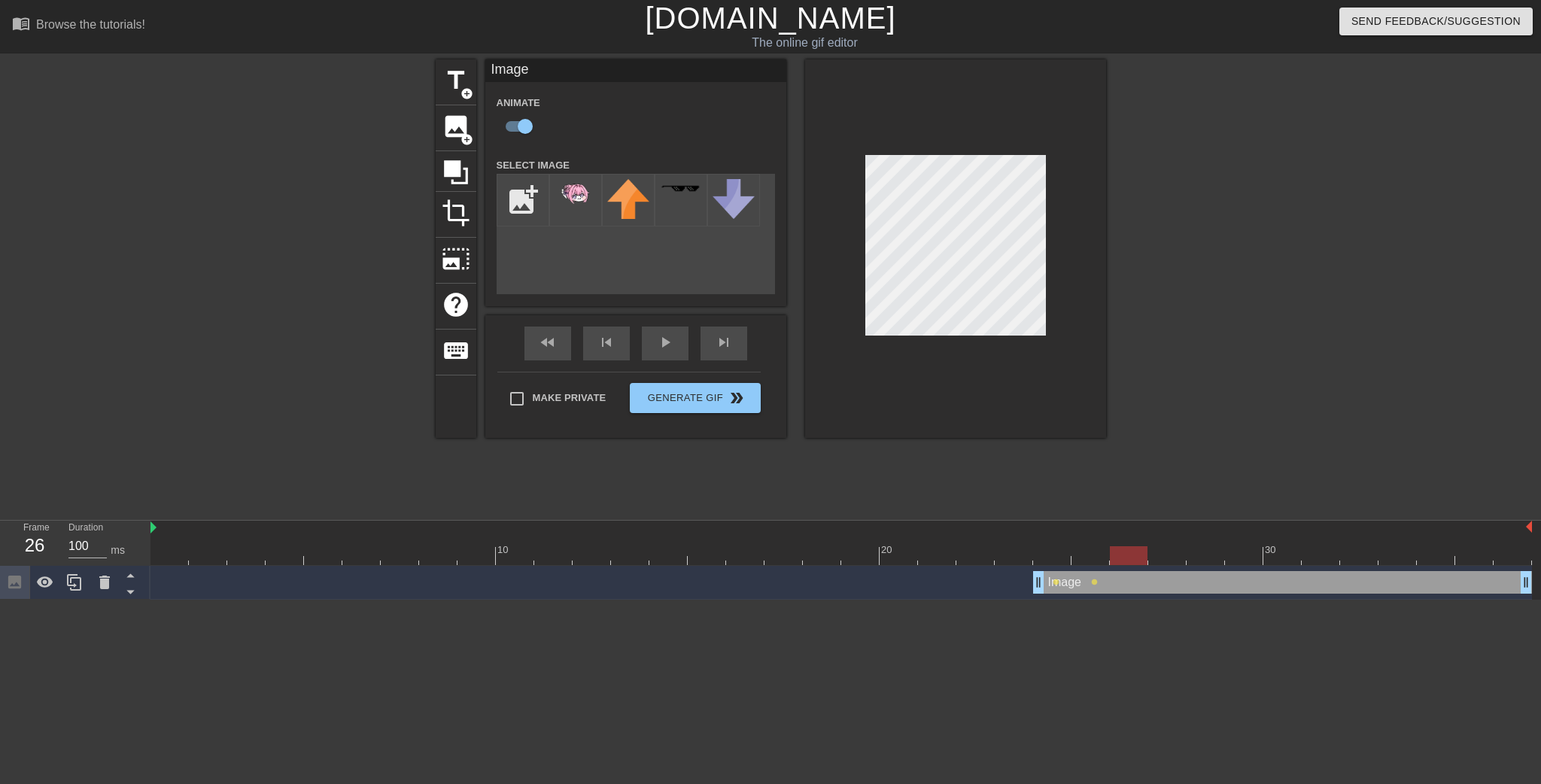
click at [1128, 559] on div at bounding box center [841, 555] width 1382 height 19
click at [1156, 561] on div at bounding box center [841, 555] width 1382 height 19
click at [1128, 558] on div at bounding box center [841, 555] width 1382 height 19
click at [1152, 557] on div at bounding box center [841, 555] width 1382 height 19
click at [1197, 558] on div at bounding box center [841, 555] width 1382 height 19
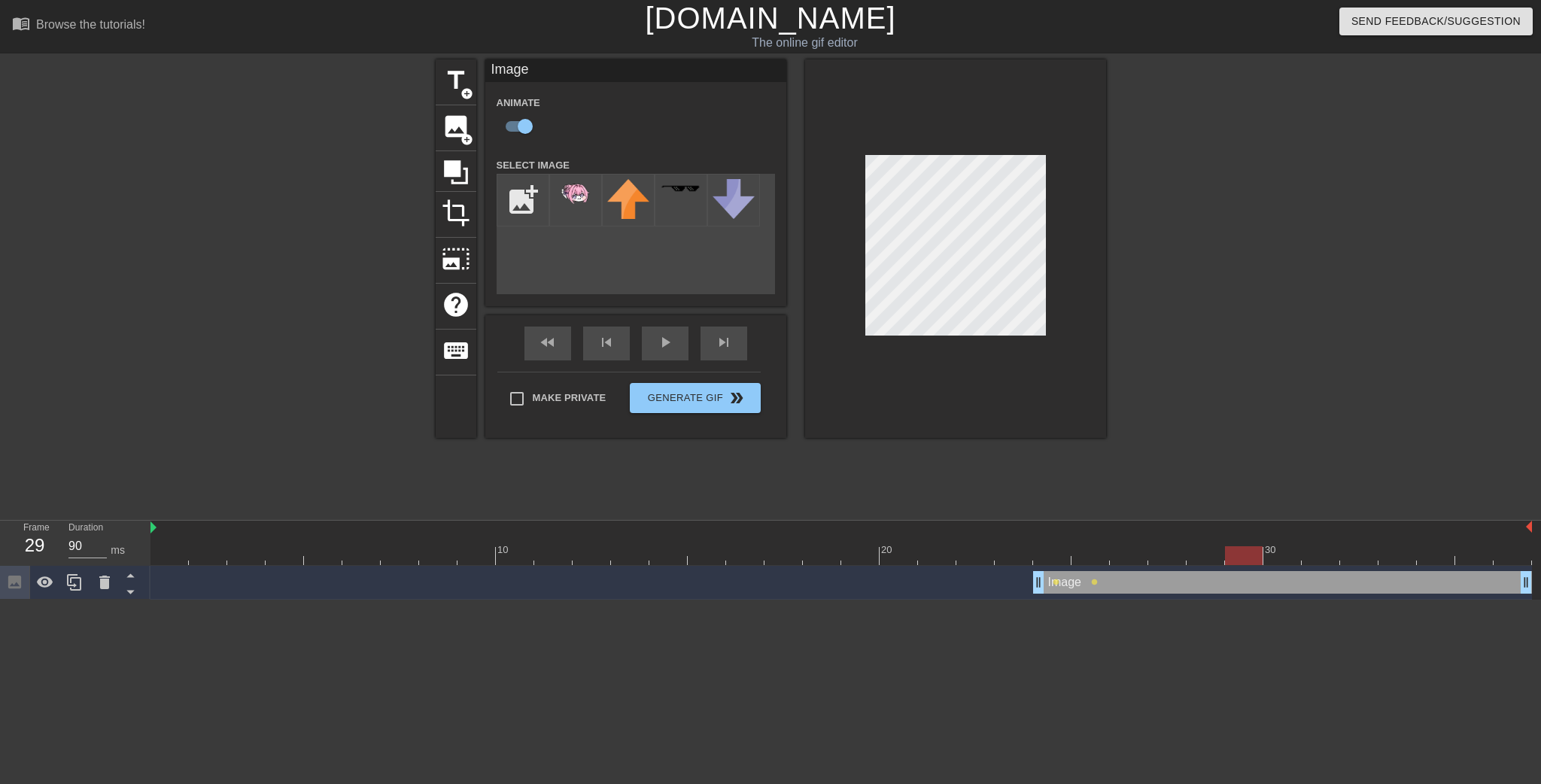
click at [1233, 555] on div at bounding box center [841, 555] width 1382 height 19
click at [1282, 557] on div at bounding box center [841, 555] width 1382 height 19
click at [1238, 559] on div at bounding box center [841, 555] width 1382 height 19
click at [1281, 558] on div at bounding box center [841, 555] width 1382 height 19
click at [1311, 548] on div at bounding box center [841, 555] width 1382 height 19
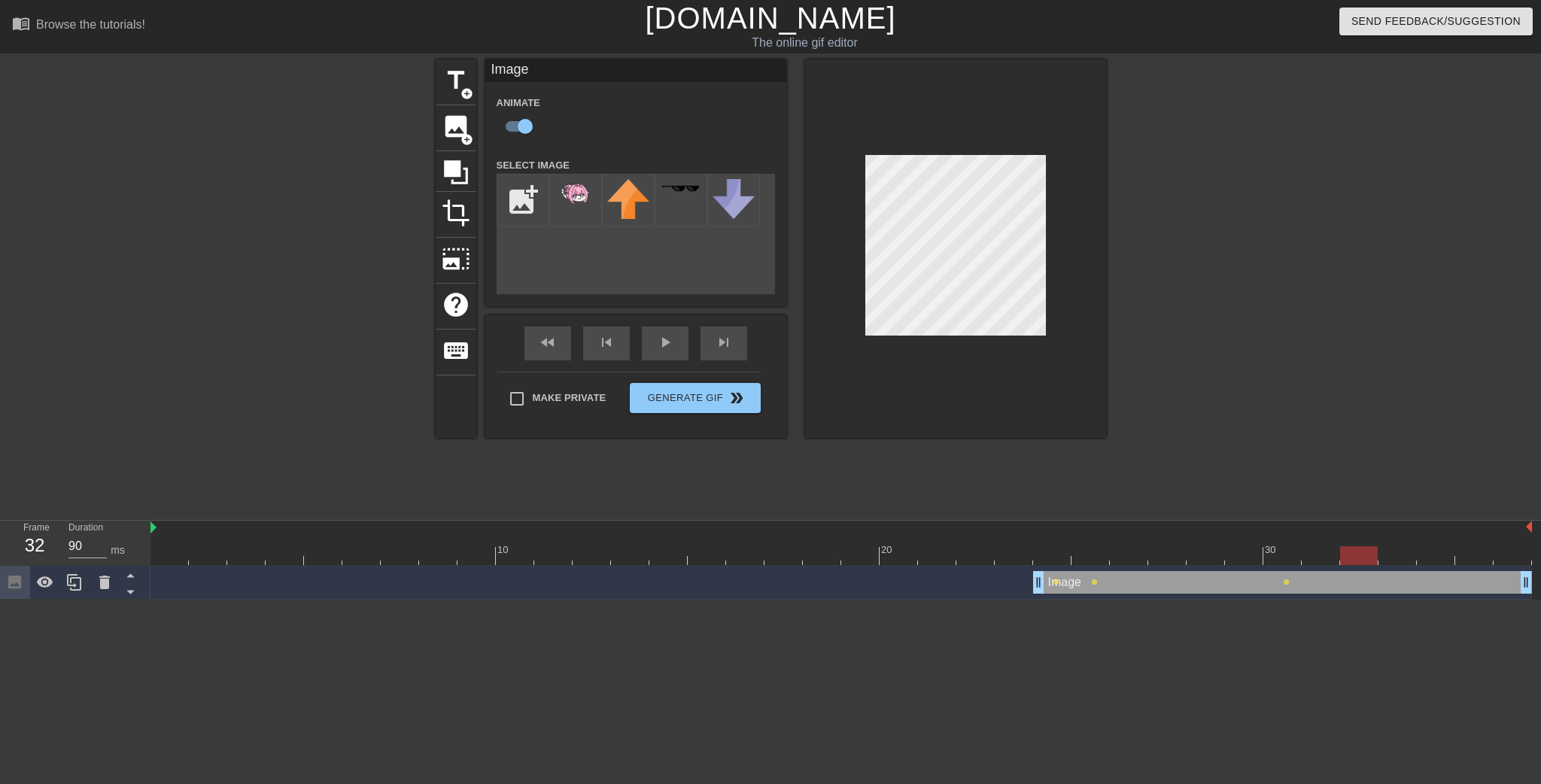
click at [1354, 554] on div at bounding box center [841, 555] width 1382 height 19
click at [1393, 547] on div at bounding box center [841, 555] width 1382 height 19
click at [1429, 555] on div at bounding box center [841, 555] width 1382 height 19
click at [1466, 557] on div at bounding box center [841, 555] width 1382 height 19
click at [1515, 559] on div at bounding box center [841, 555] width 1382 height 19
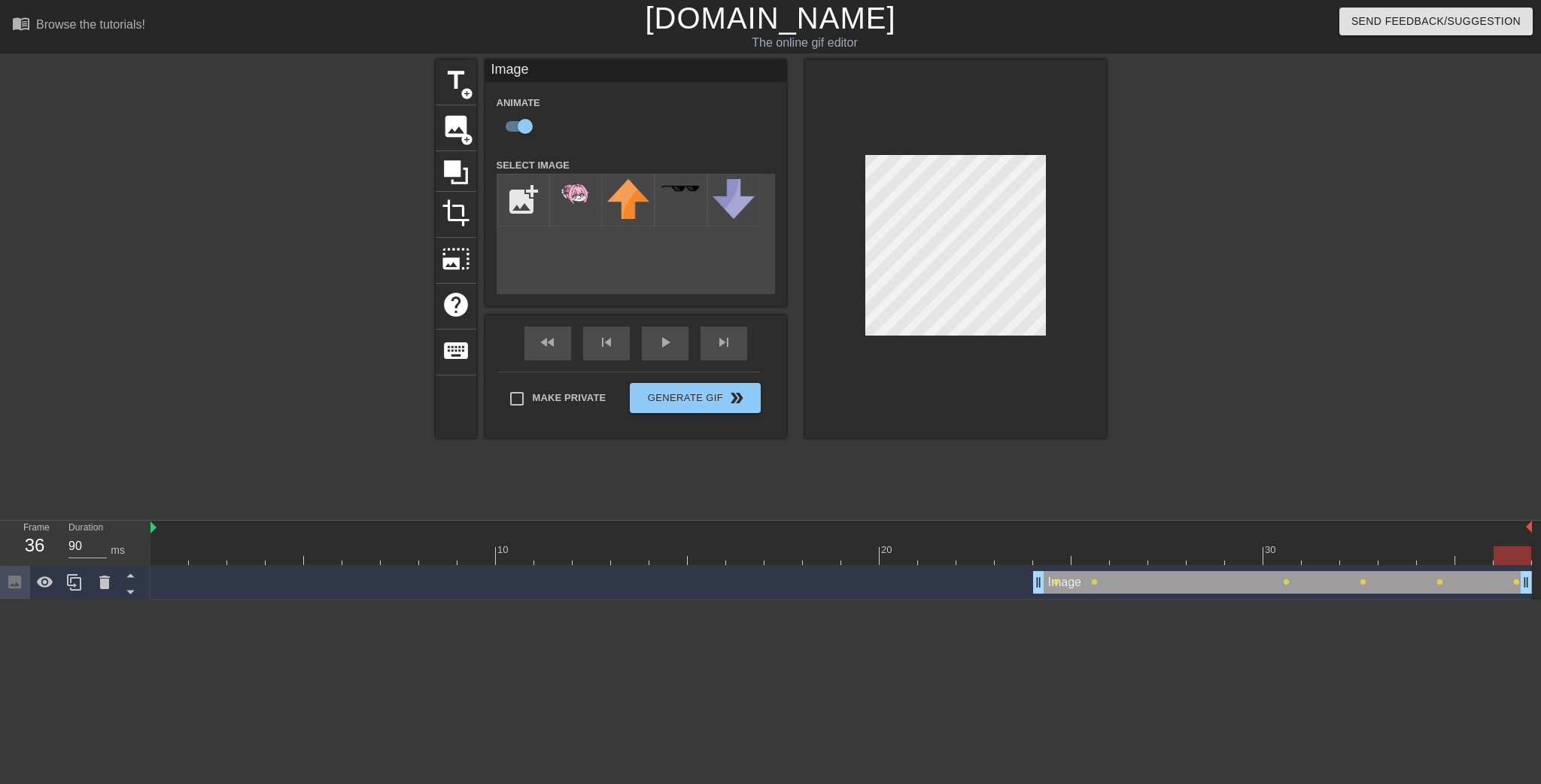
click at [1302, 304] on div at bounding box center [1237, 285] width 226 height 452
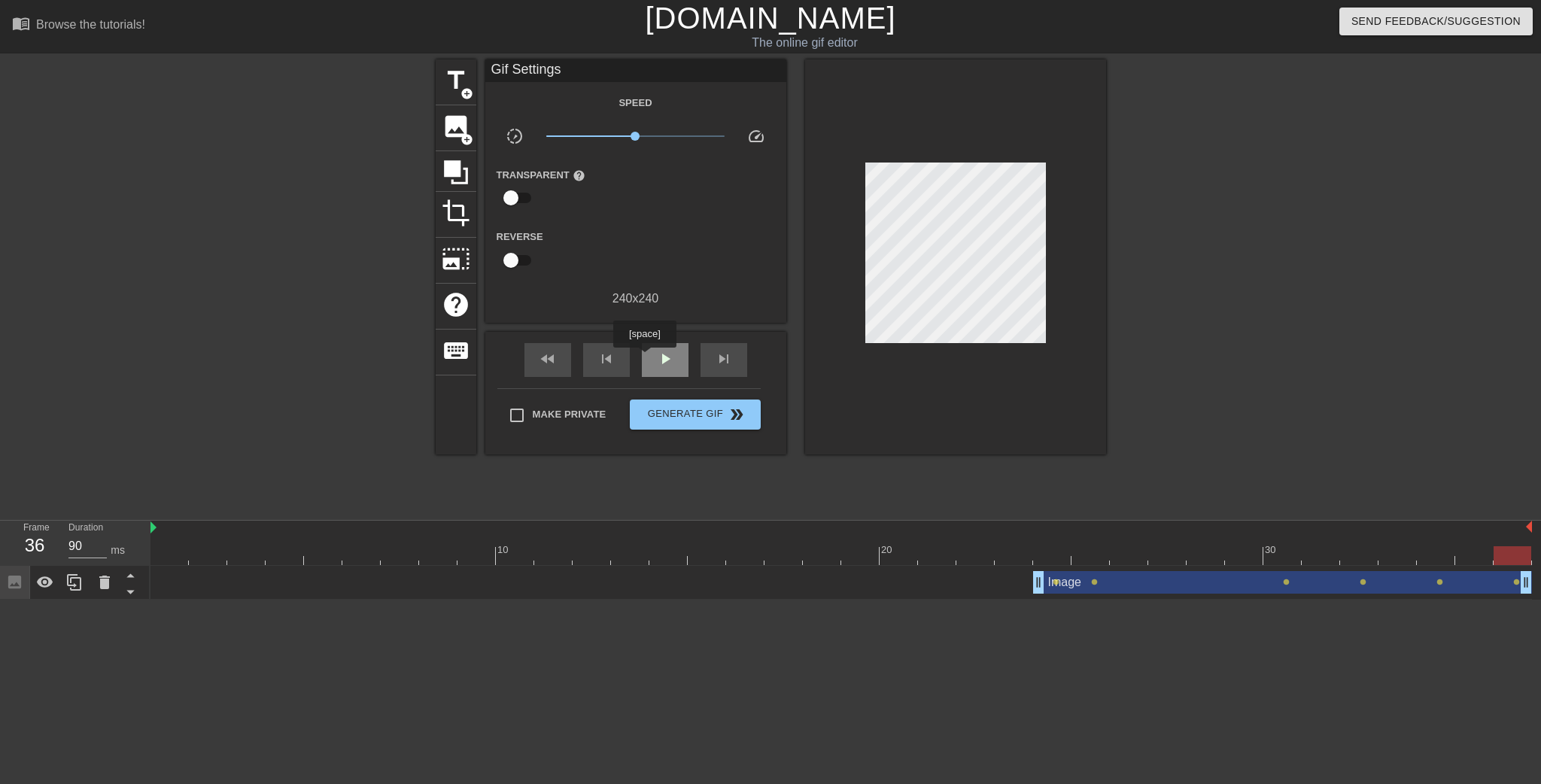
click at [647, 358] on div "play_arrow" at bounding box center [665, 359] width 47 height 34
type input "90"
click at [723, 420] on span "Generate Gif double_arrow" at bounding box center [695, 415] width 118 height 18
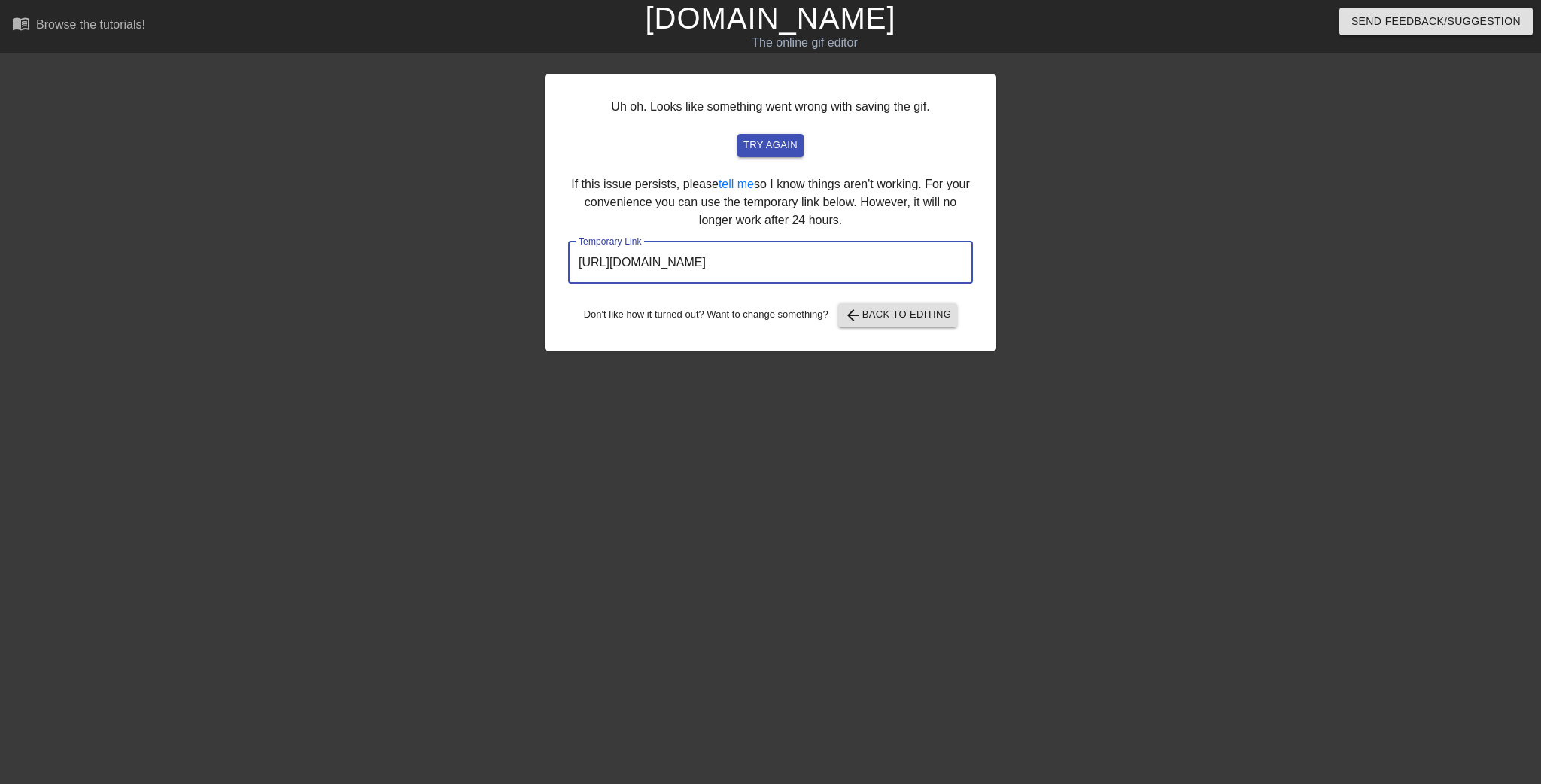
drag, startPoint x: 890, startPoint y: 267, endPoint x: 265, endPoint y: 222, distance: 626.6
click at [265, 222] on div "Uh oh. Looks like something went wrong with saving the gif. try again If this i…" at bounding box center [770, 285] width 1541 height 452
